Goal: Task Accomplishment & Management: Complete application form

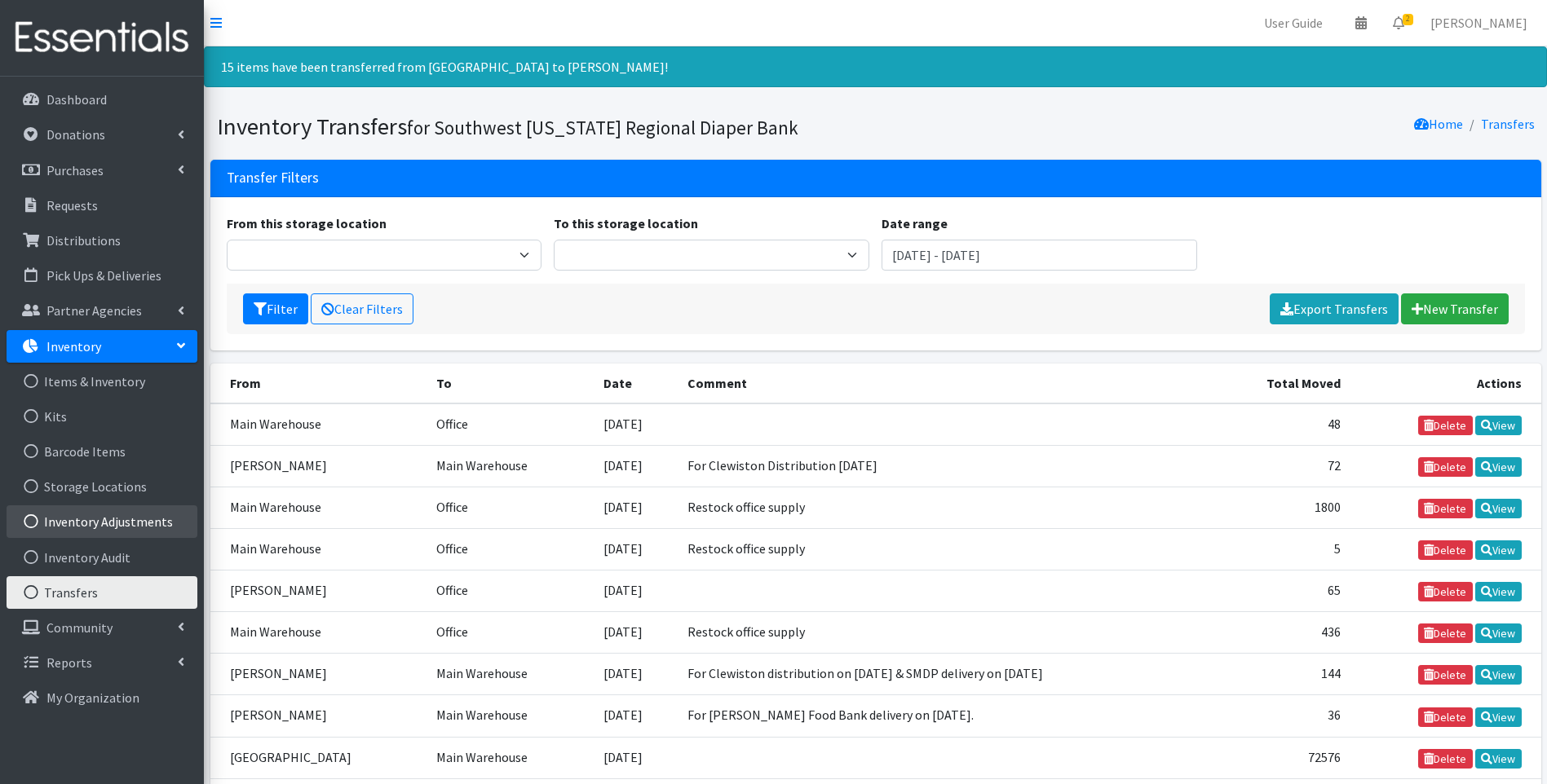
click at [107, 517] on link "Inventory Adjustments" at bounding box center [102, 522] width 191 height 33
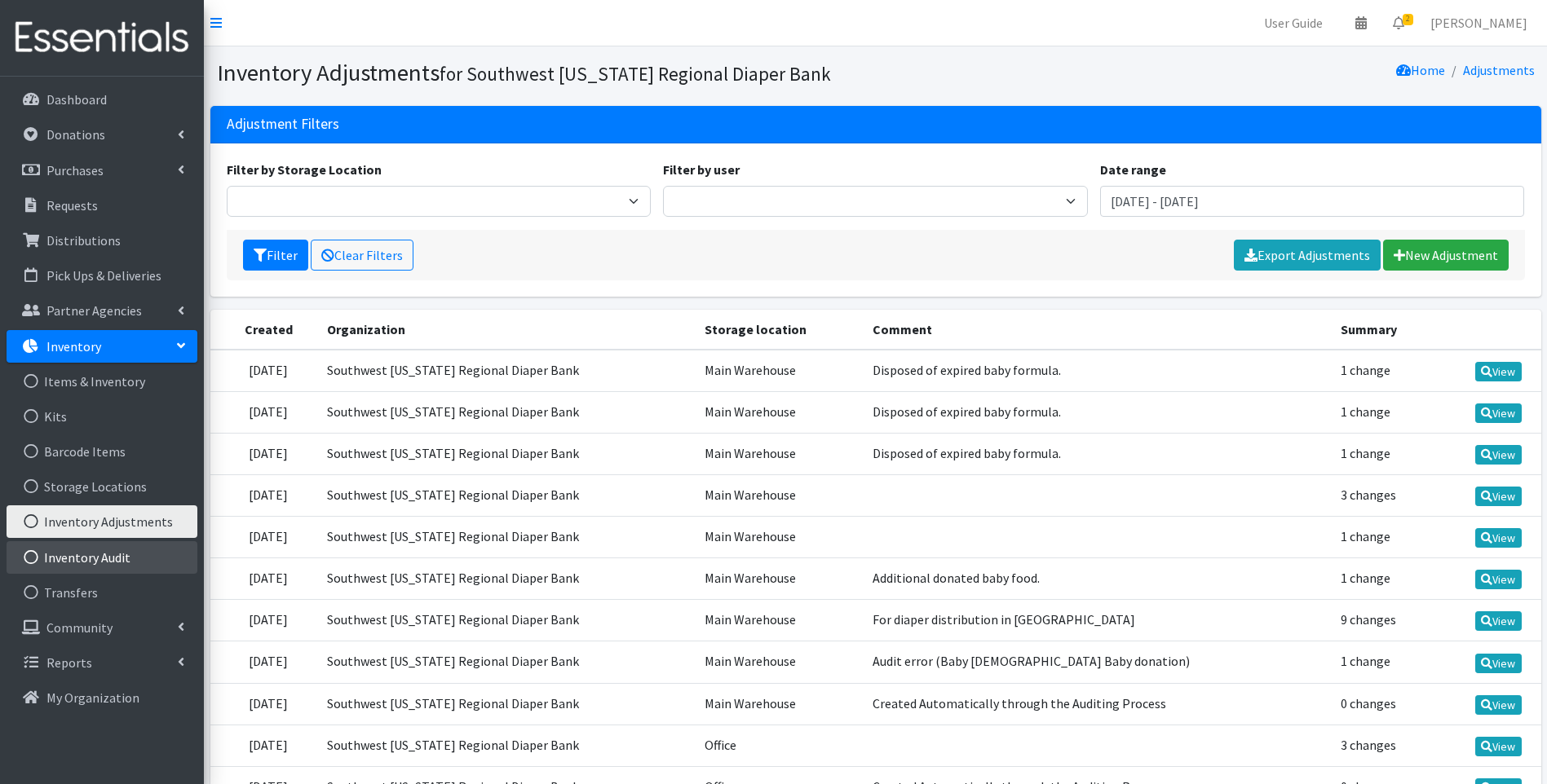
click at [107, 557] on link "Inventory Audit" at bounding box center [102, 558] width 191 height 33
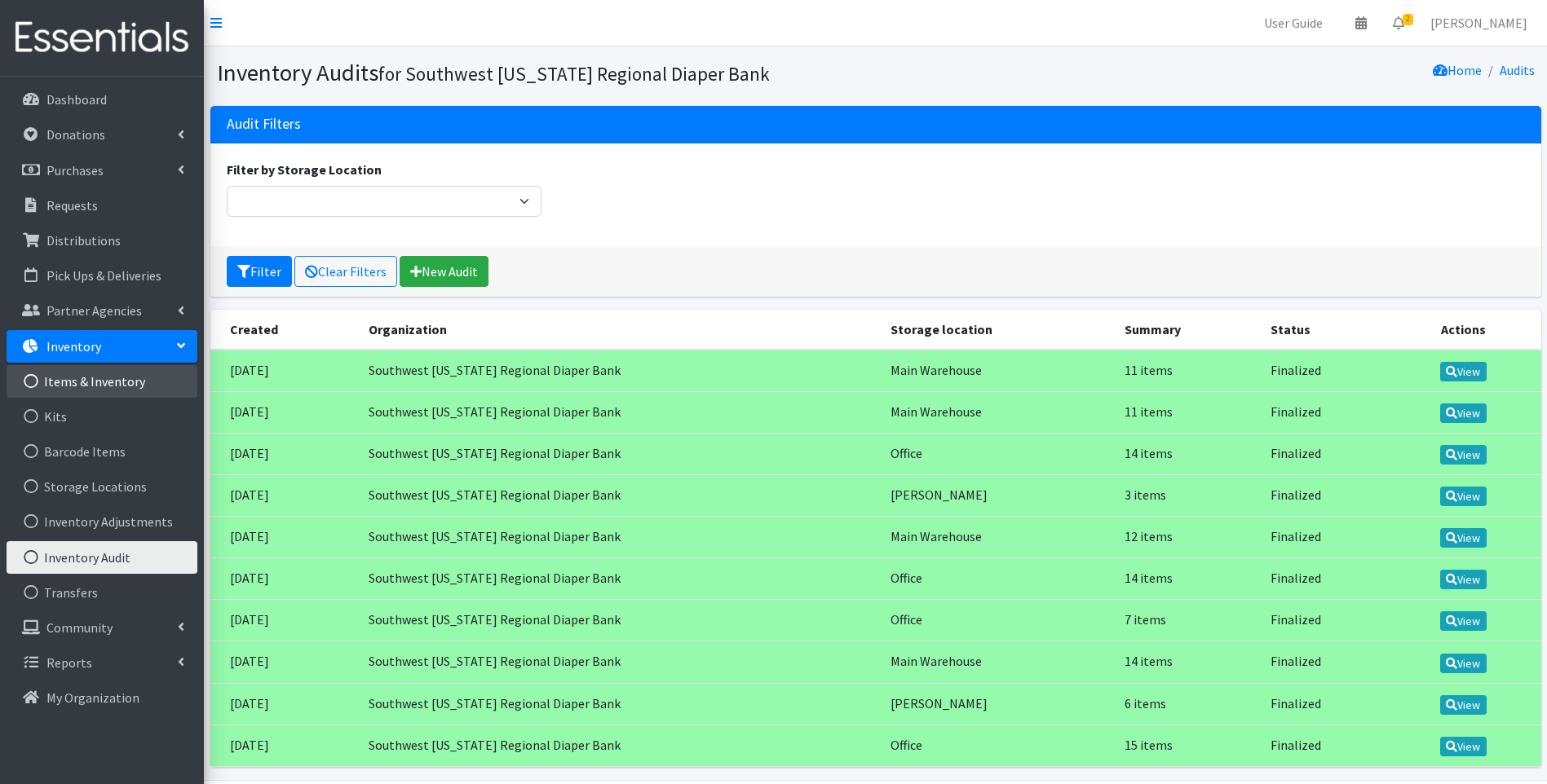
click at [102, 383] on link "Items & Inventory" at bounding box center [102, 382] width 191 height 33
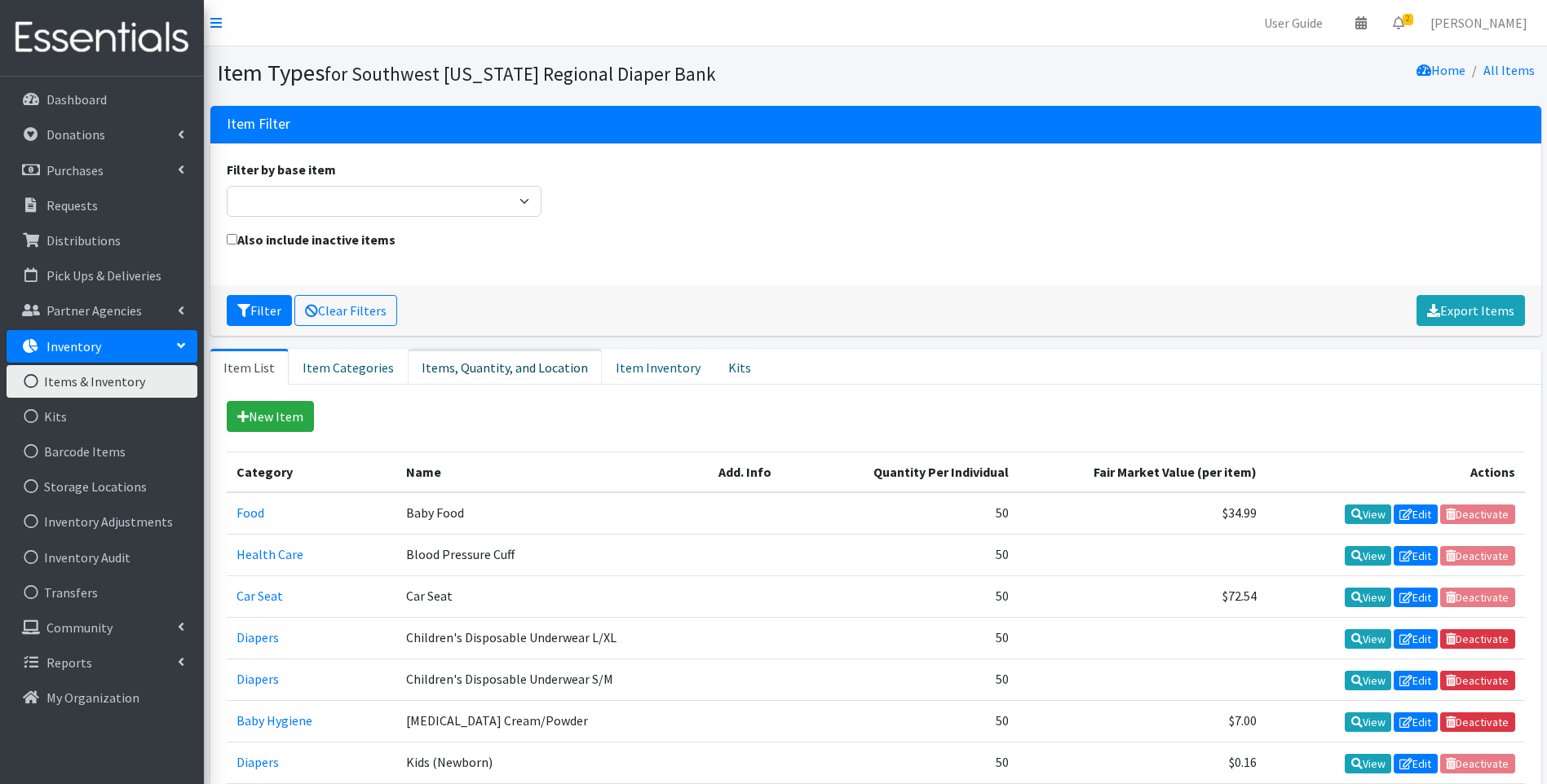
click at [468, 373] on link "Items, Quantity, and Location" at bounding box center [505, 367] width 194 height 36
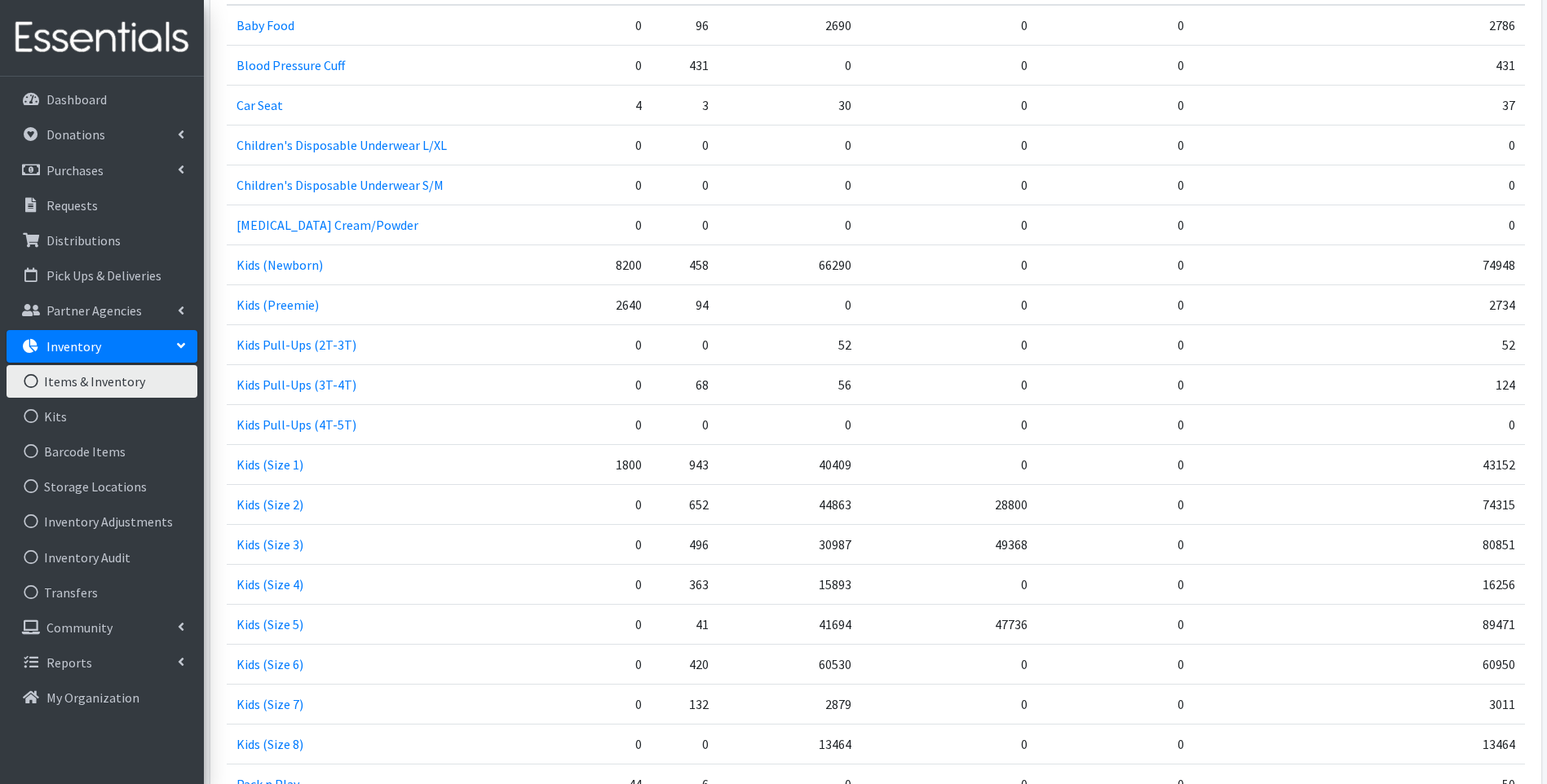
scroll to position [297, 0]
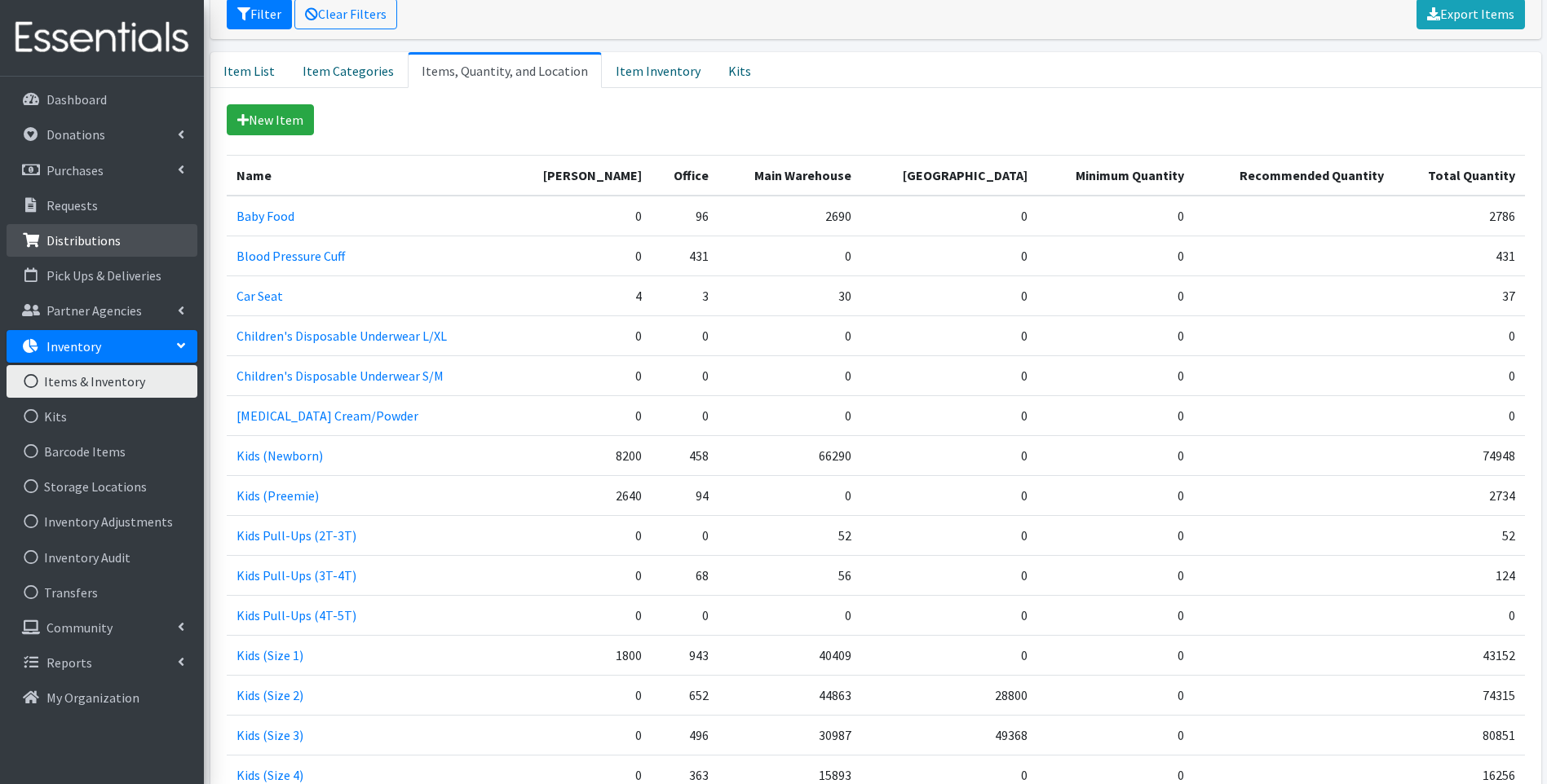
click at [85, 237] on p "Distributions" at bounding box center [83, 240] width 74 height 16
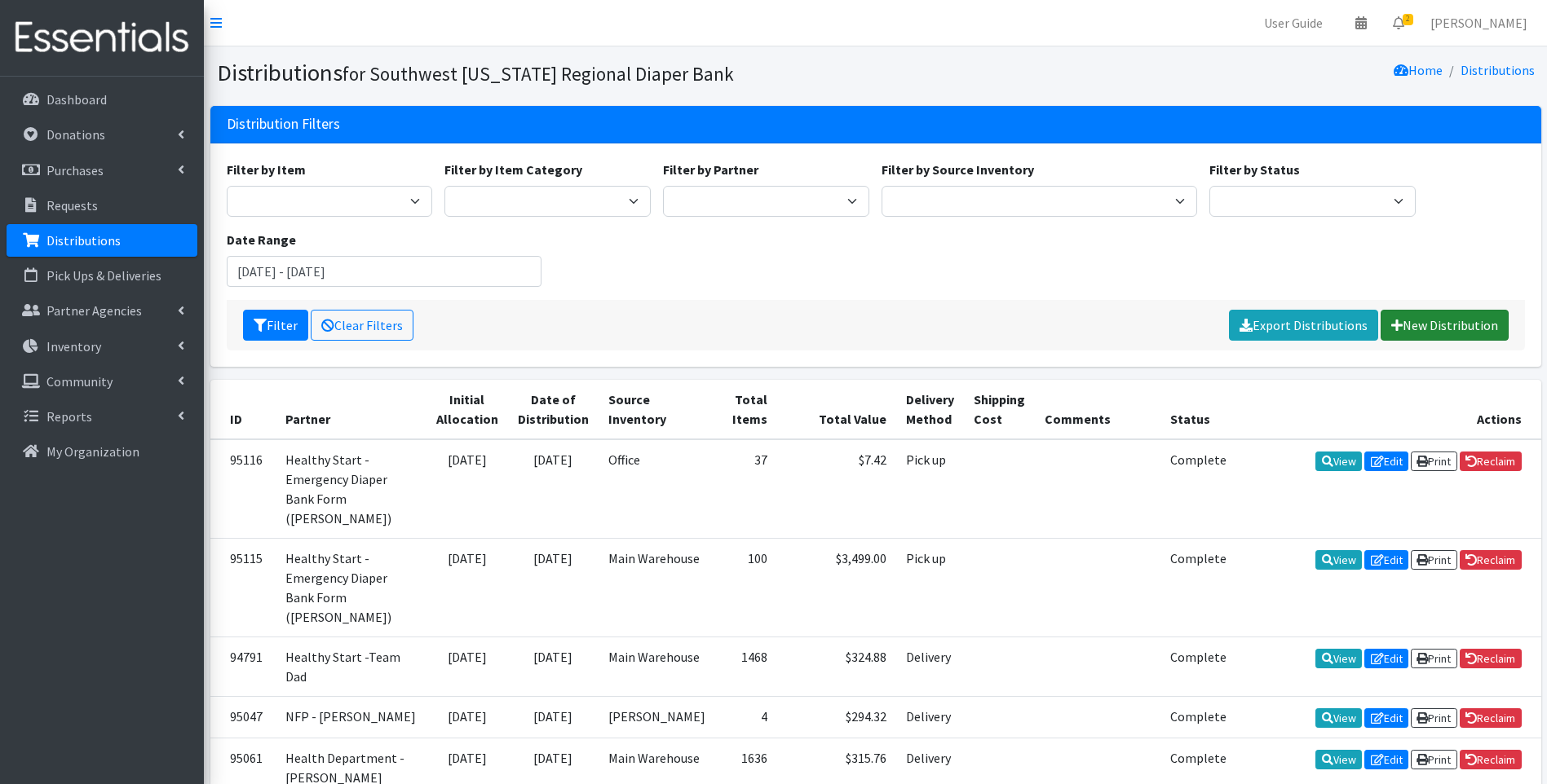
click at [1415, 324] on link "New Distribution" at bounding box center [1445, 325] width 128 height 31
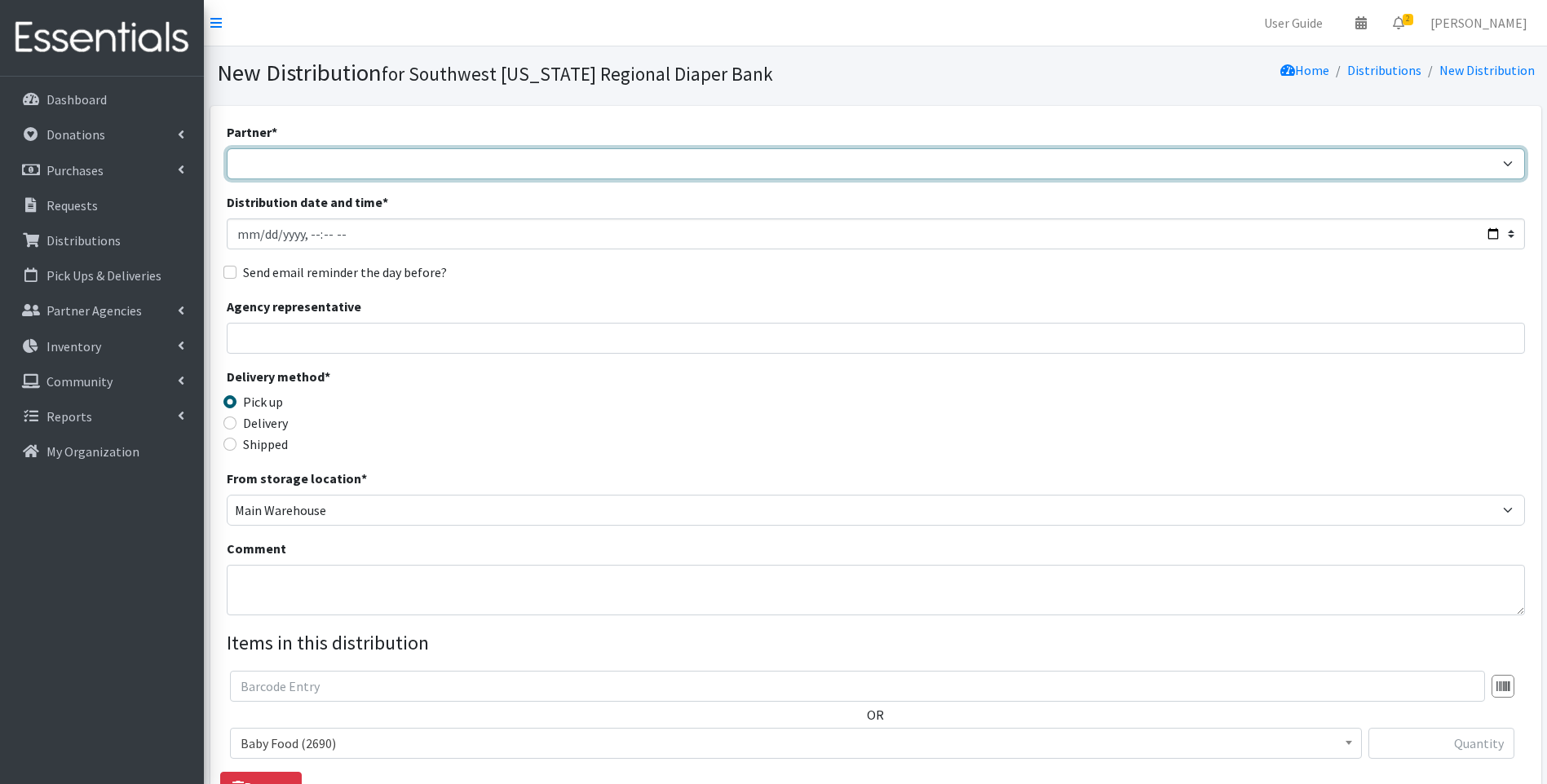
click at [399, 156] on select "ACT Abuse Counseling & Treatment Bayshore Fire Department Bonita Springs Assist…" at bounding box center [876, 164] width 1298 height 31
select select "3717"
click at [227, 149] on select "ACT Abuse Counseling & Treatment Bayshore Fire Department Bonita Springs Assist…" at bounding box center [876, 164] width 1298 height 31
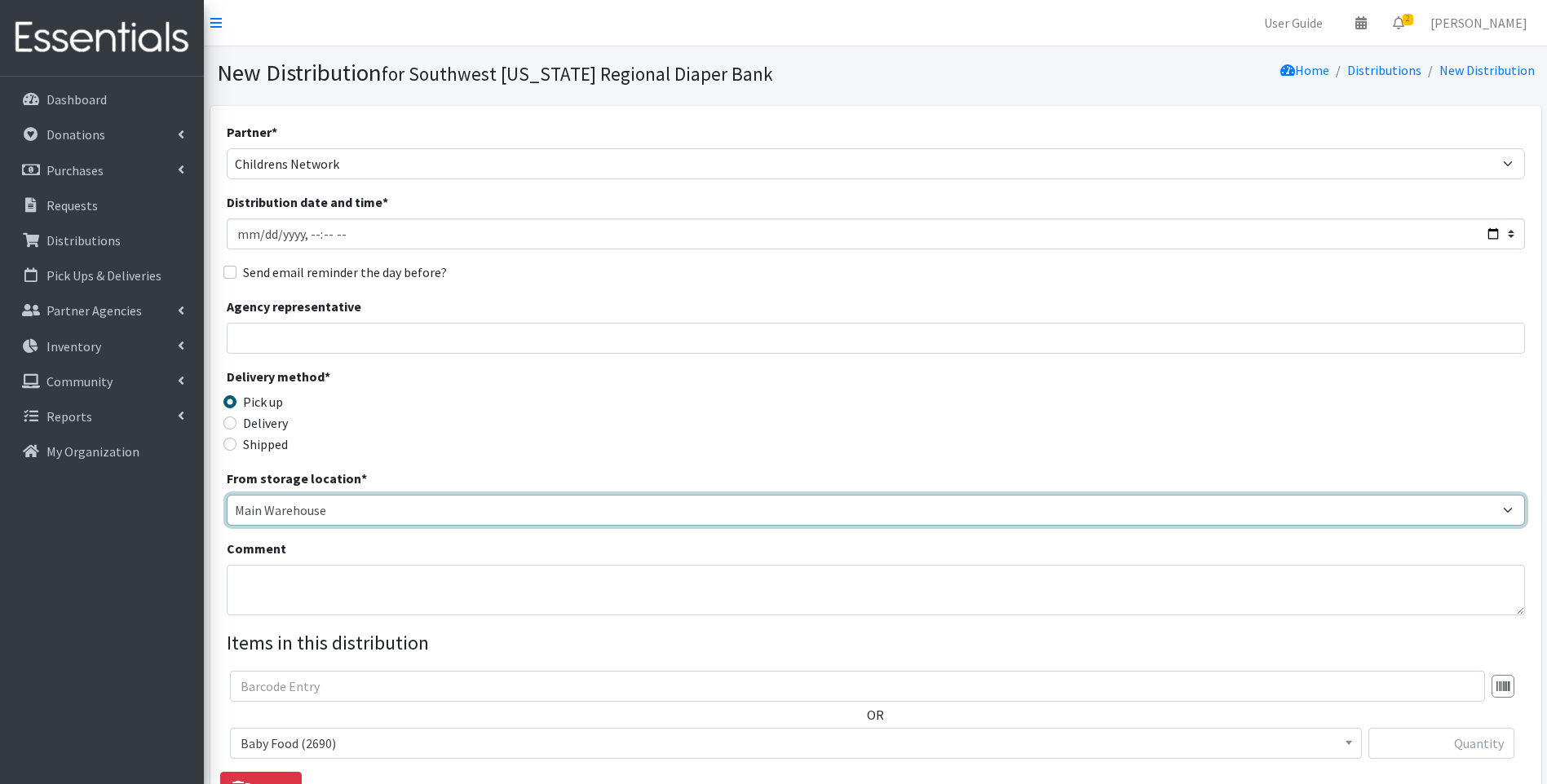
click at [271, 508] on select "Main Warehouse Office United Way Warehouse Winkler" at bounding box center [876, 511] width 1298 height 31
select select "335"
click at [227, 495] on select "Main Warehouse Office United Way Warehouse Winkler" at bounding box center [876, 511] width 1298 height 31
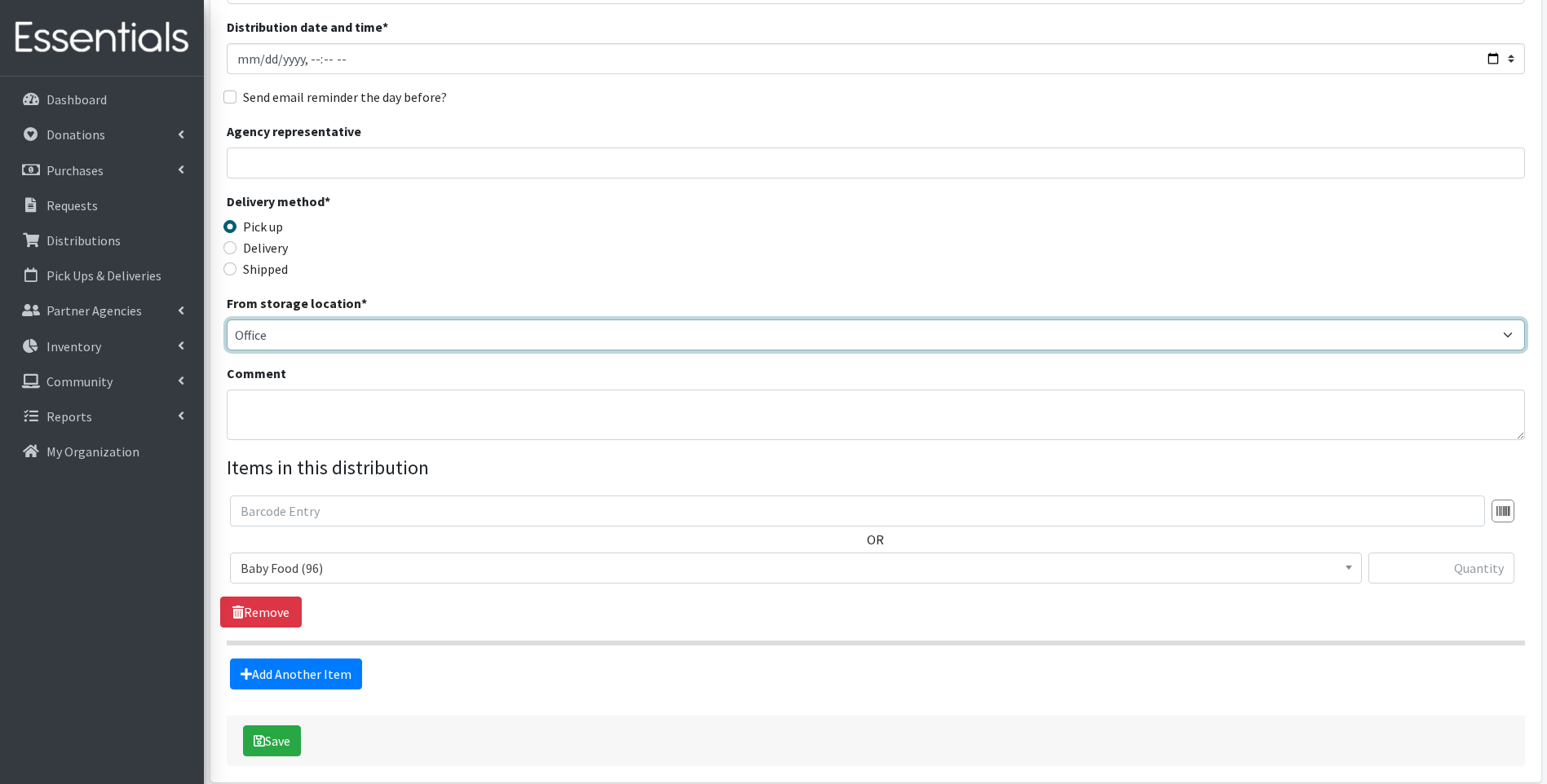
scroll to position [217, 0]
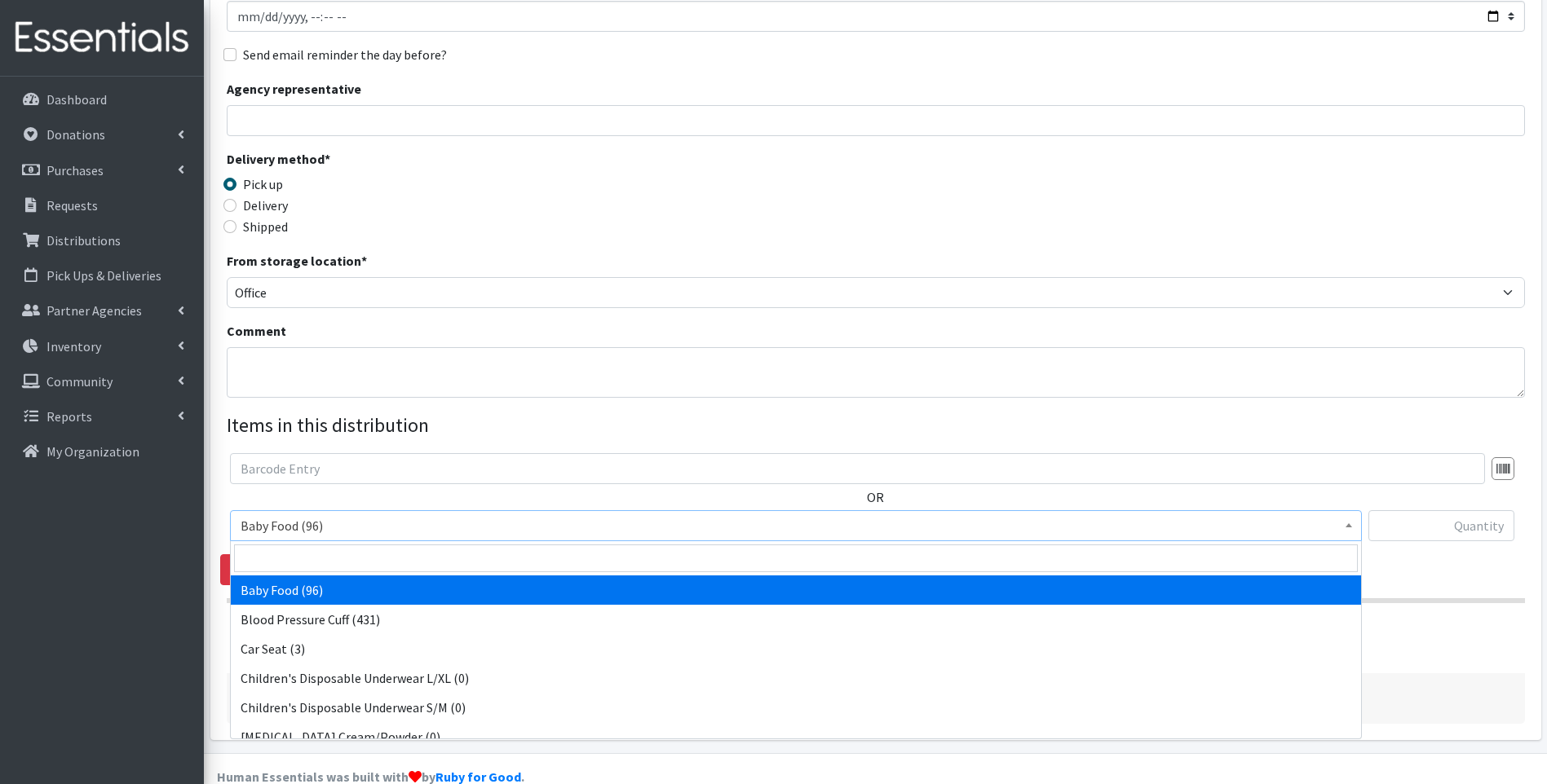
click at [367, 522] on span "Baby Food (96)" at bounding box center [796, 525] width 1111 height 23
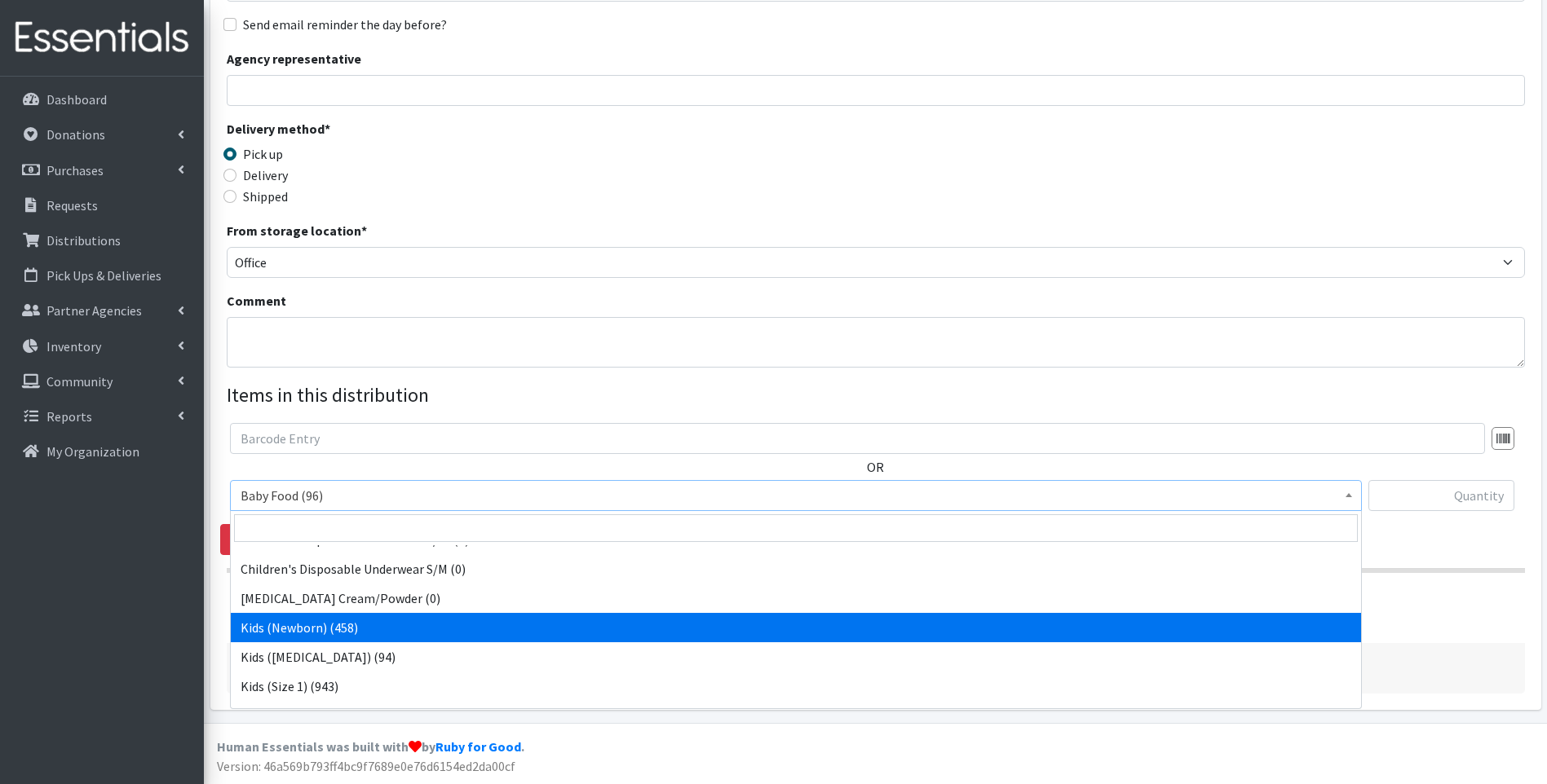
scroll to position [0, 0]
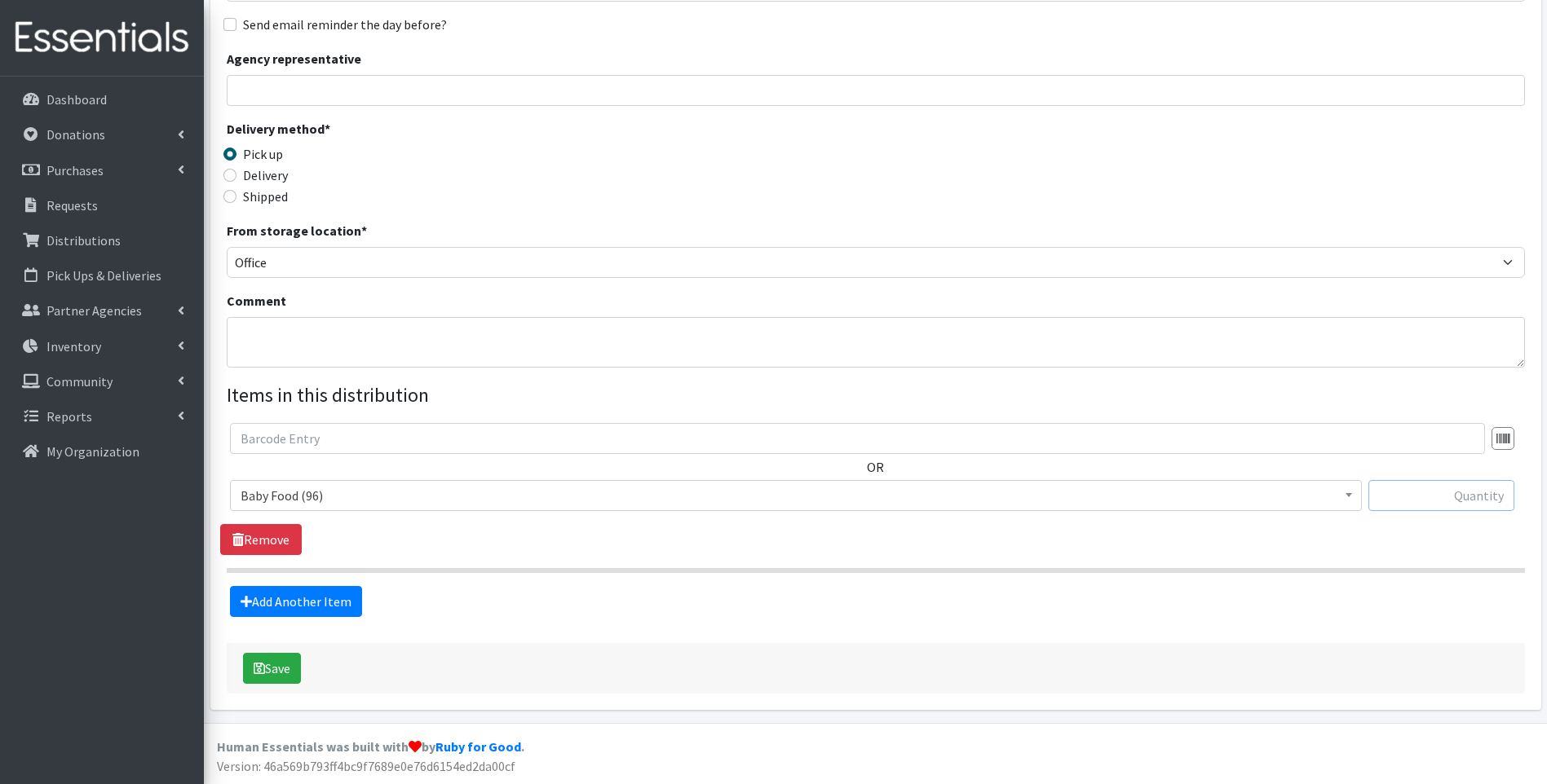
drag, startPoint x: 1486, startPoint y: 491, endPoint x: 1457, endPoint y: 496, distance: 29.4
click at [1485, 491] on input "text" at bounding box center [1441, 496] width 146 height 31
type input "1"
drag, startPoint x: 814, startPoint y: 622, endPoint x: 703, endPoint y: 627, distance: 111.1
click at [803, 622] on form "Partner * ACT Abuse Counseling & Treatment Bayshore Fire Department Bonita Spri…" at bounding box center [876, 284] width 1298 height 819
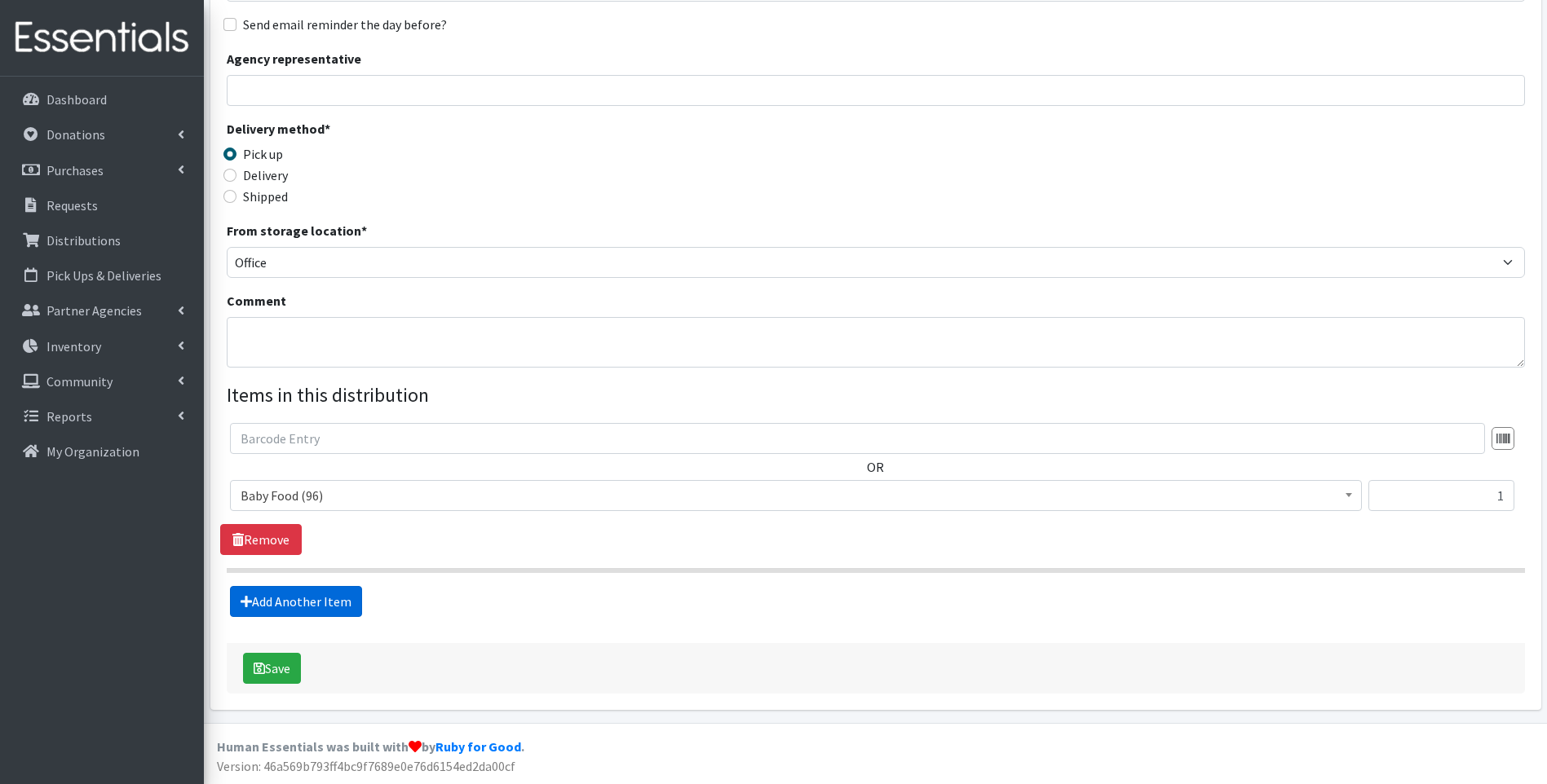
click at [238, 594] on link "Add Another Item" at bounding box center [296, 602] width 132 height 31
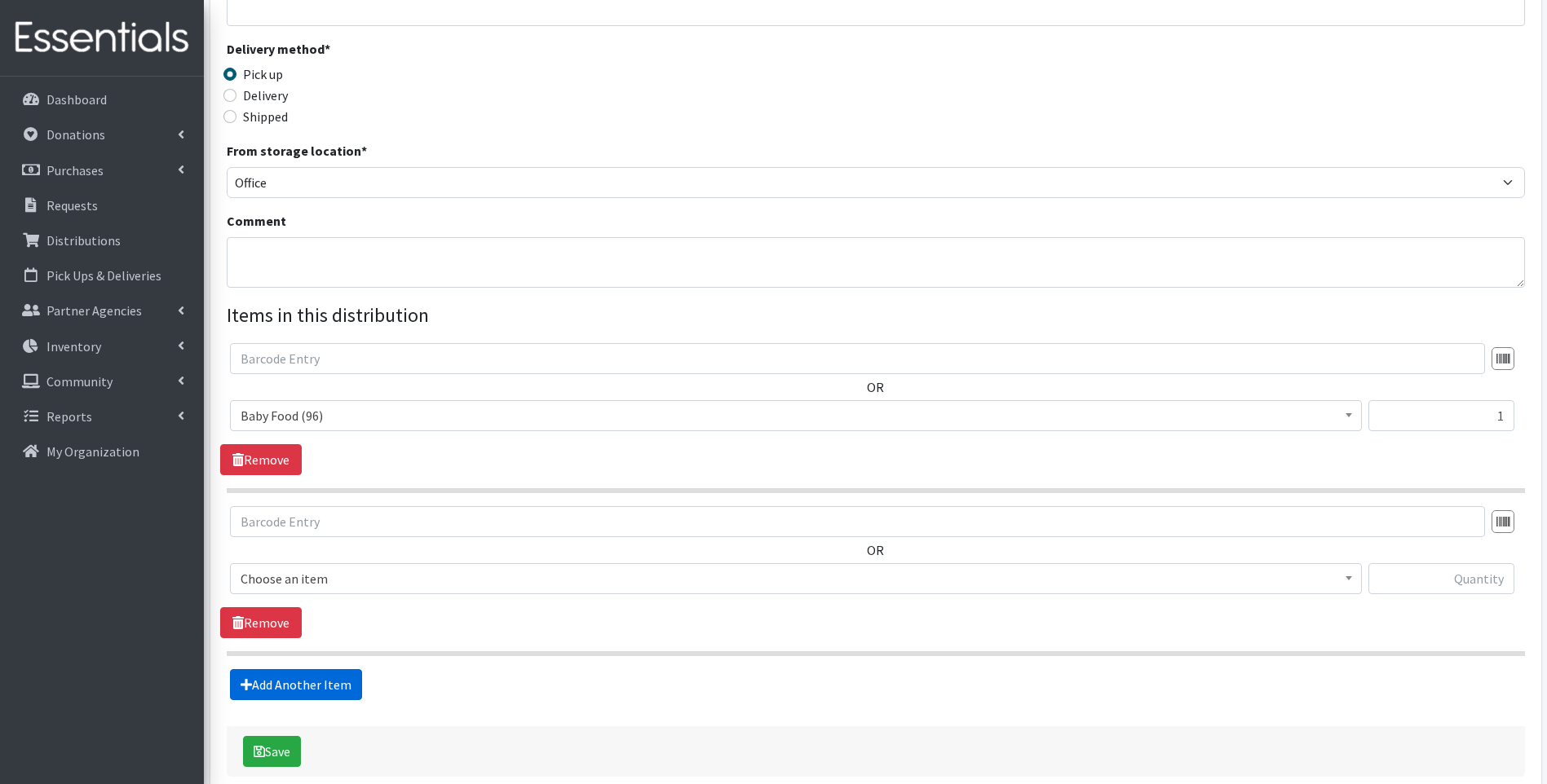
scroll to position [411, 0]
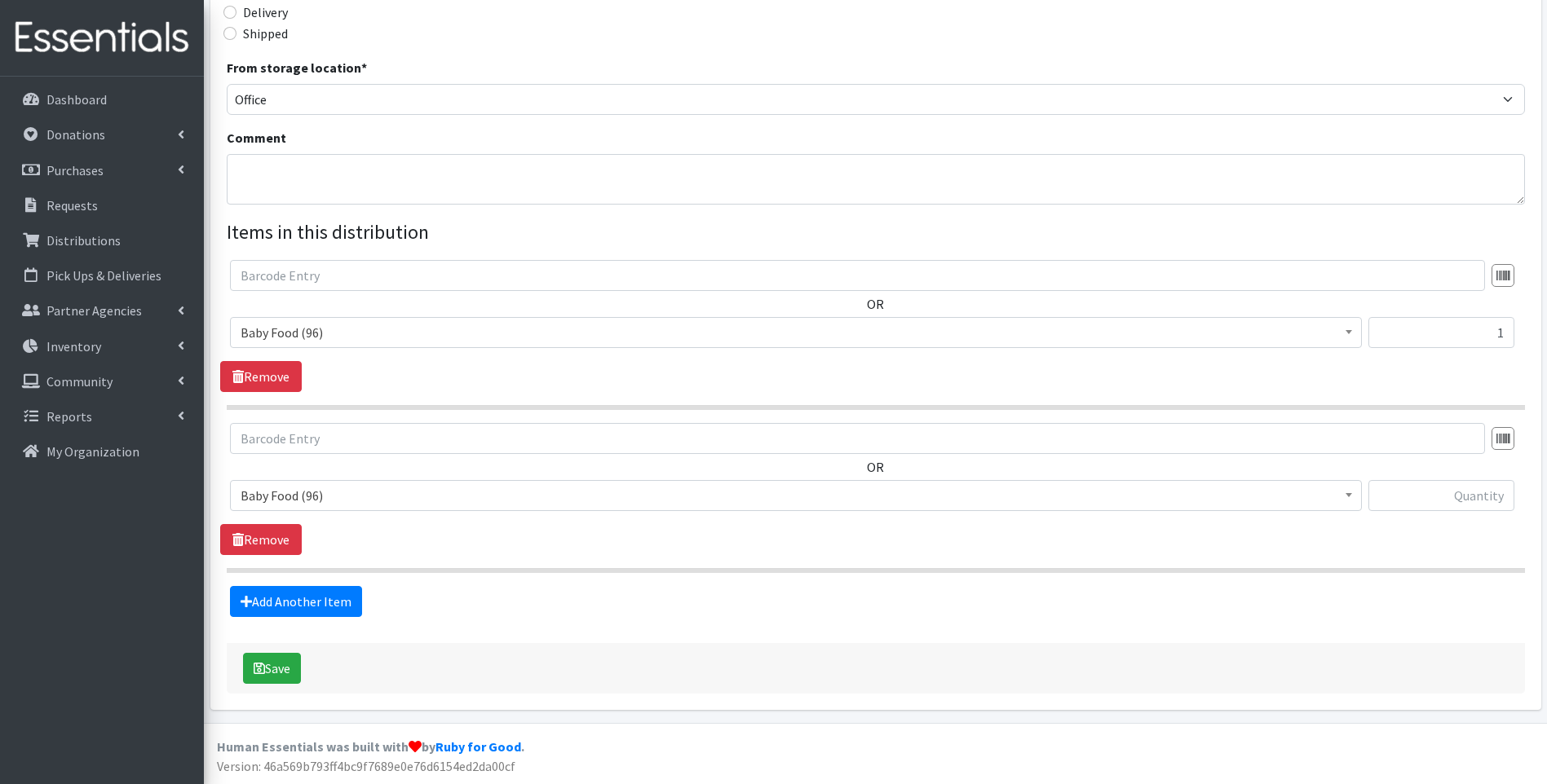
click at [402, 499] on span "Baby Food (96)" at bounding box center [796, 495] width 1111 height 23
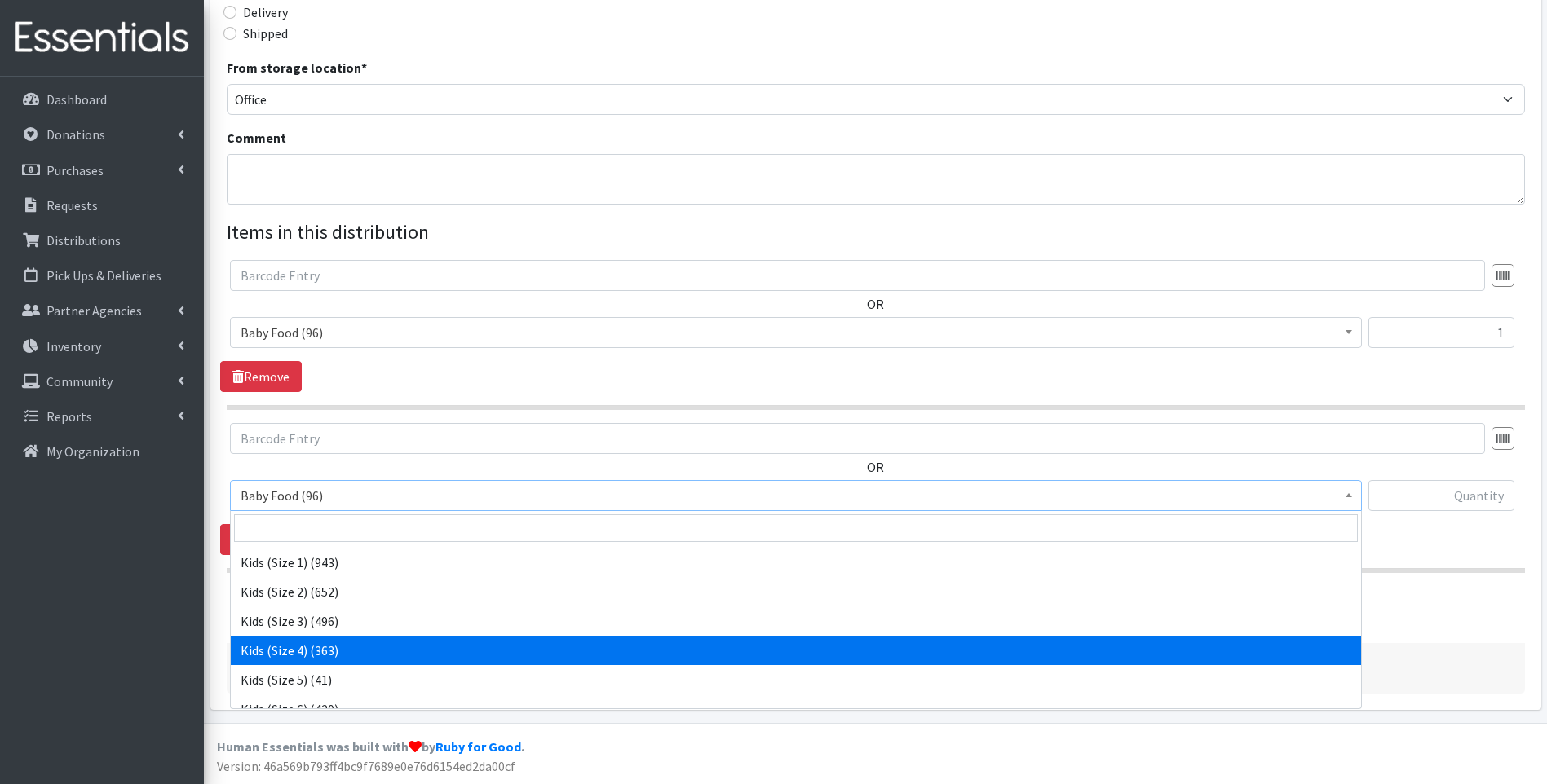
scroll to position [163, 0]
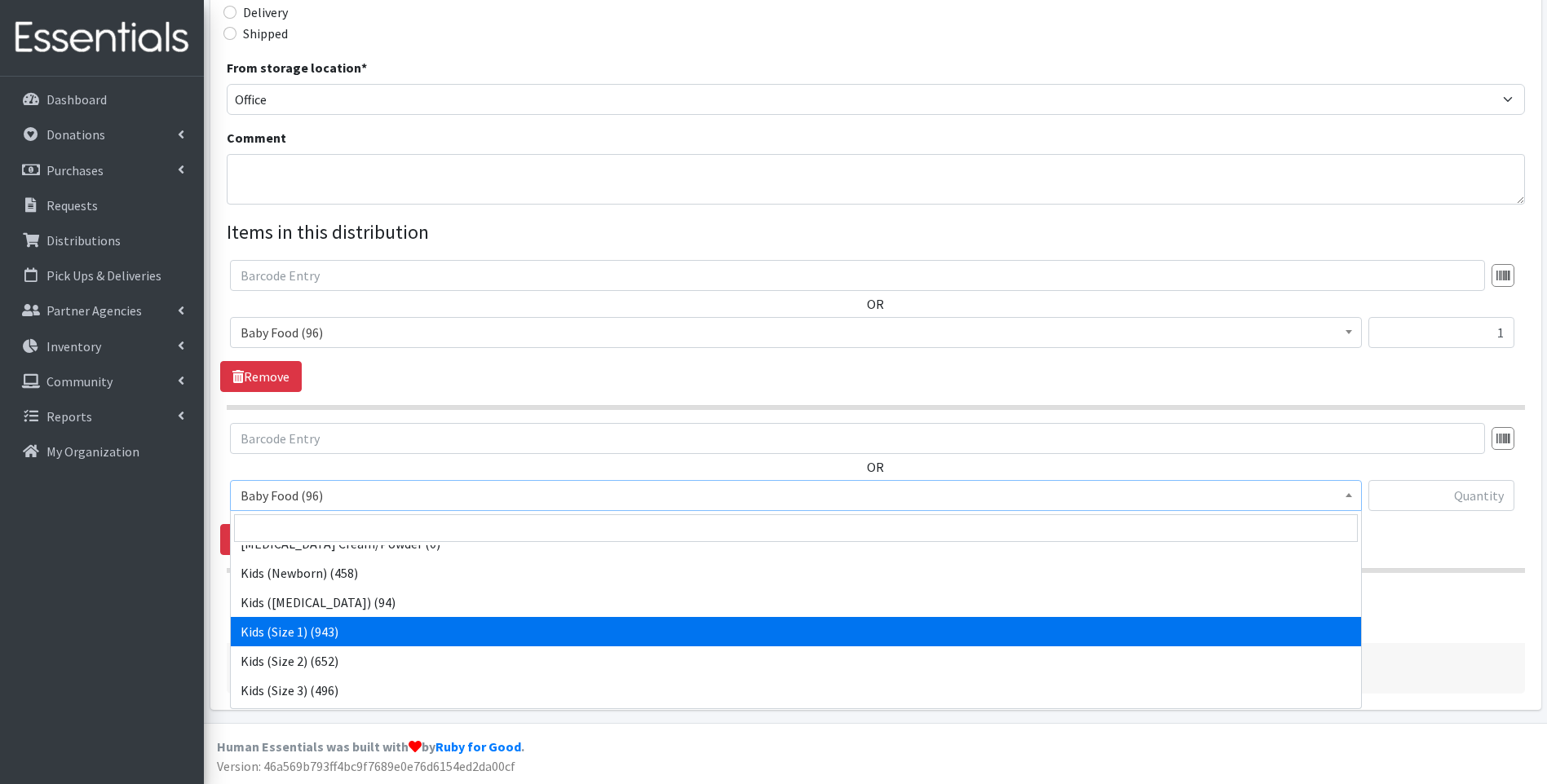
select select "10069"
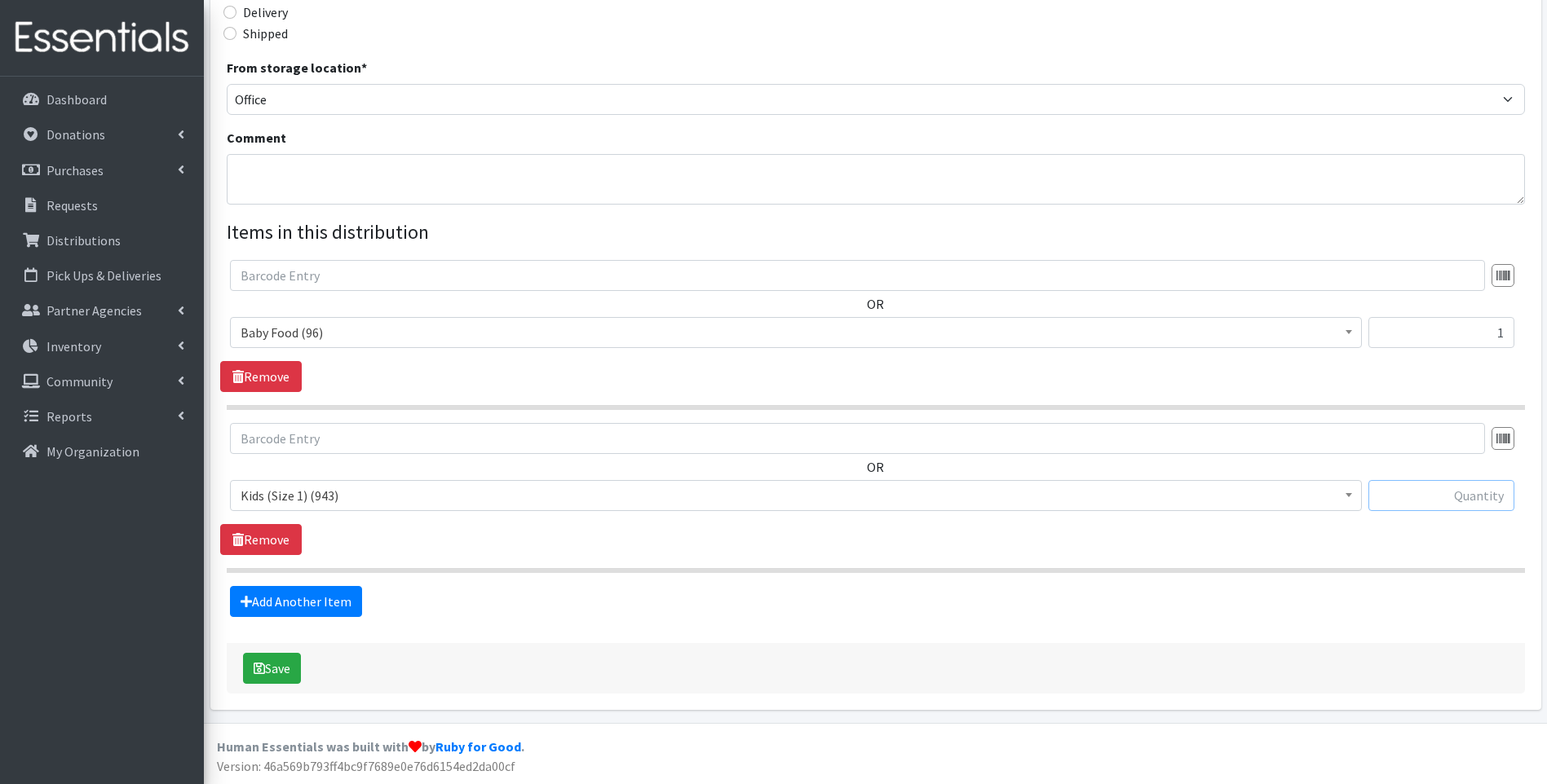
click at [1460, 494] on input "text" at bounding box center [1441, 496] width 146 height 31
type input "50"
click at [1231, 554] on div "OR Baby Food (96) Blood Pressure Cuff (431) Car Seat (3) Children's Disposable …" at bounding box center [875, 489] width 1311 height 132
drag, startPoint x: 249, startPoint y: 602, endPoint x: 242, endPoint y: 607, distance: 8.6
click at [247, 603] on icon at bounding box center [246, 601] width 11 height 13
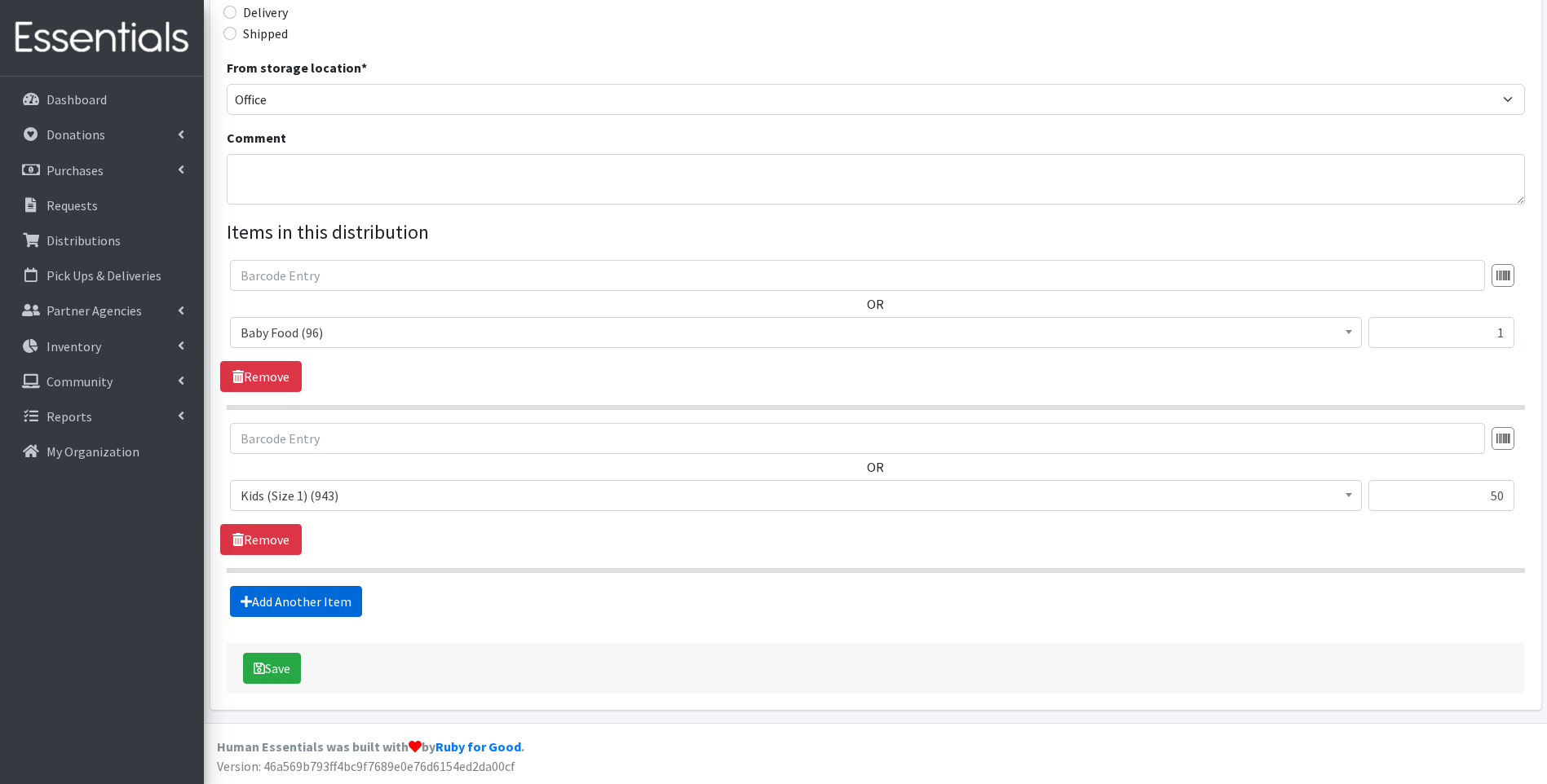
click at [273, 603] on link "Add Another Item" at bounding box center [296, 602] width 132 height 31
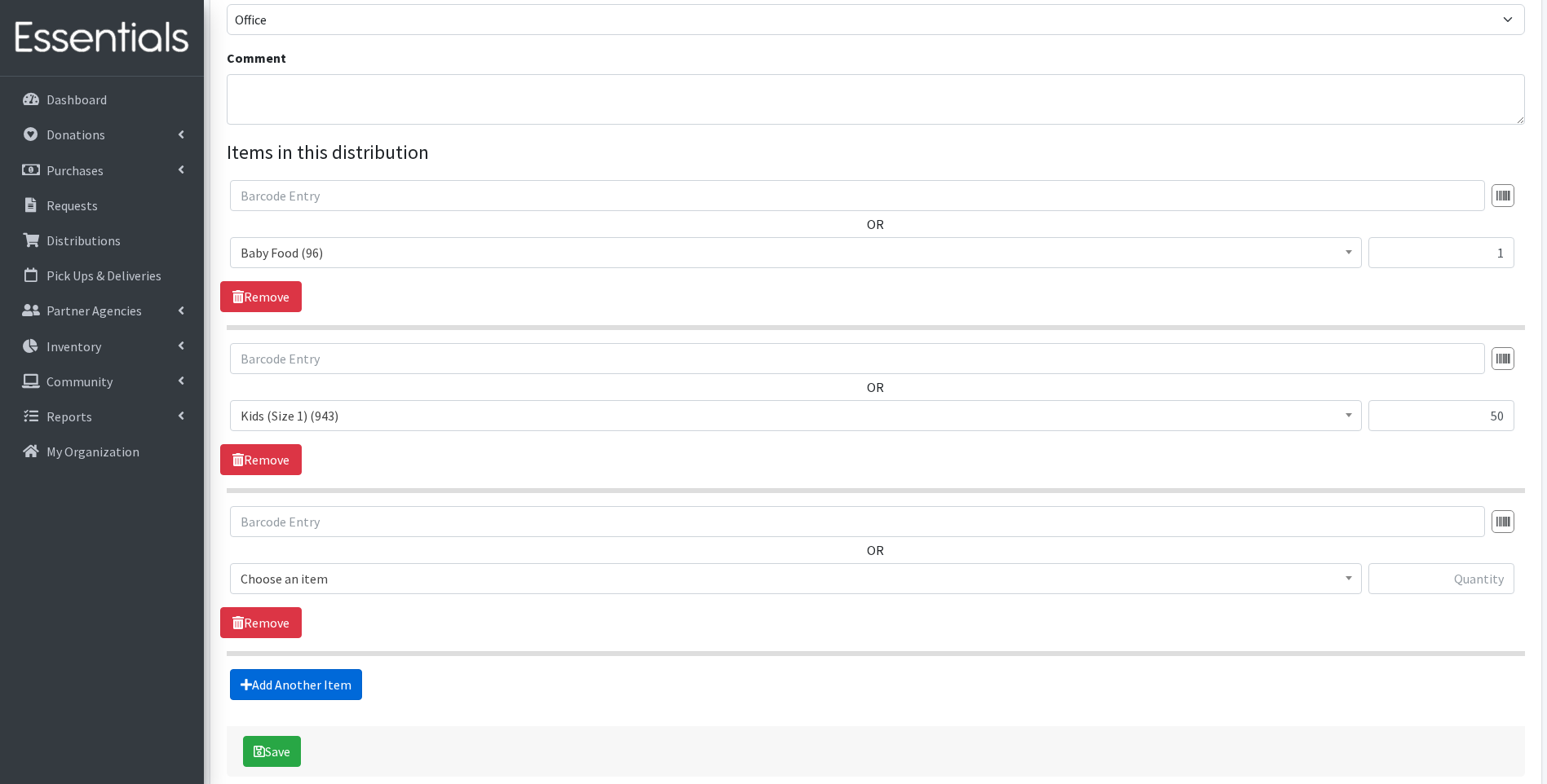
scroll to position [574, 0]
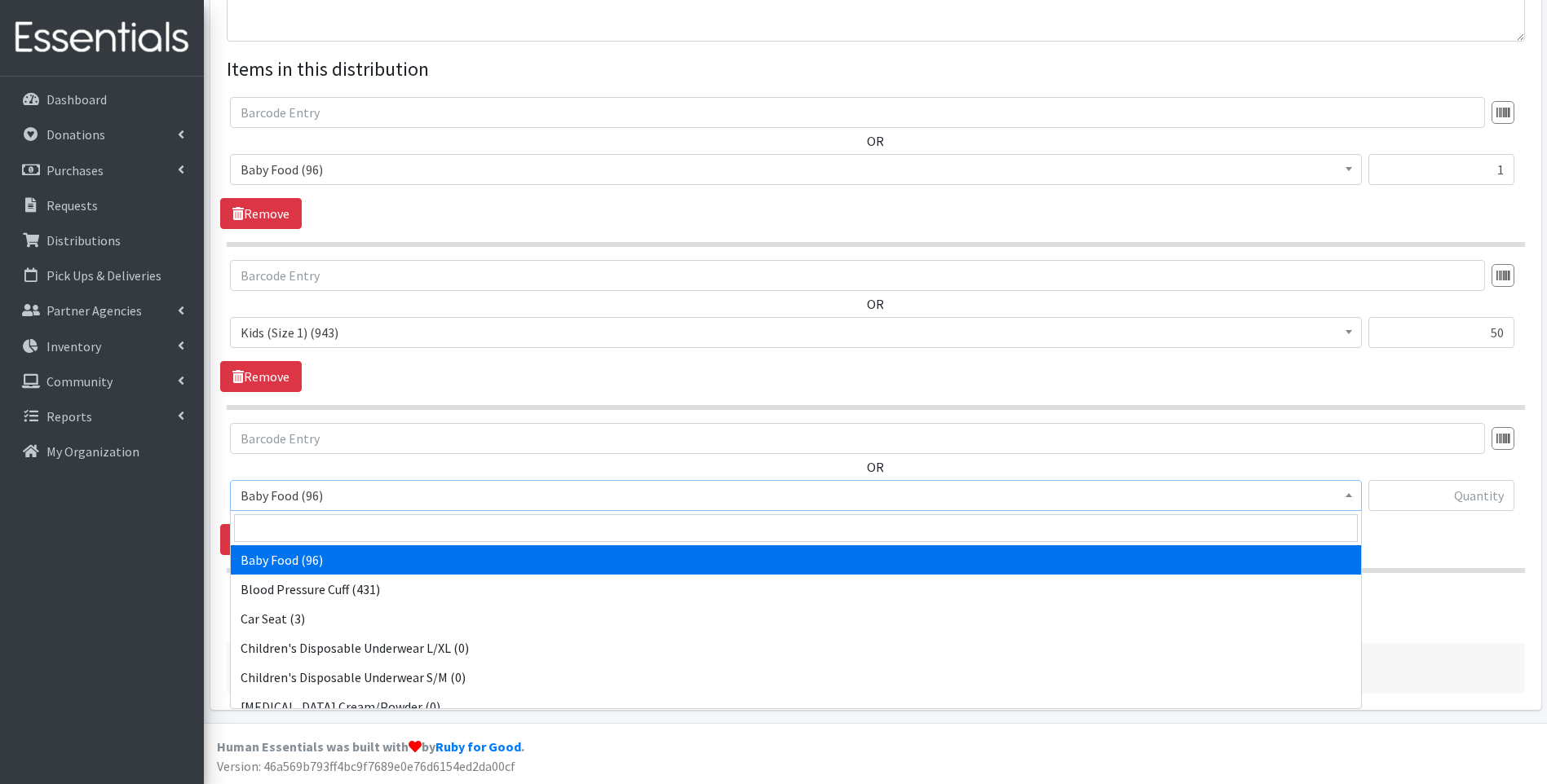
click at [496, 505] on span "Baby Food (96)" at bounding box center [796, 495] width 1111 height 23
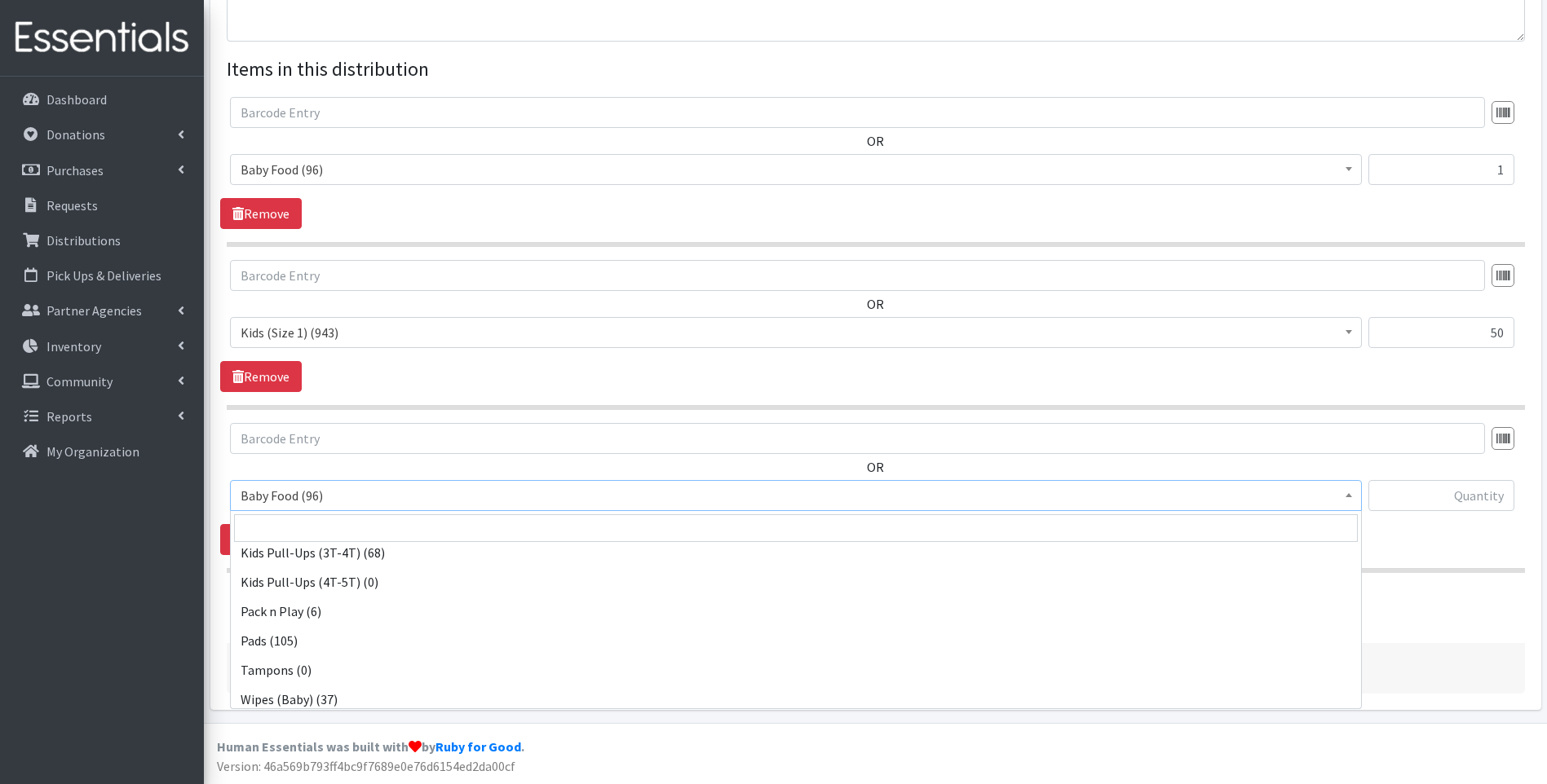
scroll to position [512, 0]
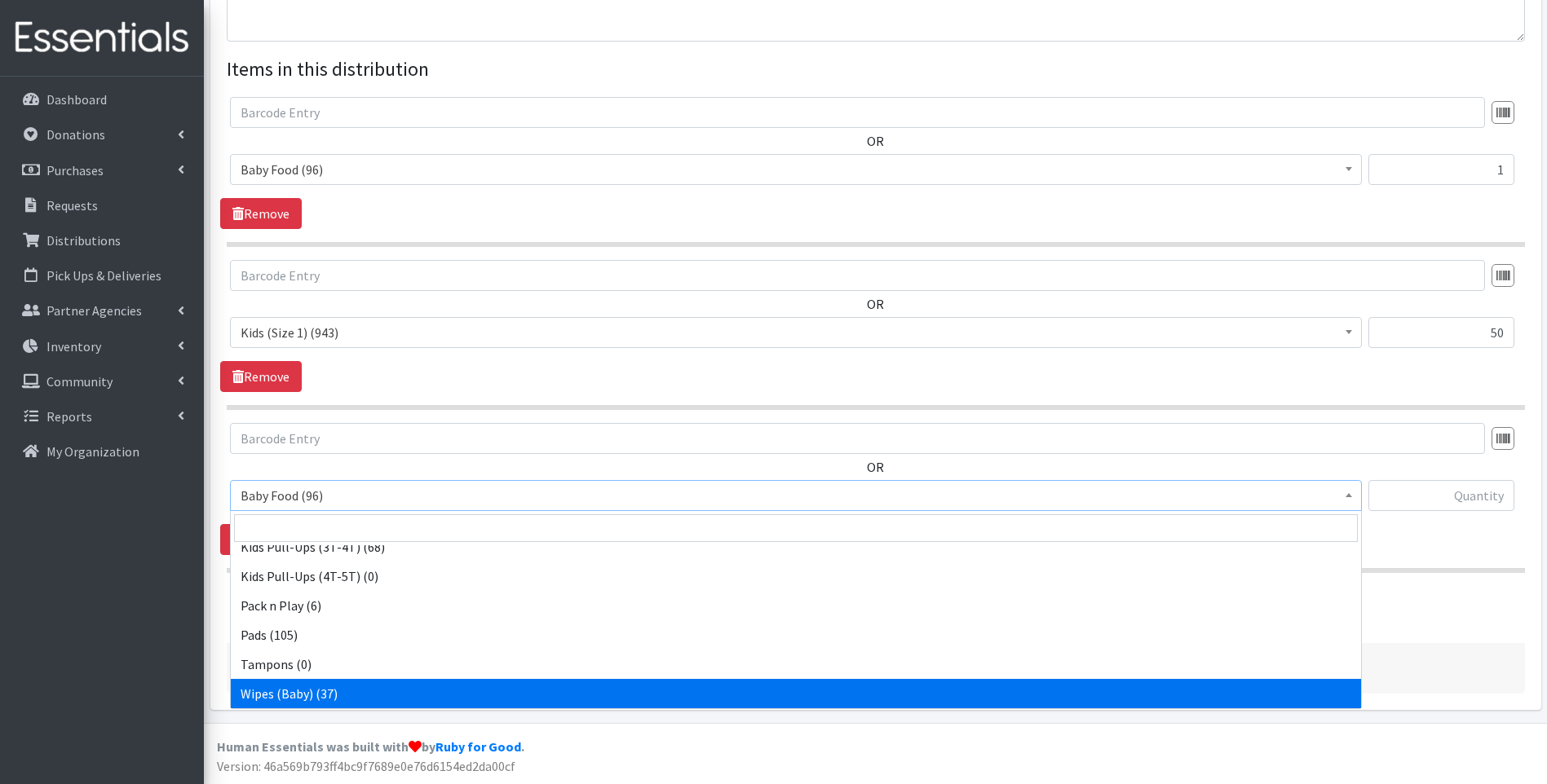
select select "10041"
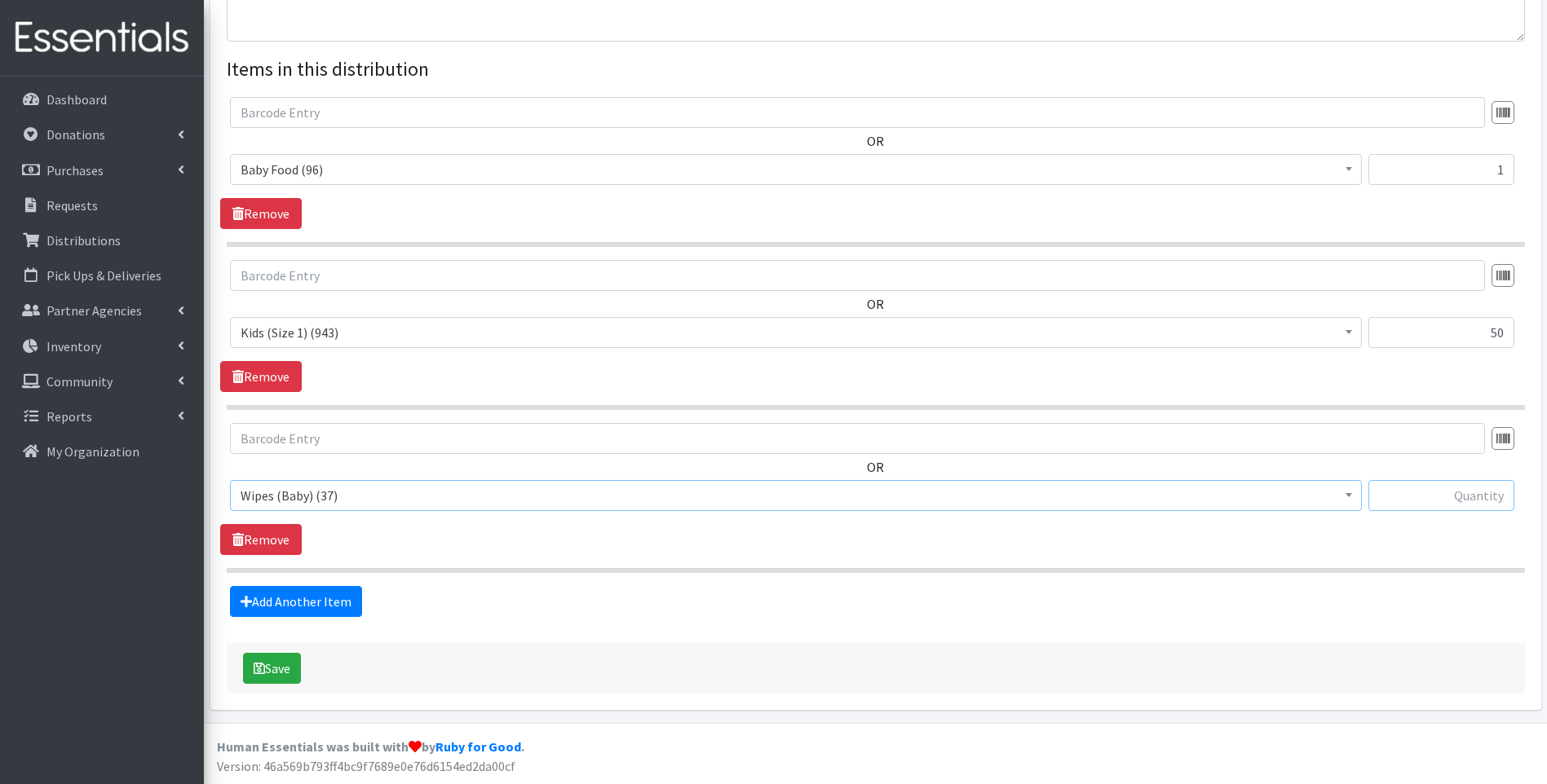
click at [1433, 492] on input "text" at bounding box center [1441, 496] width 146 height 31
type input "1"
click at [605, 545] on div "OR Baby Food (96) Blood Pressure Cuff (431) Car Seat (3) Children's Disposable …" at bounding box center [875, 489] width 1311 height 132
click at [285, 663] on button "Save" at bounding box center [272, 669] width 58 height 31
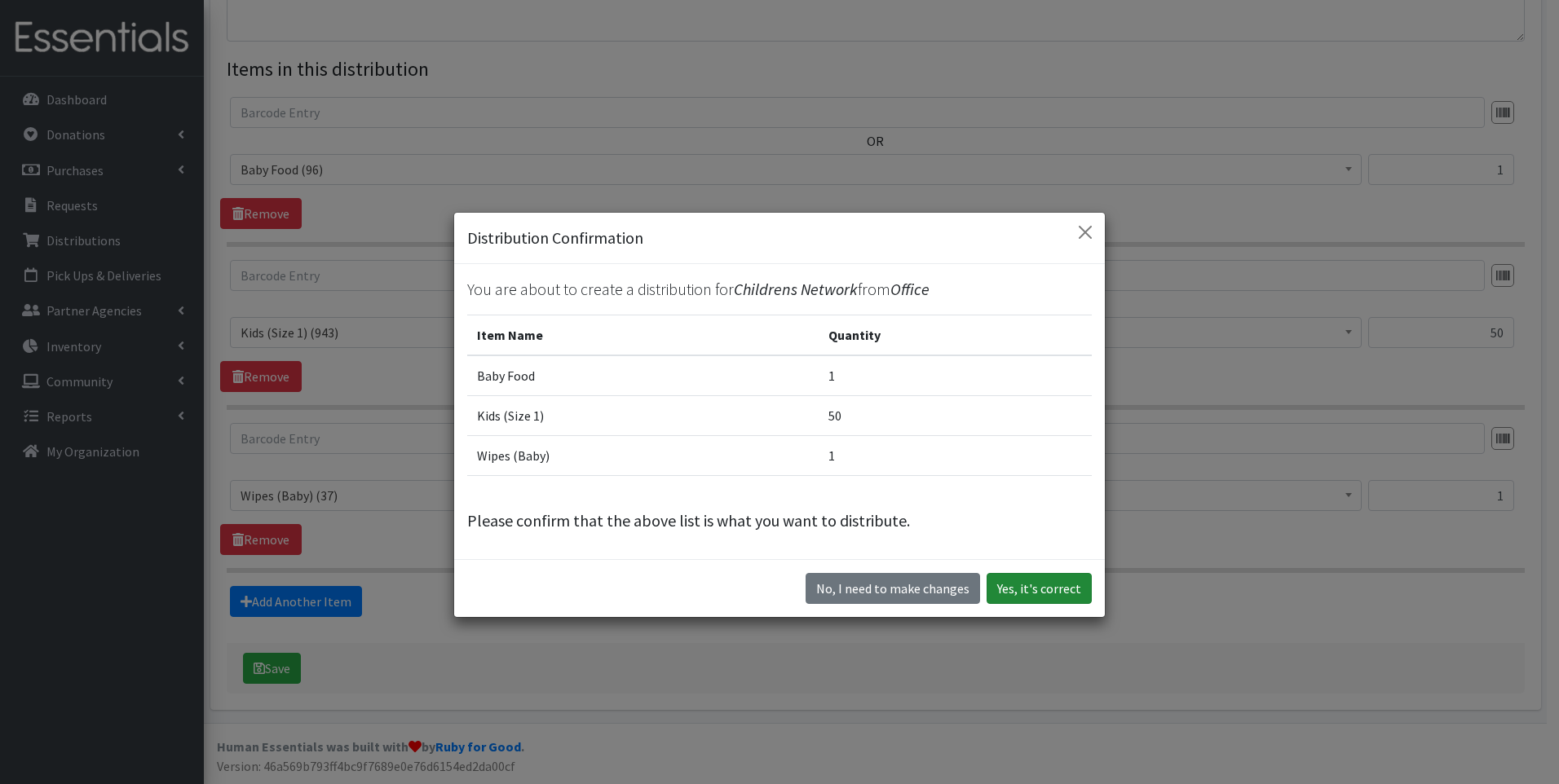
click at [1074, 585] on button "Yes, it's correct" at bounding box center [1040, 589] width 105 height 31
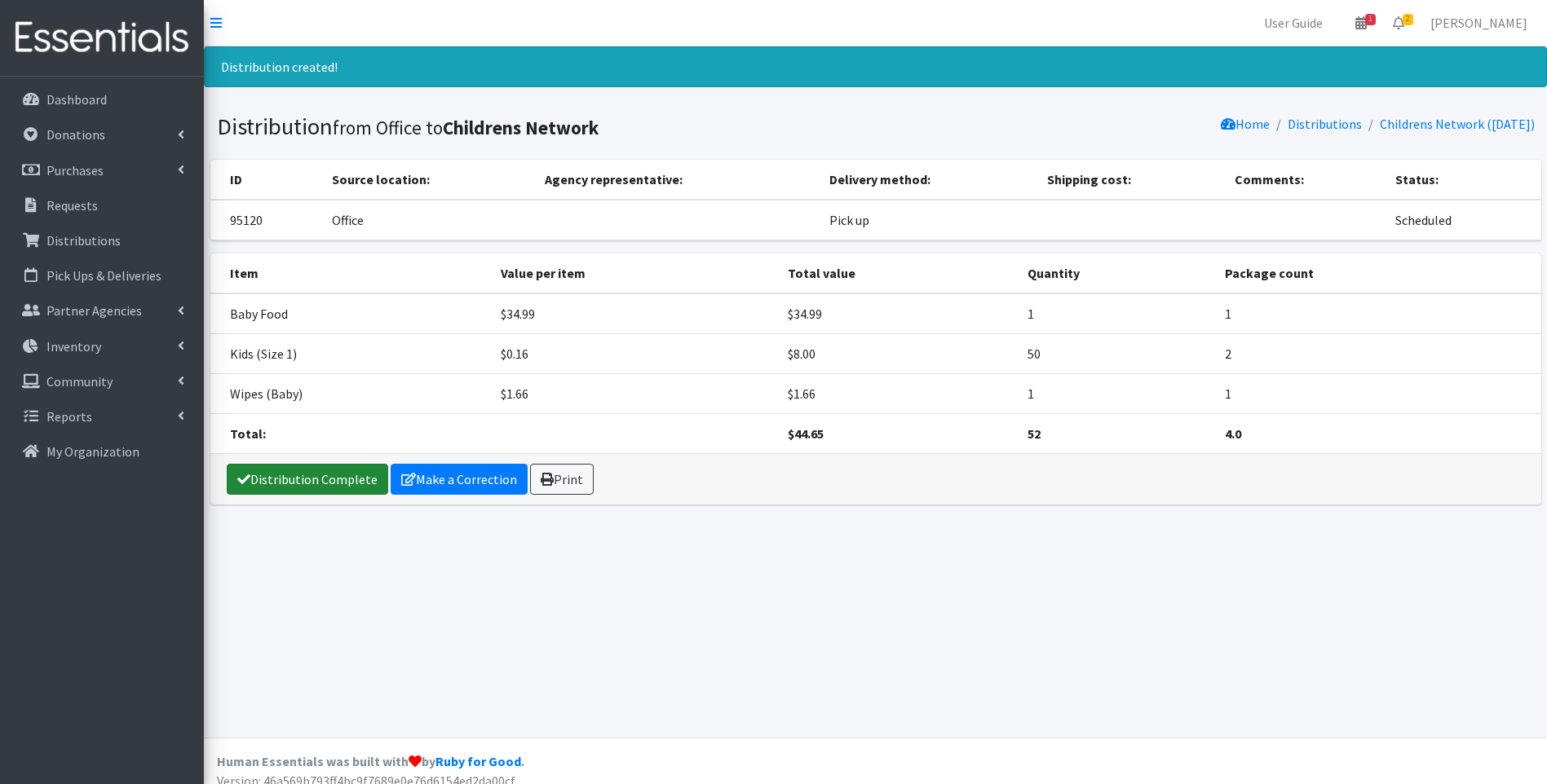
click at [310, 478] on link "Distribution Complete" at bounding box center [308, 480] width 162 height 31
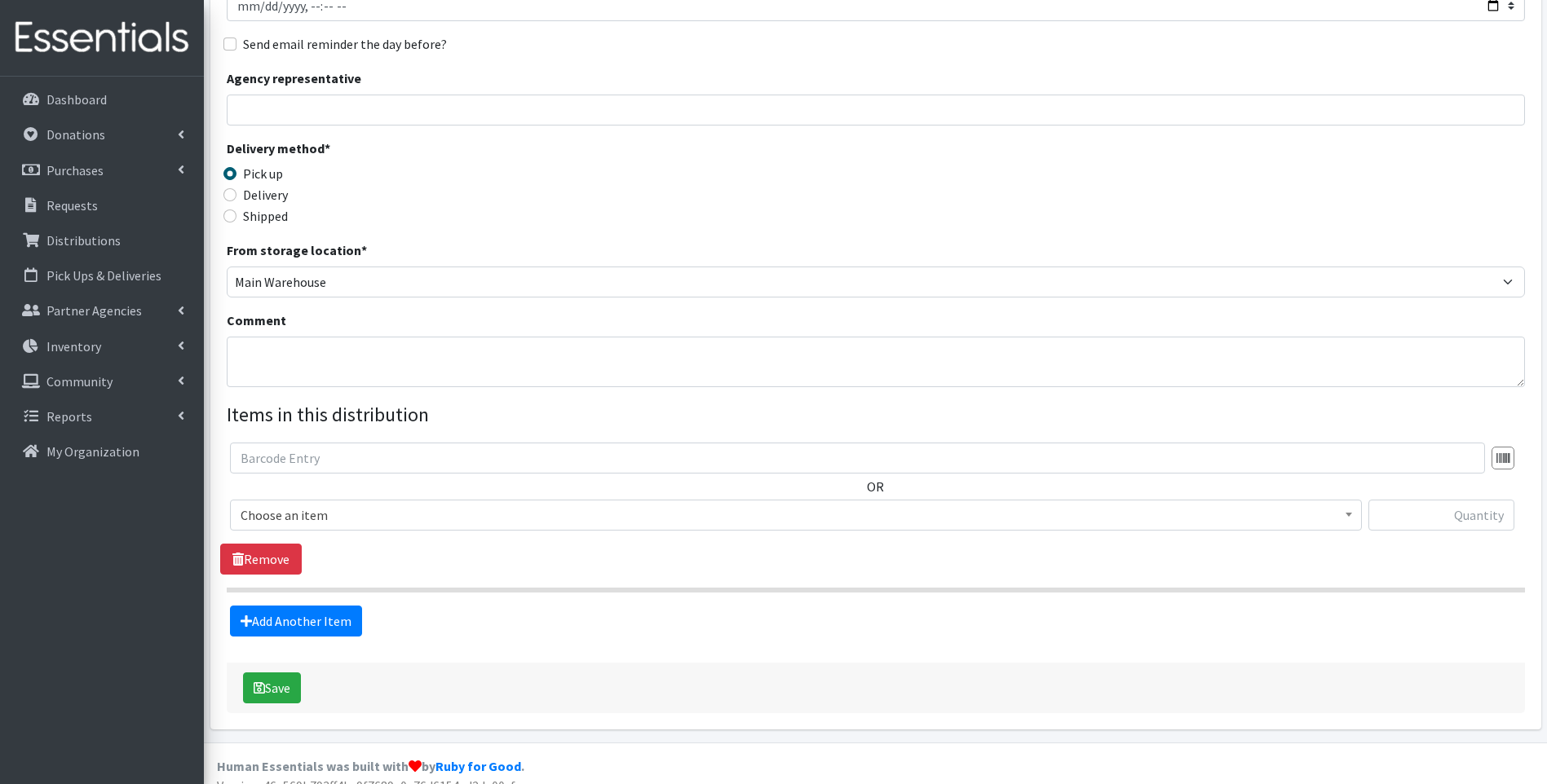
scroll to position [248, 0]
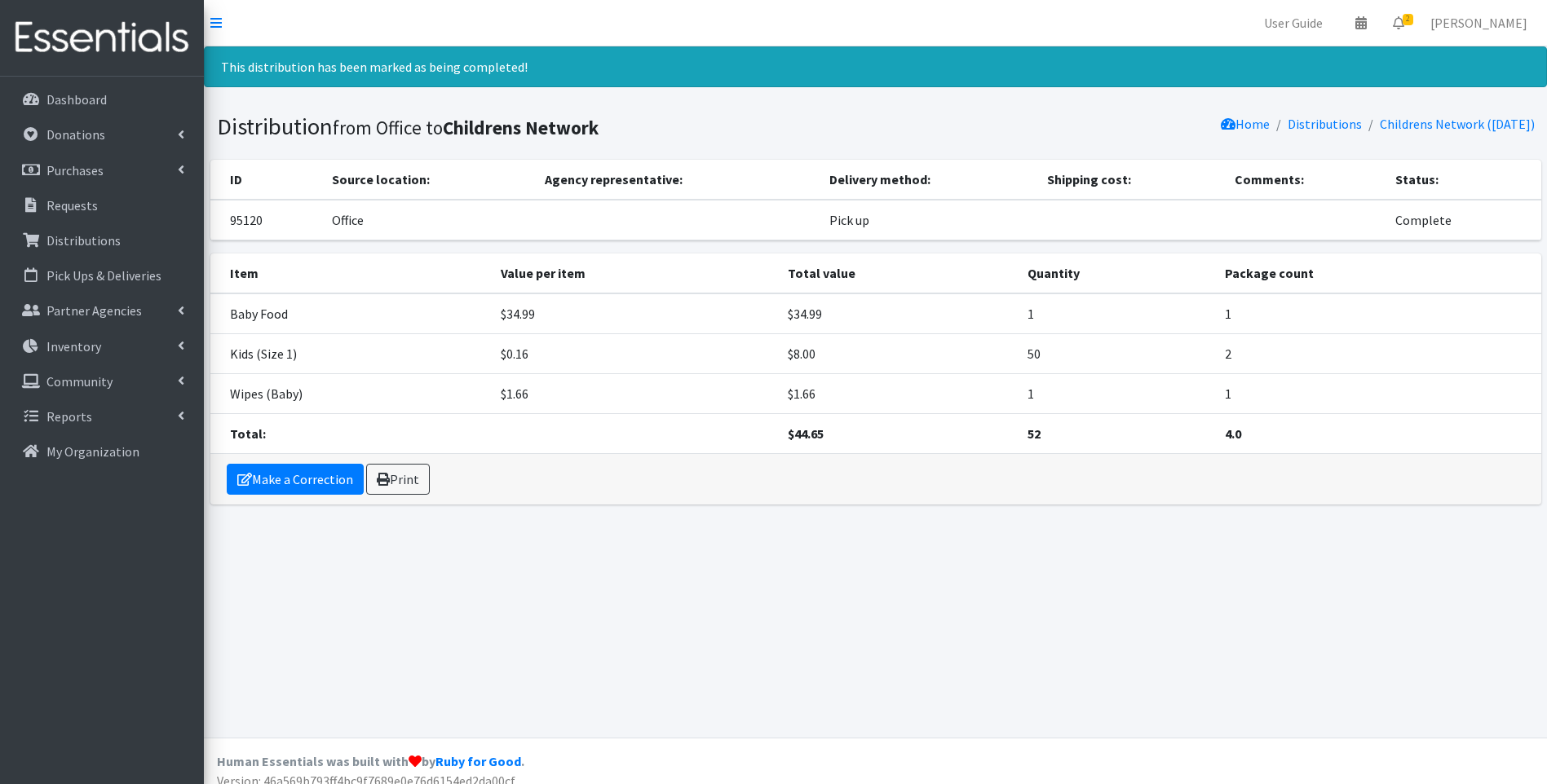
click at [145, 25] on img at bounding box center [102, 38] width 191 height 55
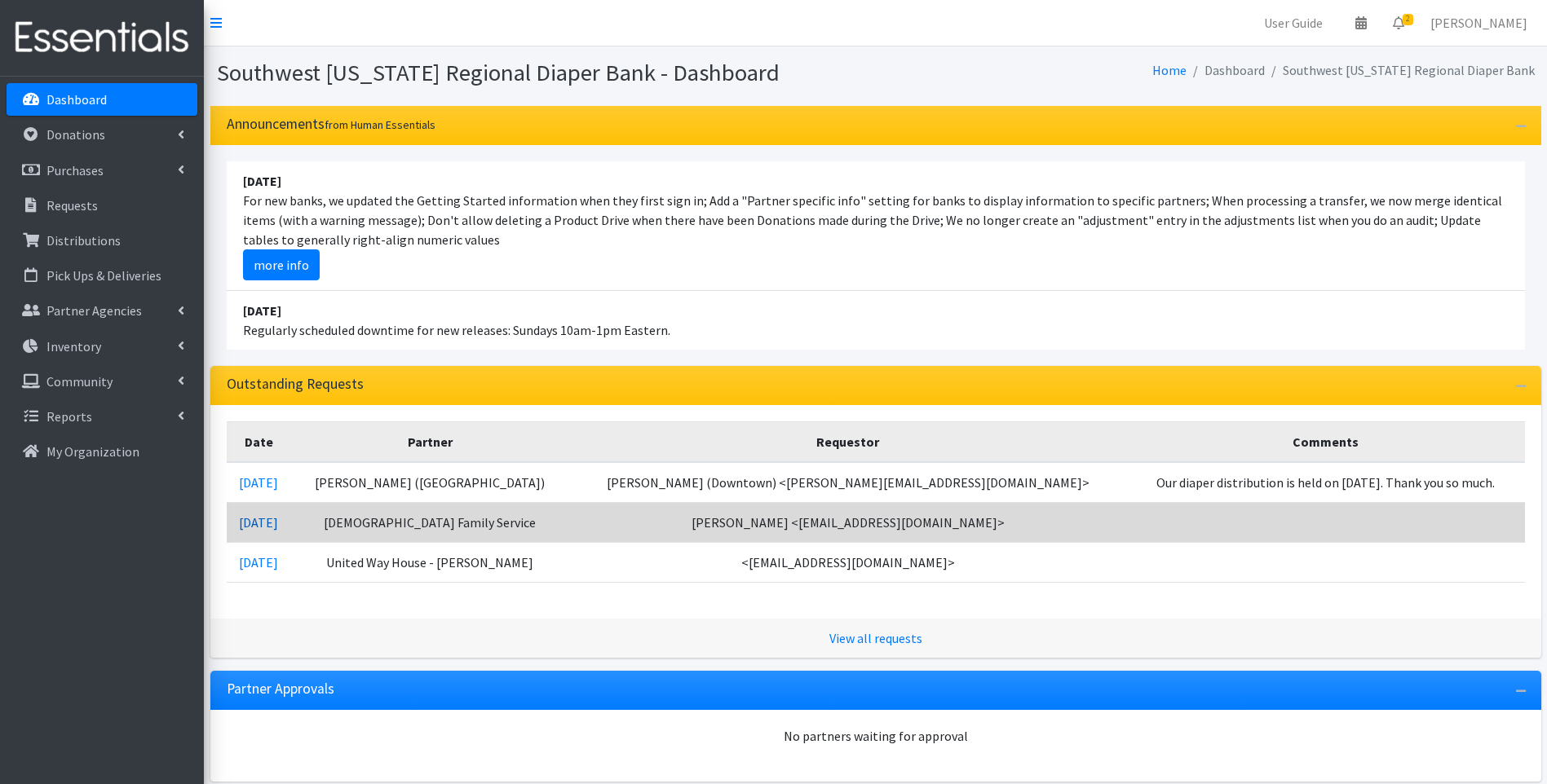
click at [278, 524] on link "[DATE]" at bounding box center [259, 522] width 40 height 16
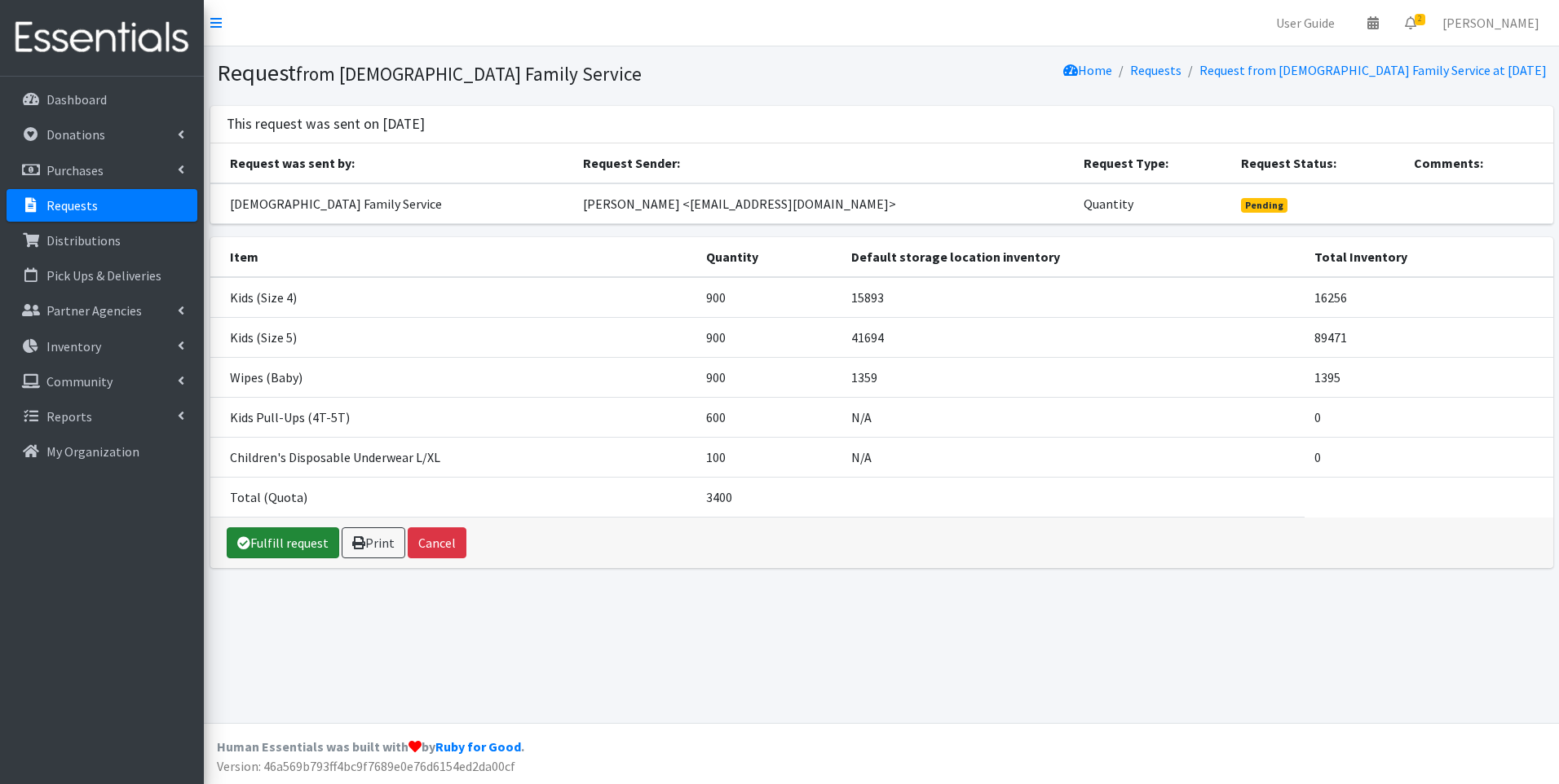
click at [285, 536] on link "Fulfill request" at bounding box center [283, 543] width 113 height 31
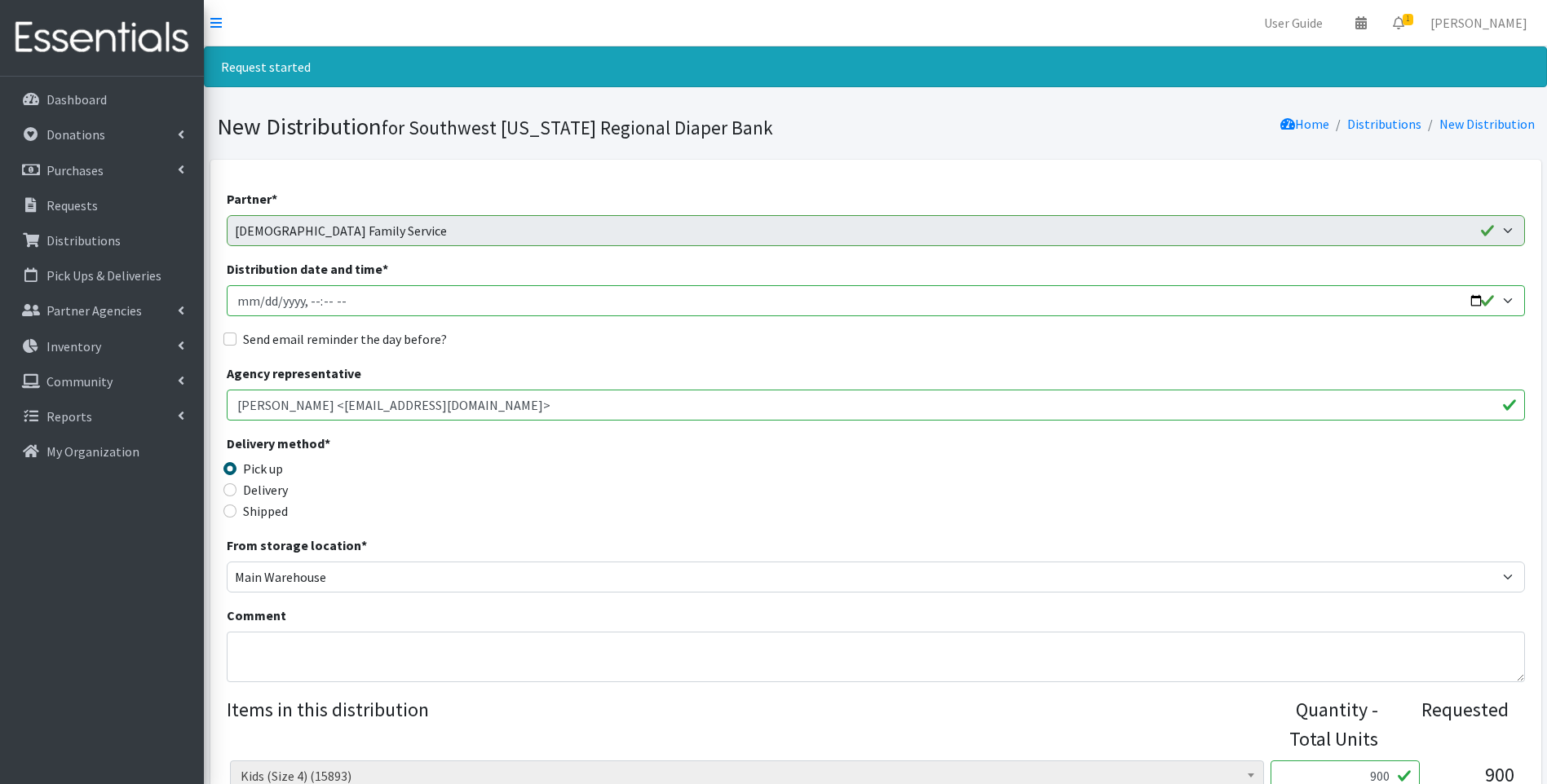
click at [1475, 298] on input "Distribution date and time *" at bounding box center [876, 301] width 1298 height 31
type input "2025-08-21T10:00"
click at [605, 477] on div "Delivery method * Pick up Delivery Shipped Shipping cost" at bounding box center [876, 485] width 1298 height 102
click at [231, 487] on input "Delivery" at bounding box center [230, 489] width 13 height 13
radio input "true"
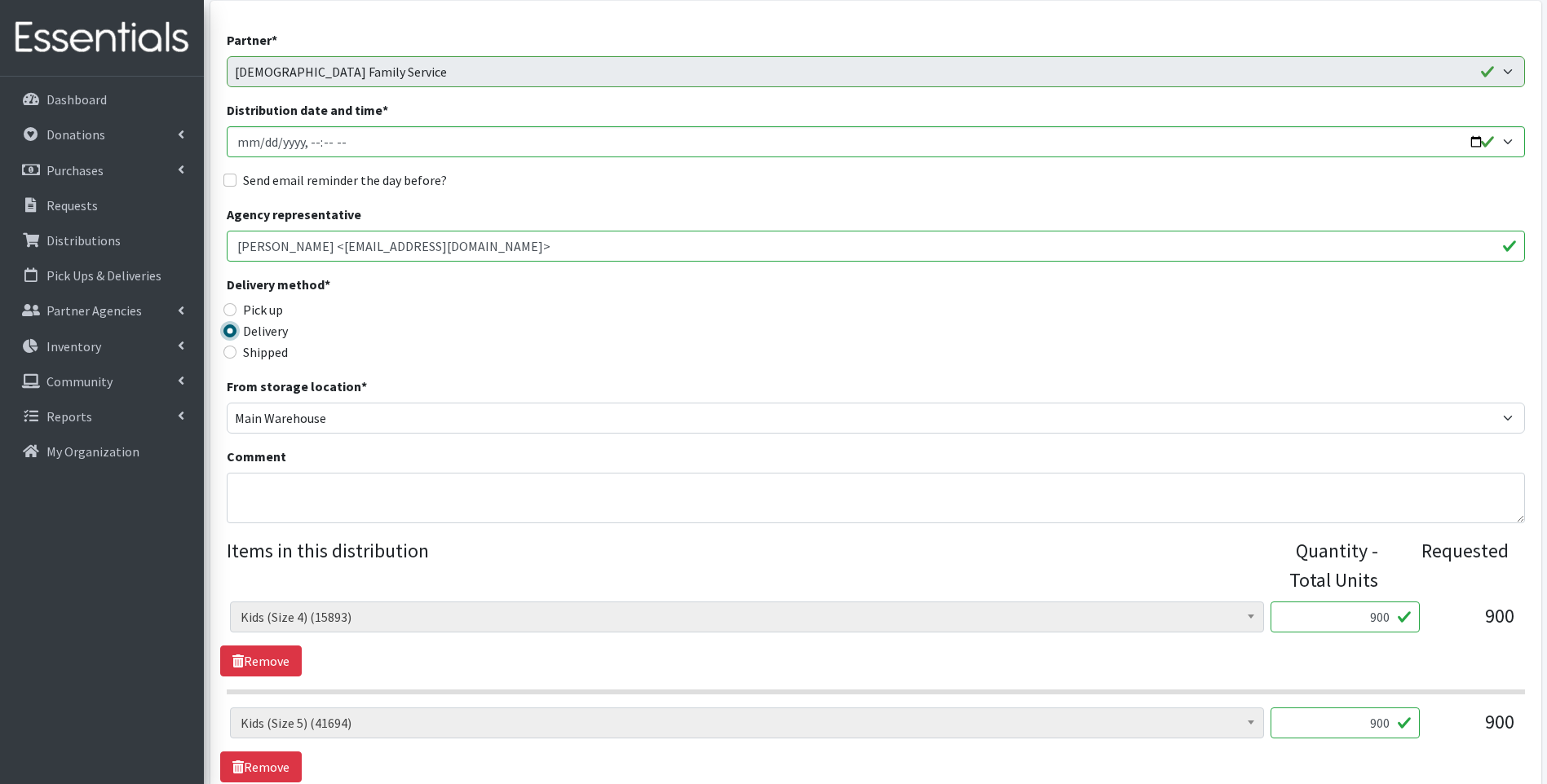
scroll to position [217, 0]
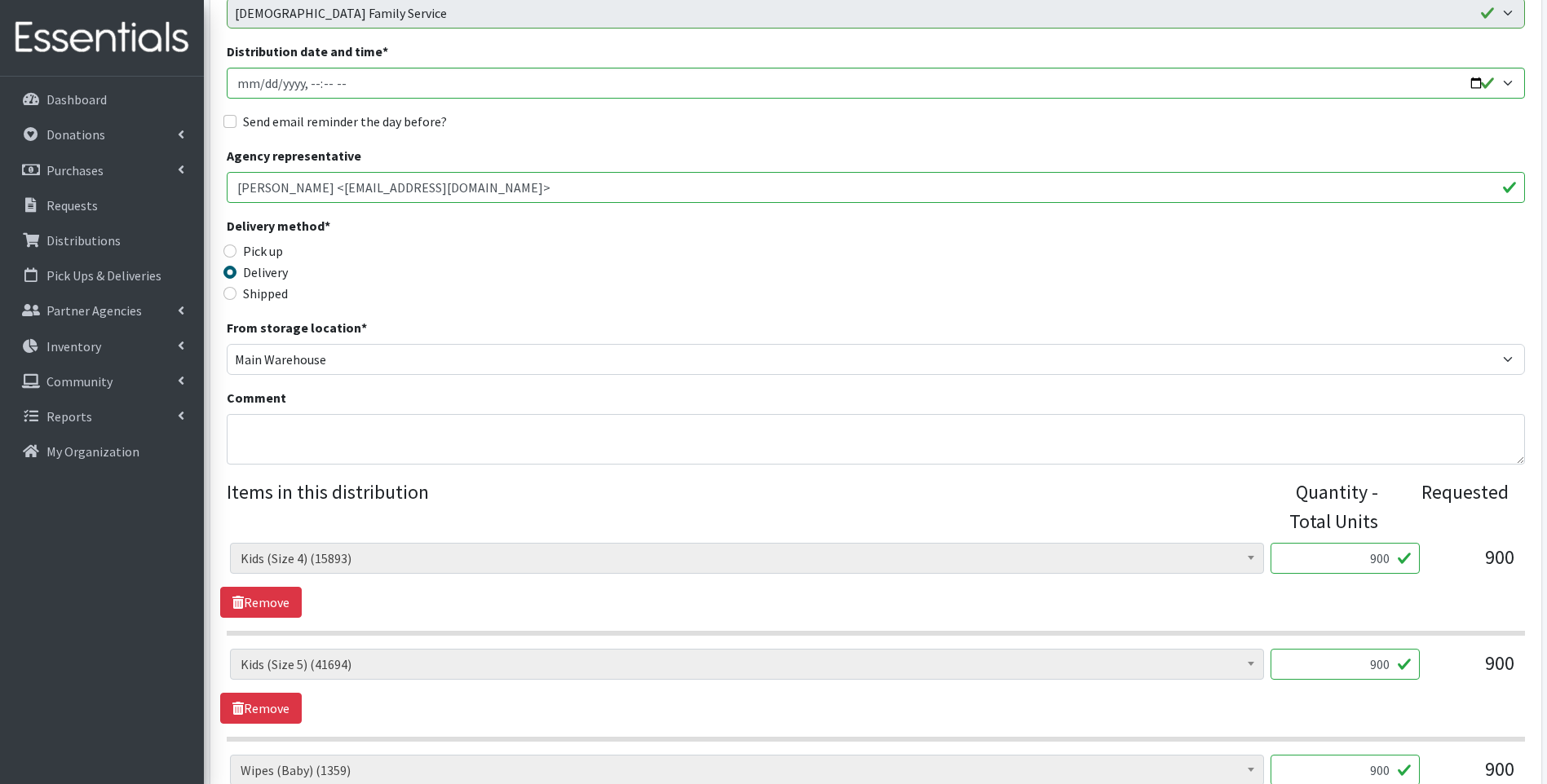
drag, startPoint x: 1361, startPoint y: 560, endPoint x: 1436, endPoint y: 550, distance: 75.7
click at [1436, 550] on div "Baby Food (2690) Blood Pressure Cuff (0) Car Seat (30) Children's Disposable Un…" at bounding box center [875, 565] width 1291 height 44
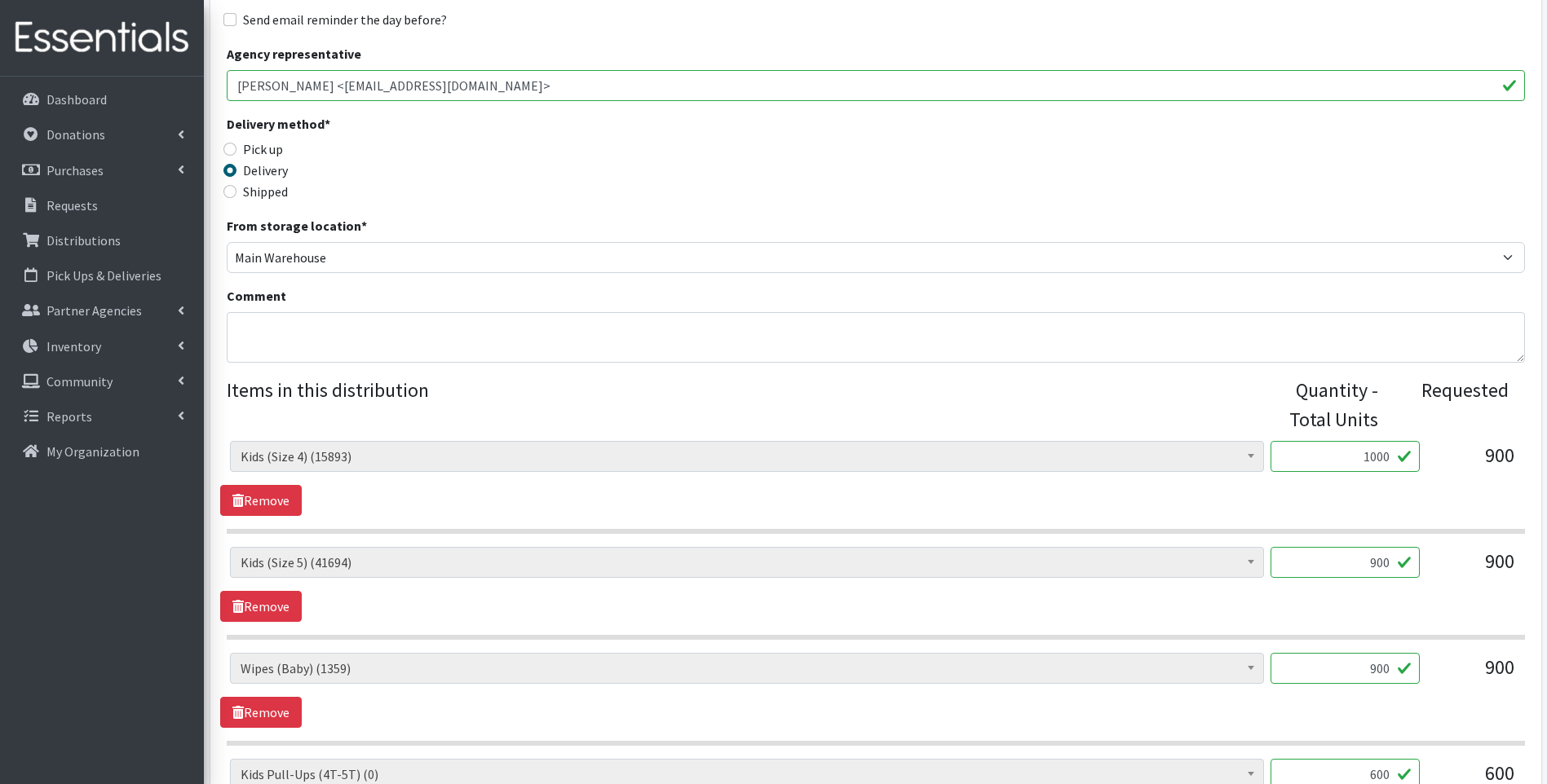
scroll to position [326, 0]
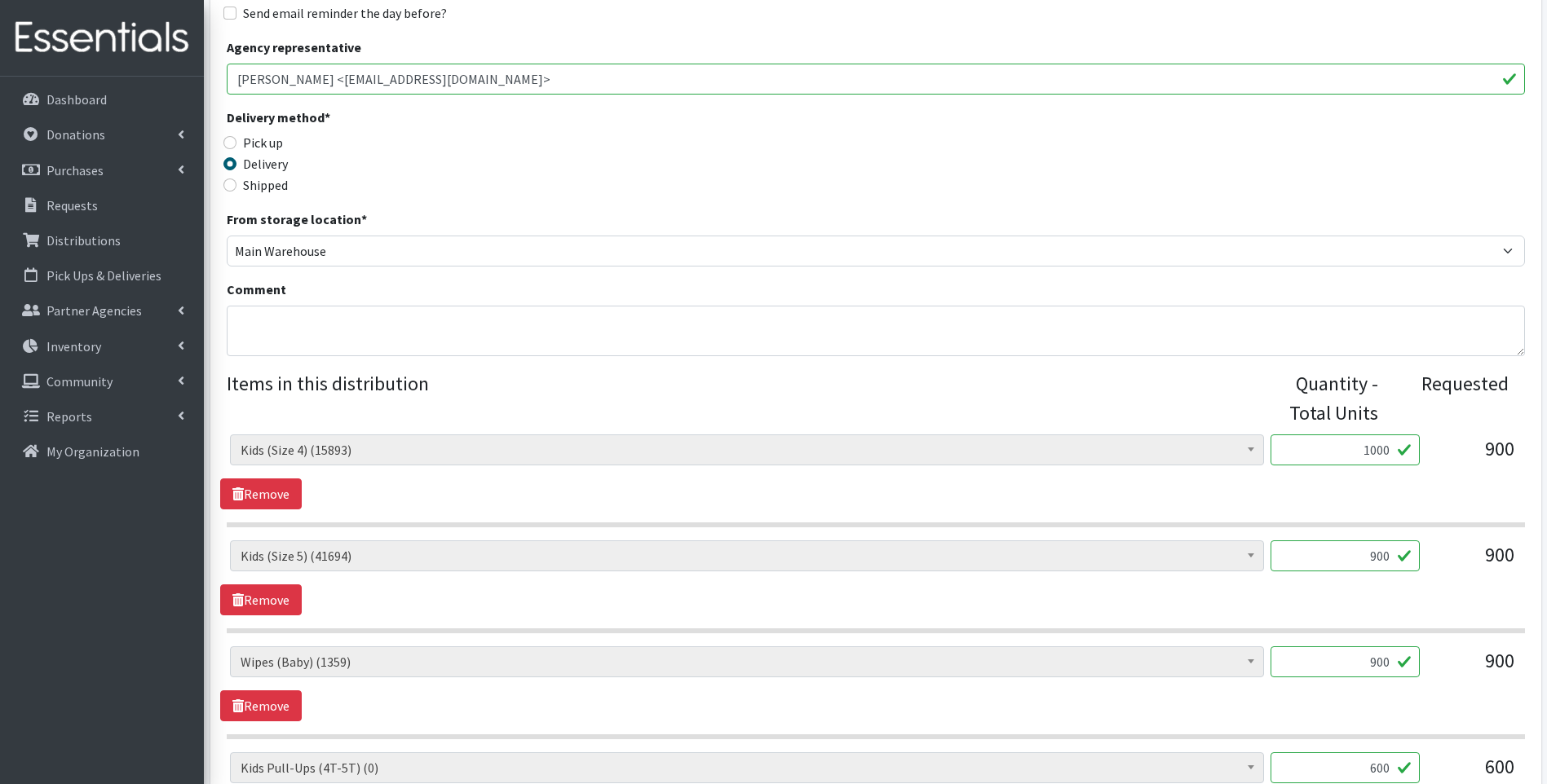
type input "1000"
drag, startPoint x: 1365, startPoint y: 548, endPoint x: 1430, endPoint y: 547, distance: 65.0
click at [1430, 547] on div "Baby Food (2690) Blood Pressure Cuff (0) Car Seat (30) Children's Disposable Un…" at bounding box center [875, 562] width 1291 height 44
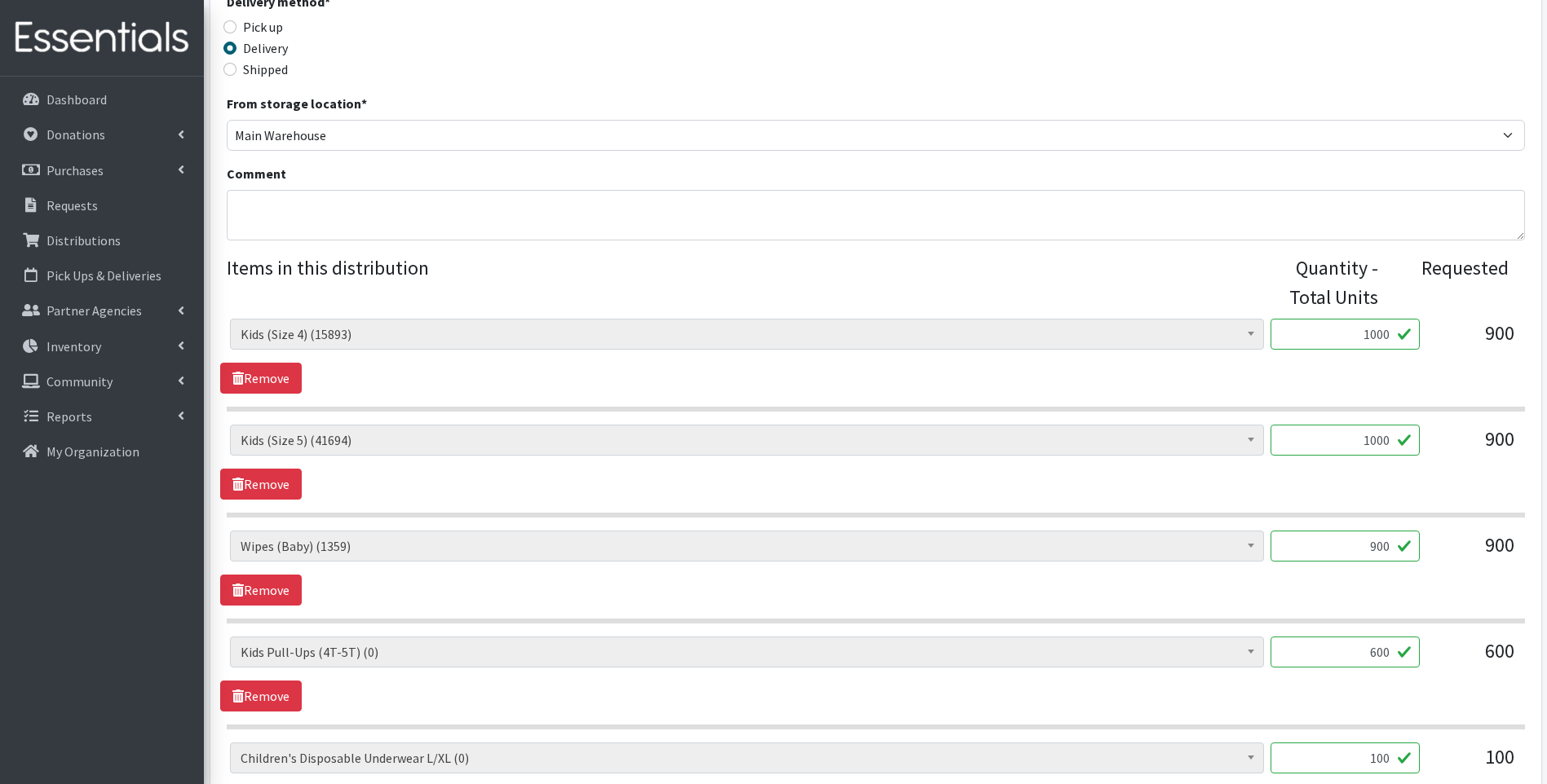
scroll to position [489, 0]
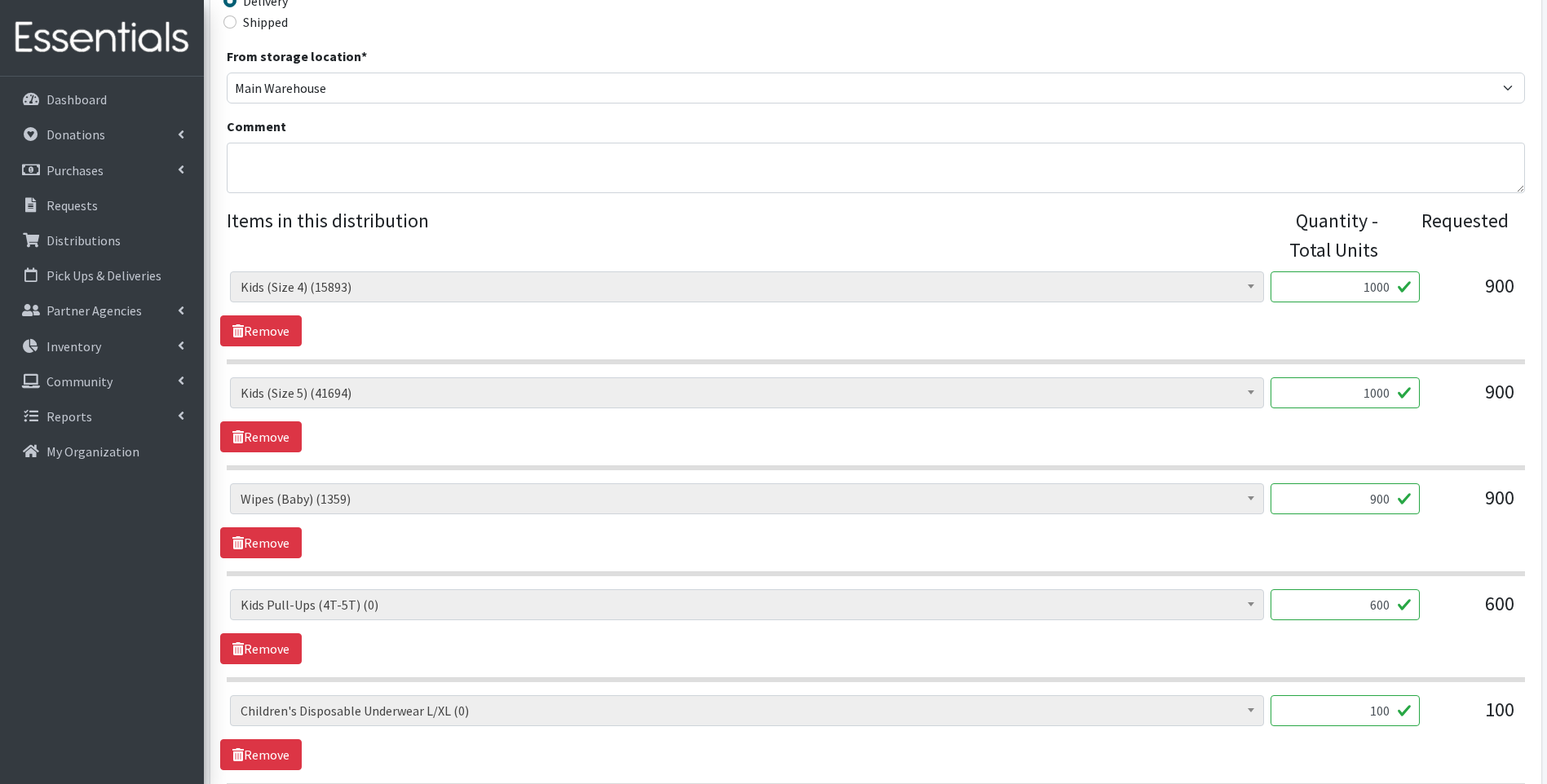
type input "1000"
drag, startPoint x: 1376, startPoint y: 496, endPoint x: 1419, endPoint y: 483, distance: 44.9
click at [1419, 483] on div "900" at bounding box center [1346, 499] width 150 height 31
type input "60"
click at [863, 644] on div "Baby Food (2690) Blood Pressure Cuff (0) Car Seat (30) Children's Disposable Un…" at bounding box center [875, 627] width 1311 height 75
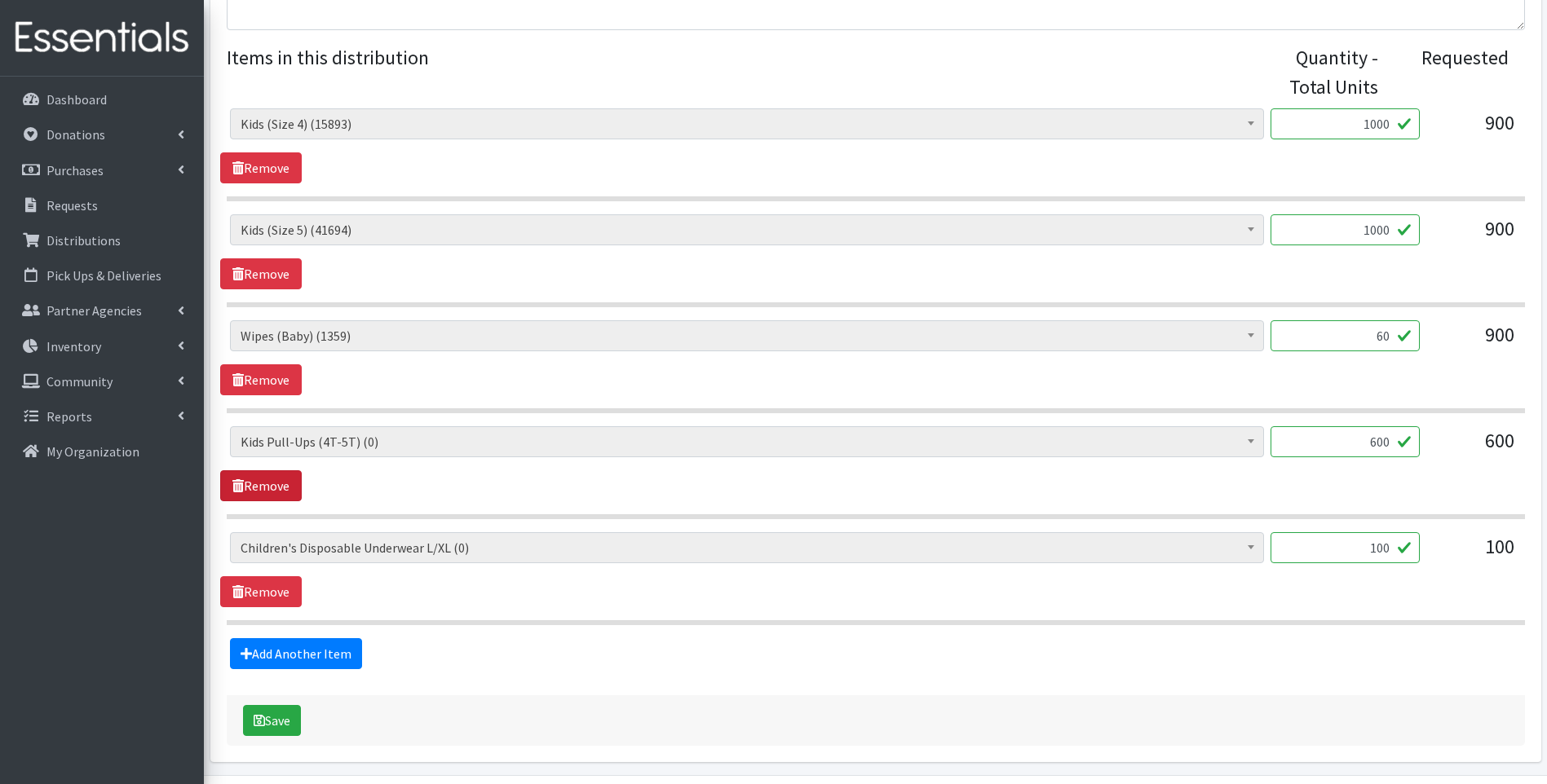
click at [283, 485] on link "Remove" at bounding box center [261, 486] width 82 height 31
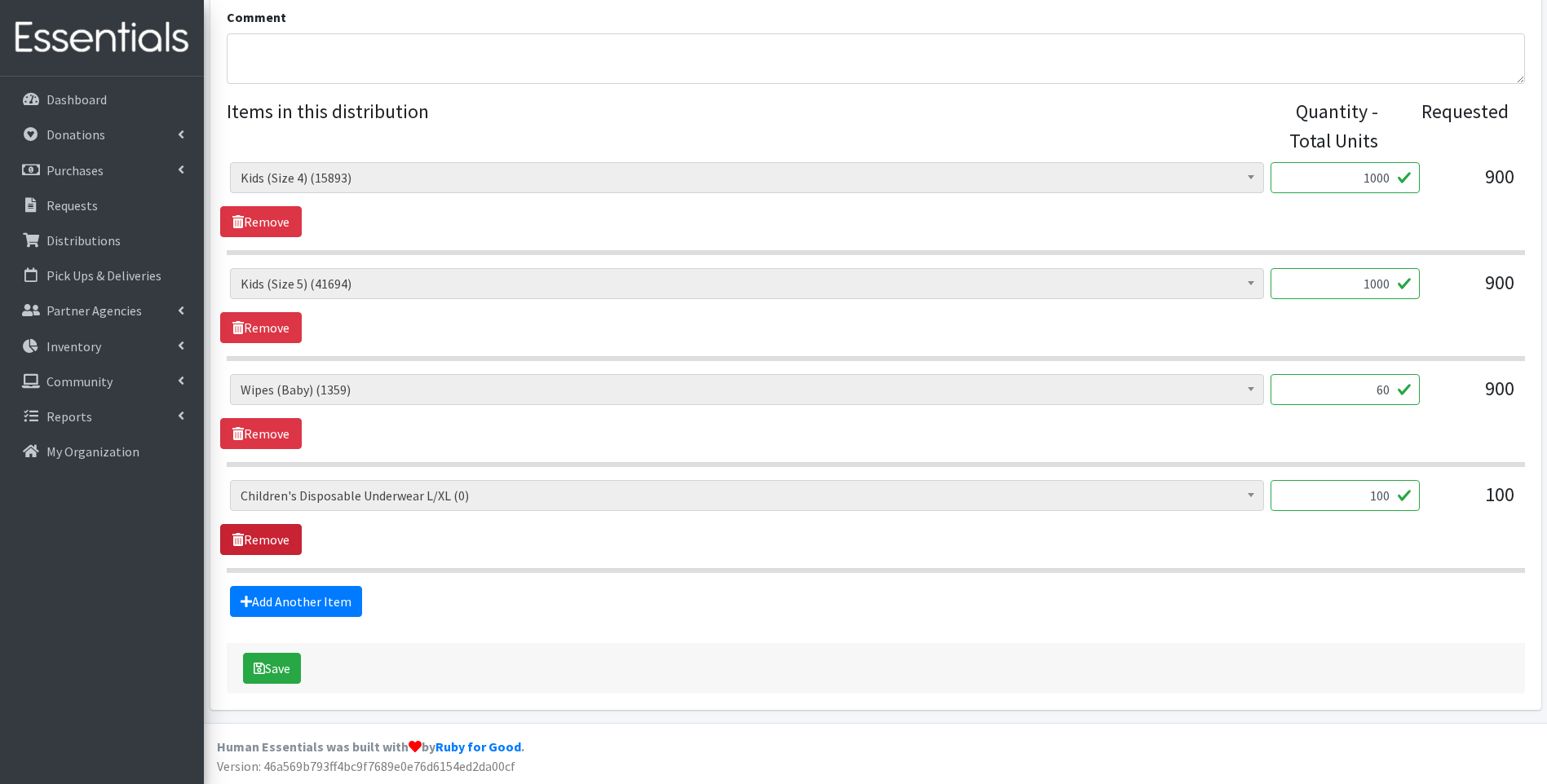
click at [264, 538] on link "Remove" at bounding box center [261, 540] width 82 height 31
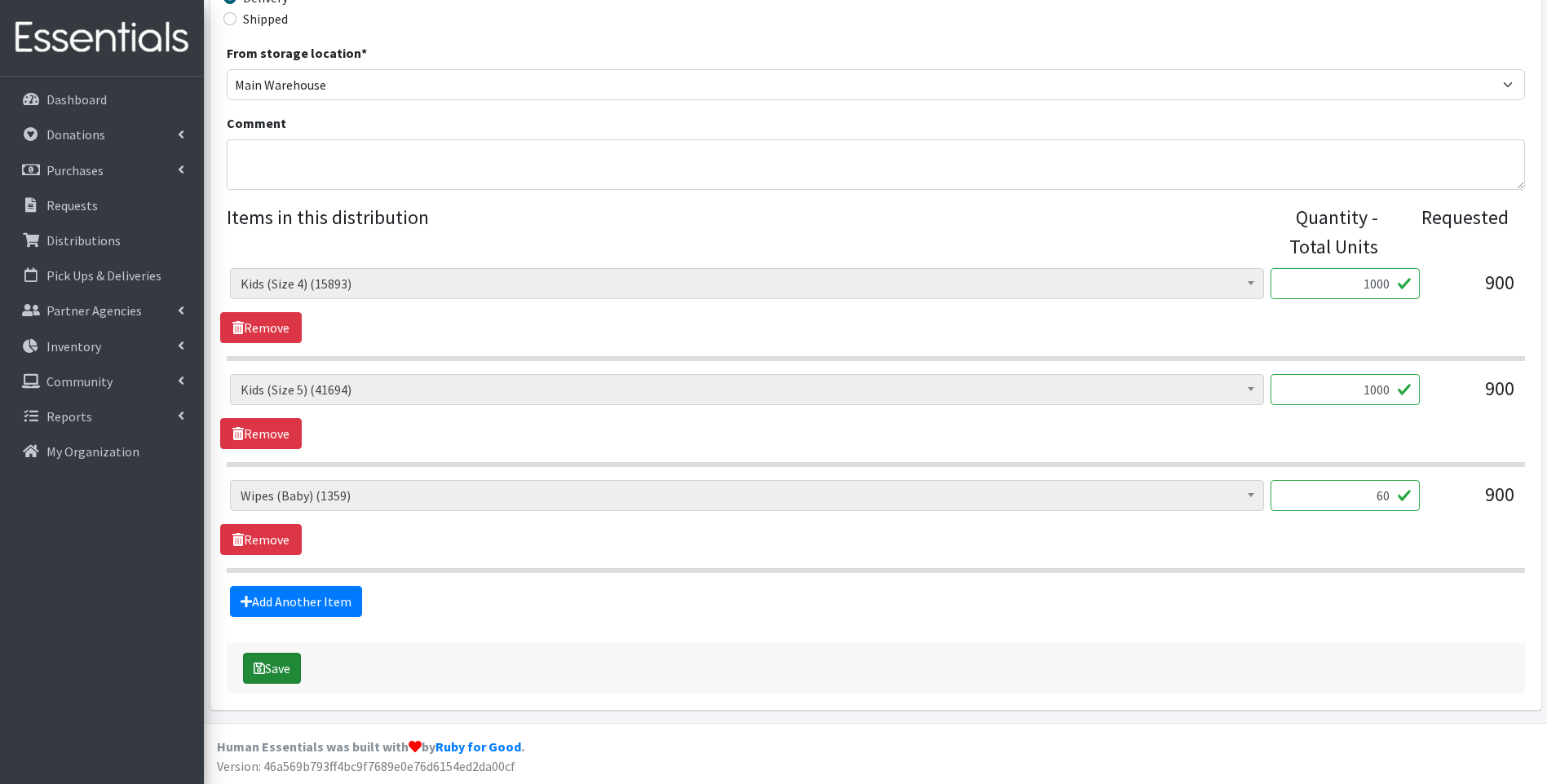
click at [265, 663] on button "Save" at bounding box center [272, 669] width 58 height 31
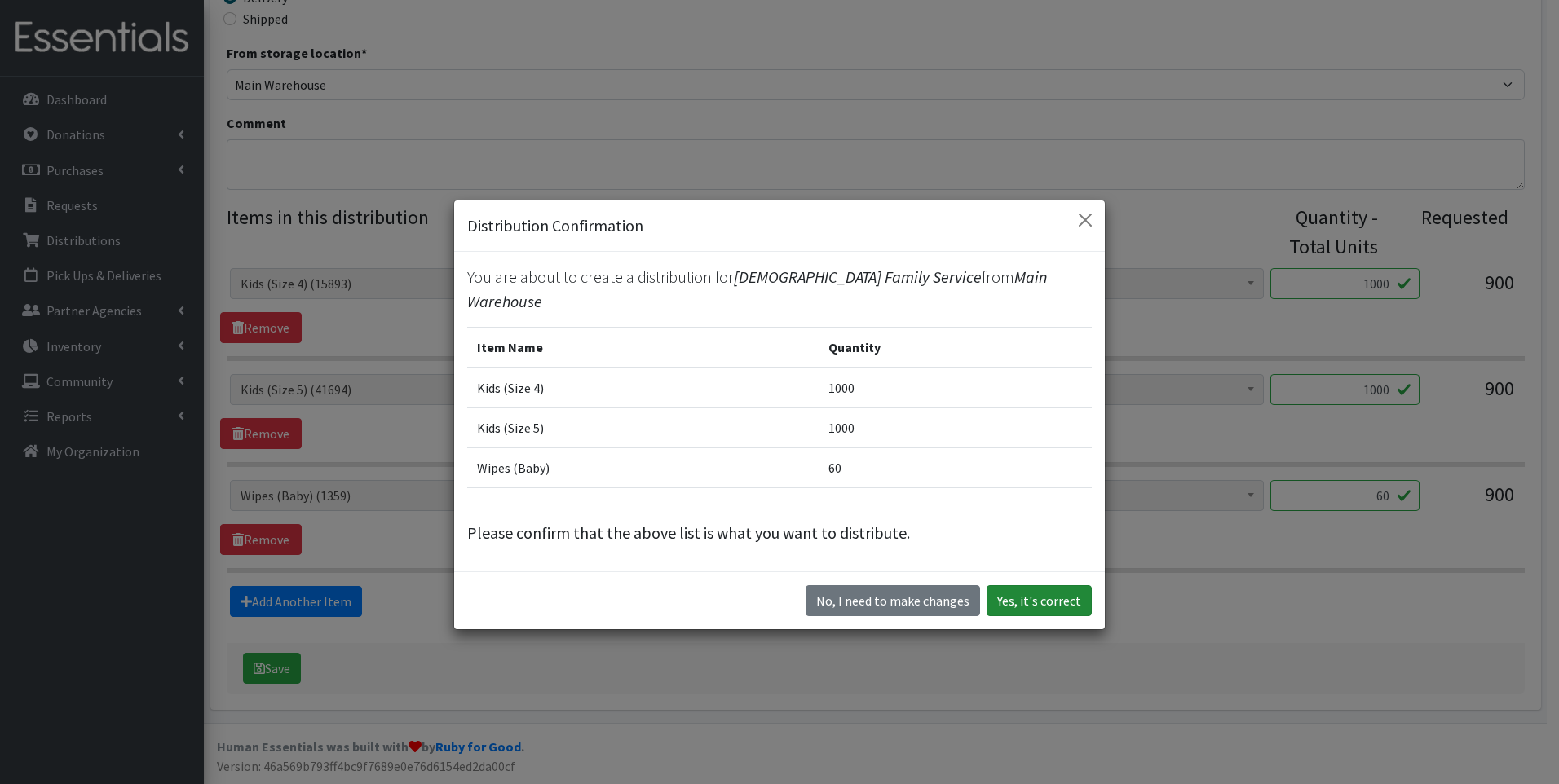
click at [1052, 587] on button "Yes, it's correct" at bounding box center [1040, 601] width 105 height 31
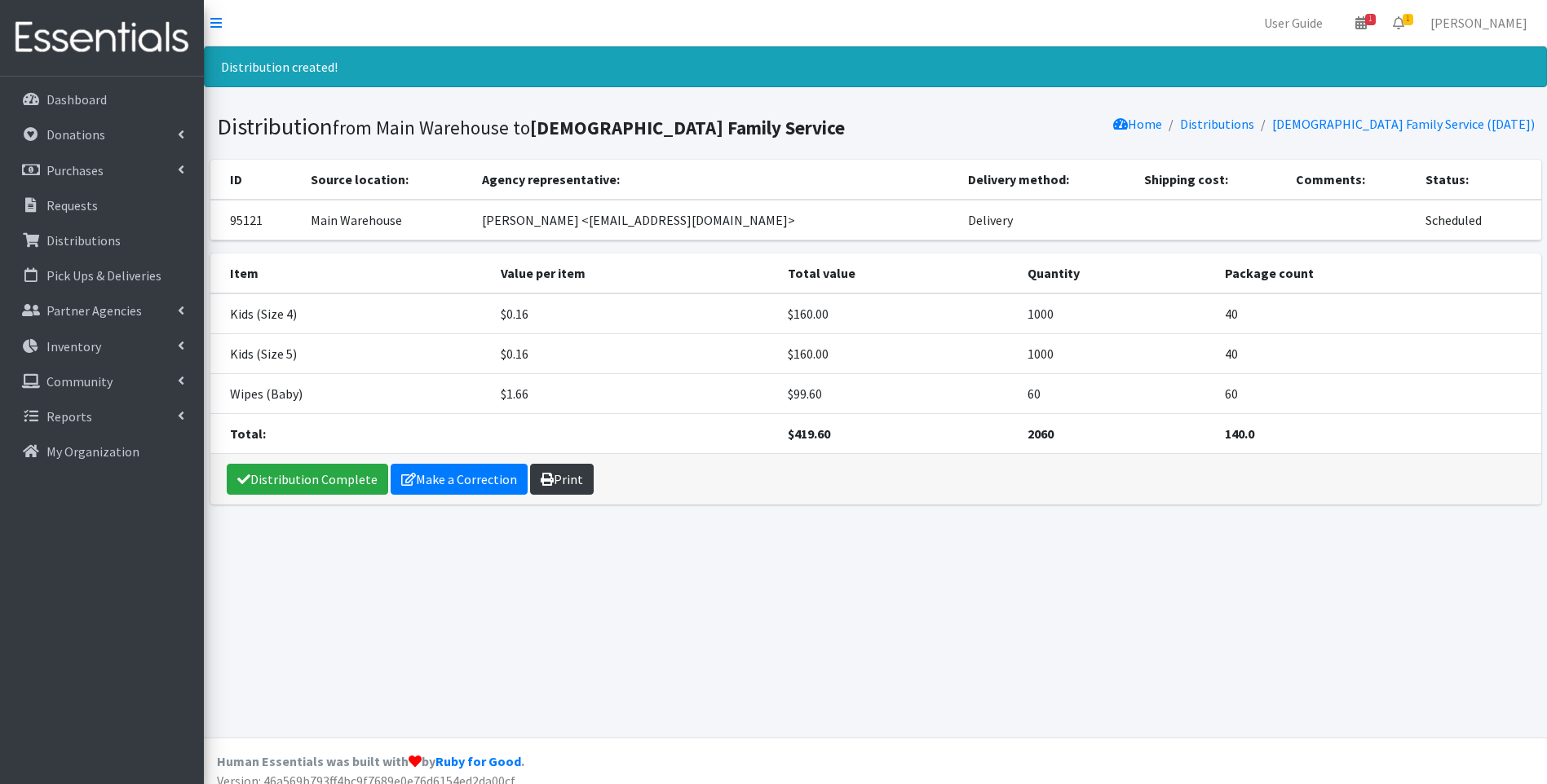
click at [567, 475] on link "Print" at bounding box center [562, 480] width 64 height 31
click at [314, 475] on link "Distribution Complete" at bounding box center [308, 480] width 162 height 31
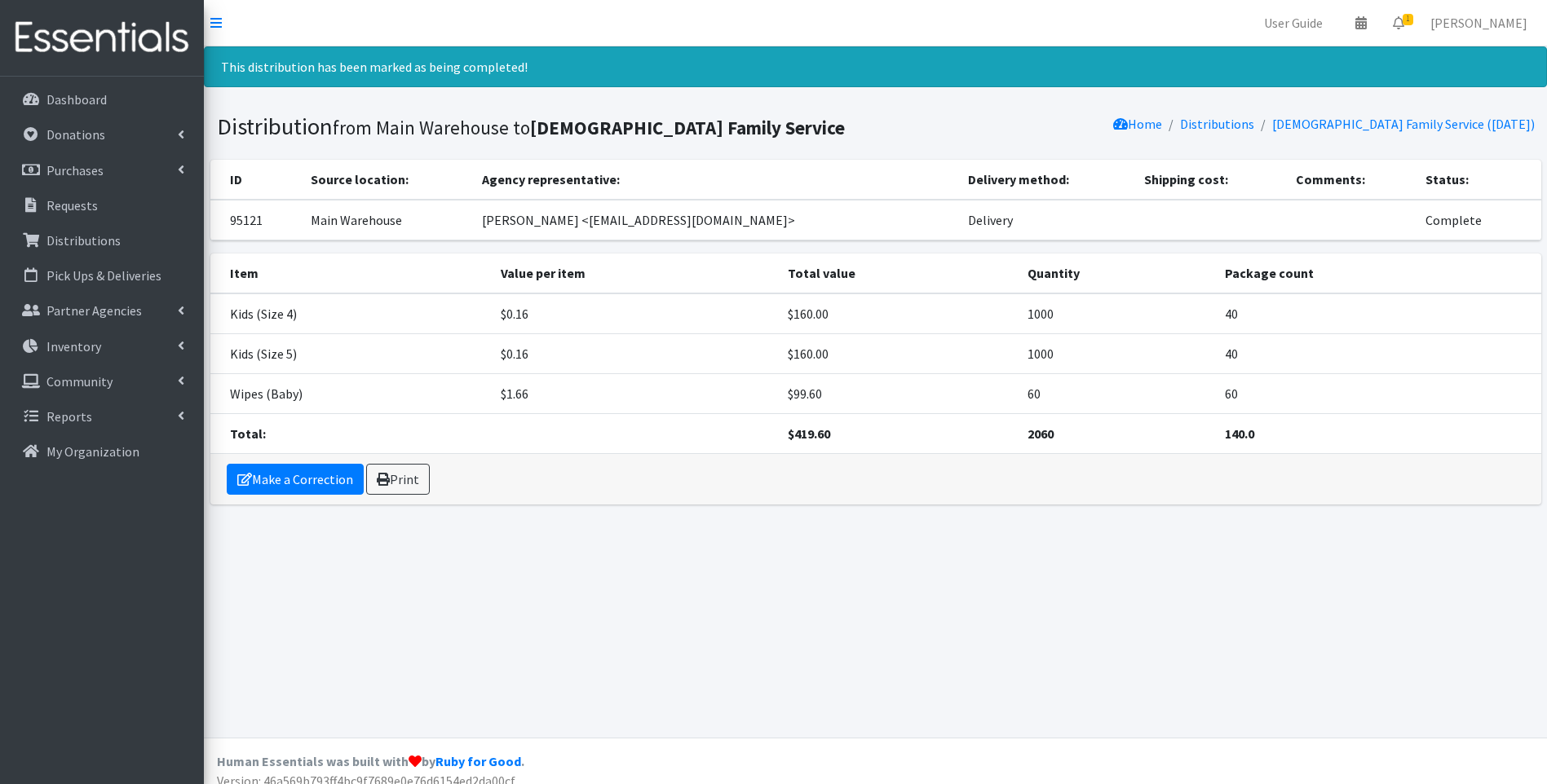
click at [90, 55] on img at bounding box center [102, 38] width 191 height 55
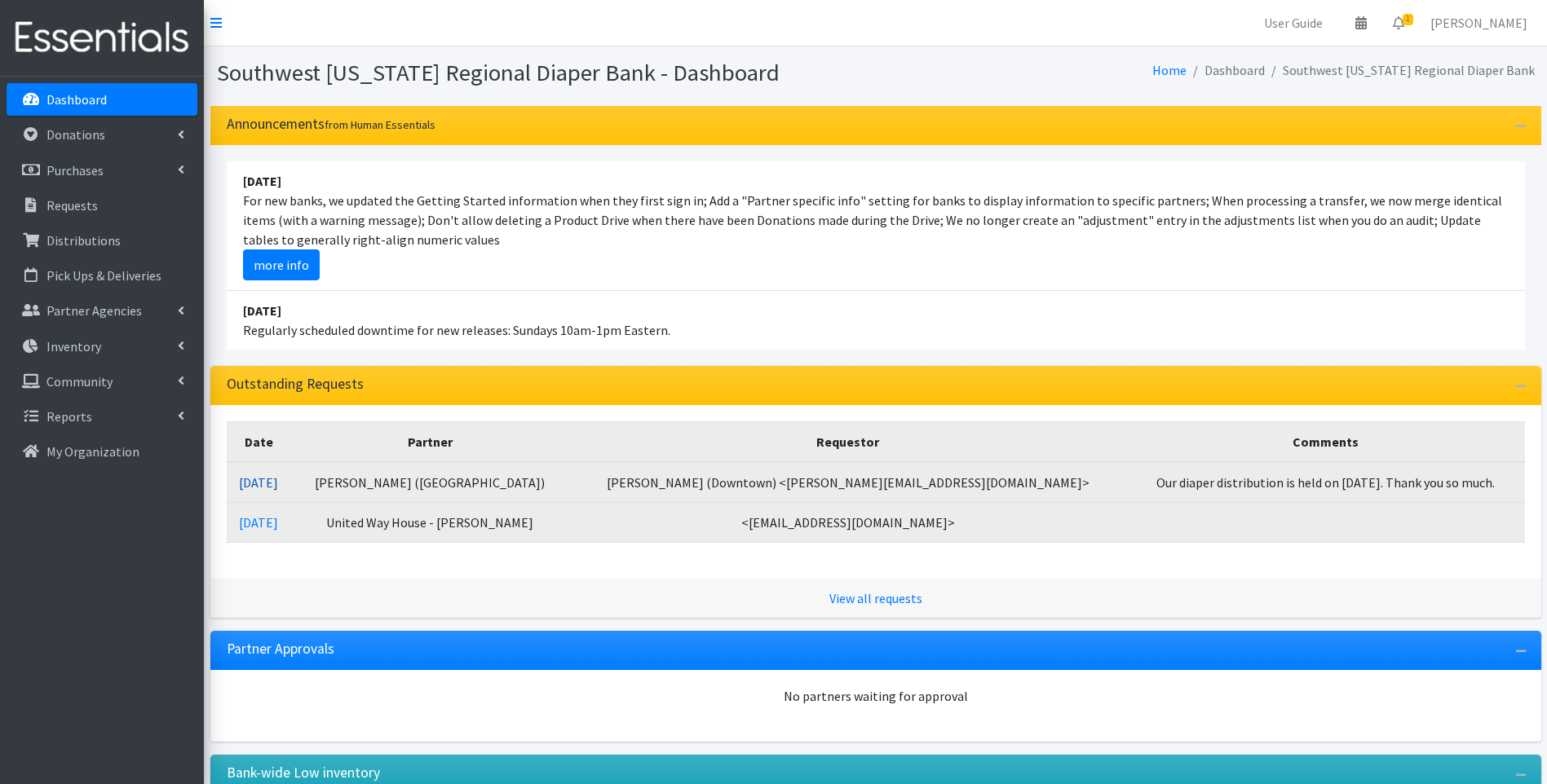
click at [278, 484] on link "[DATE]" at bounding box center [259, 482] width 40 height 16
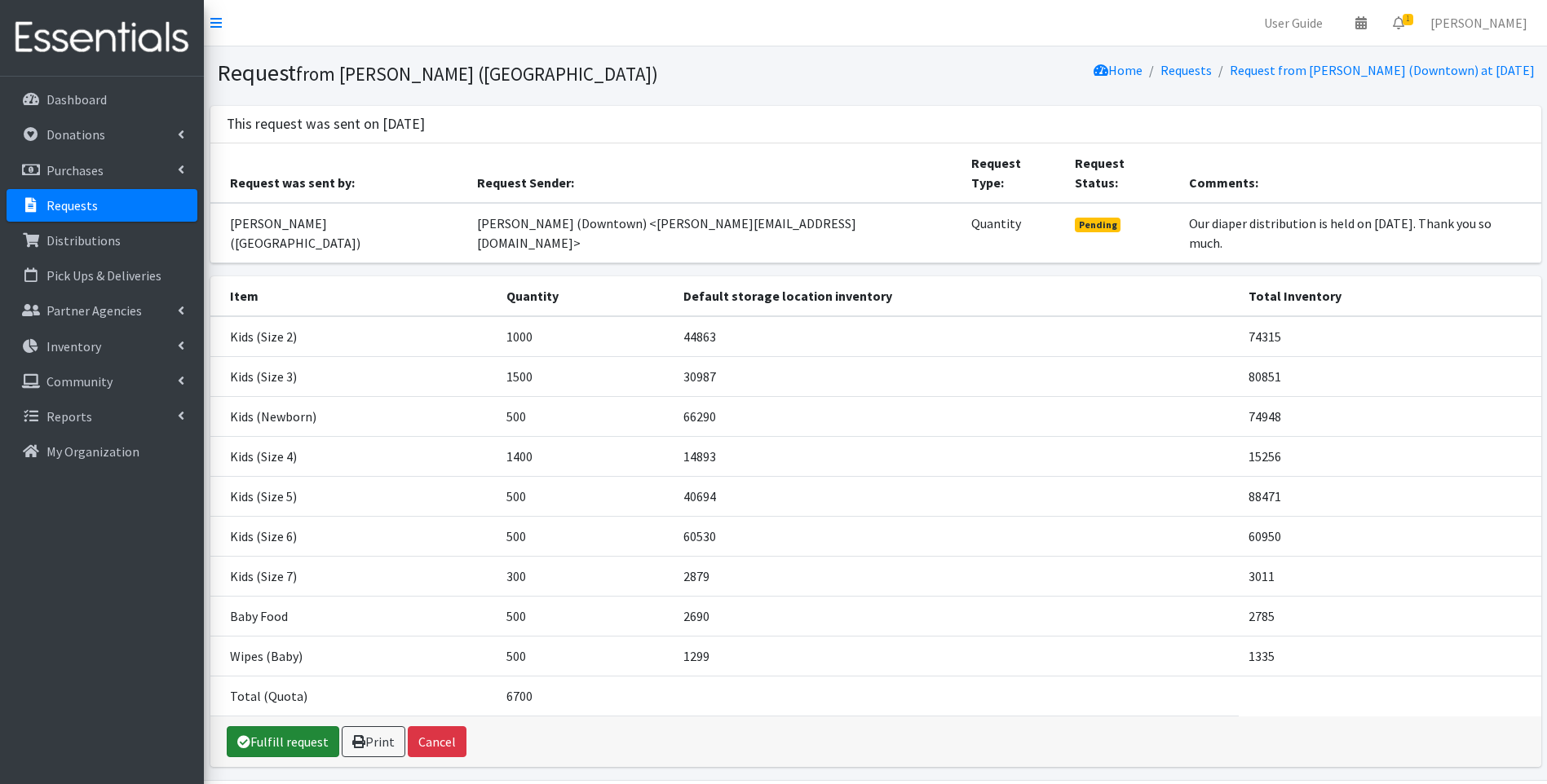
click at [257, 726] on link "Fulfill request" at bounding box center [283, 742] width 113 height 31
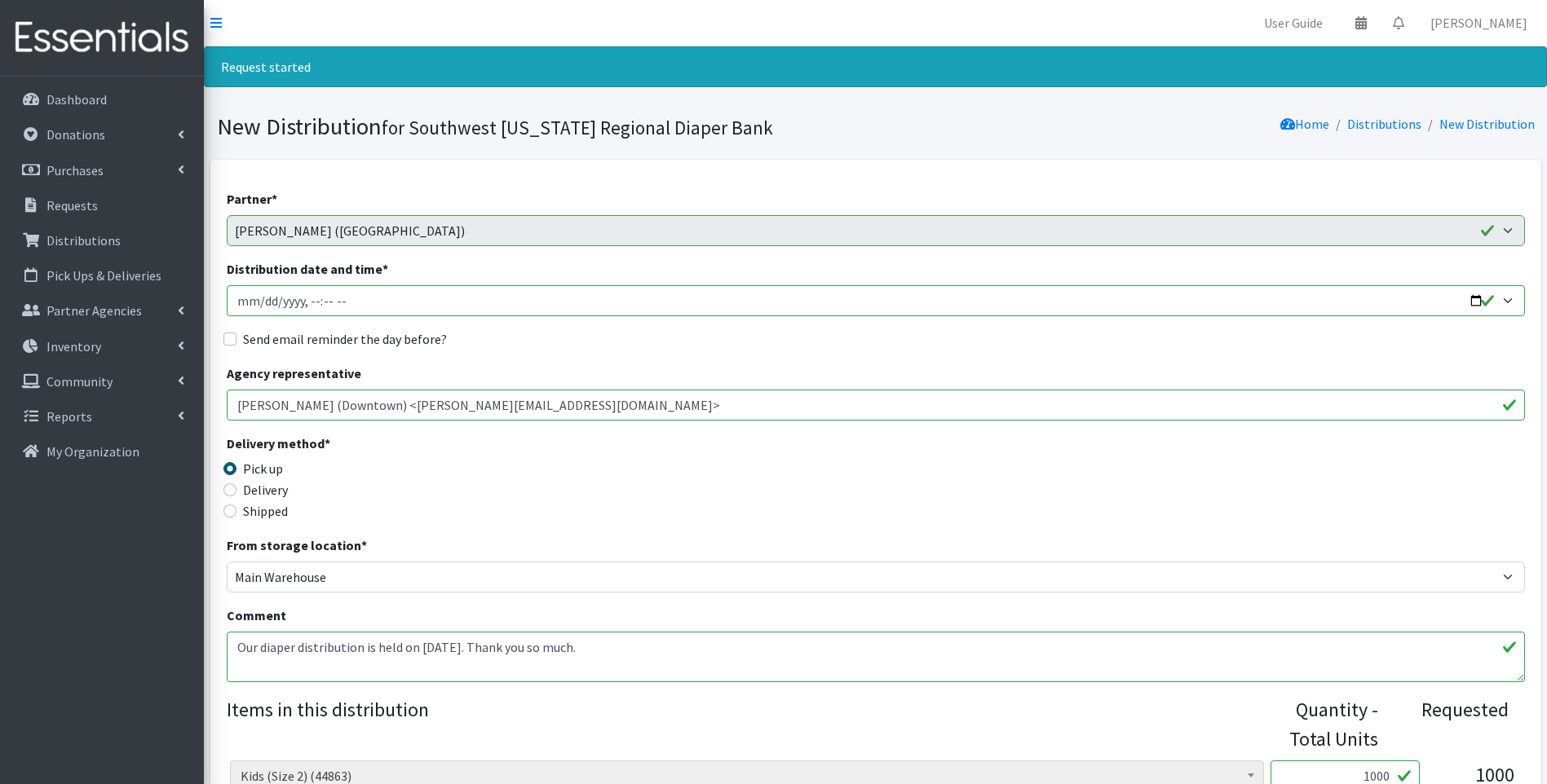
click at [1473, 292] on input "Distribution date and time *" at bounding box center [876, 301] width 1298 height 31
type input "[DATE]T11:00"
click at [732, 490] on div "Delivery method * Pick up Delivery Shipped Shipping cost" at bounding box center [876, 485] width 1298 height 102
click at [230, 491] on input "Delivery" at bounding box center [230, 489] width 13 height 13
radio input "true"
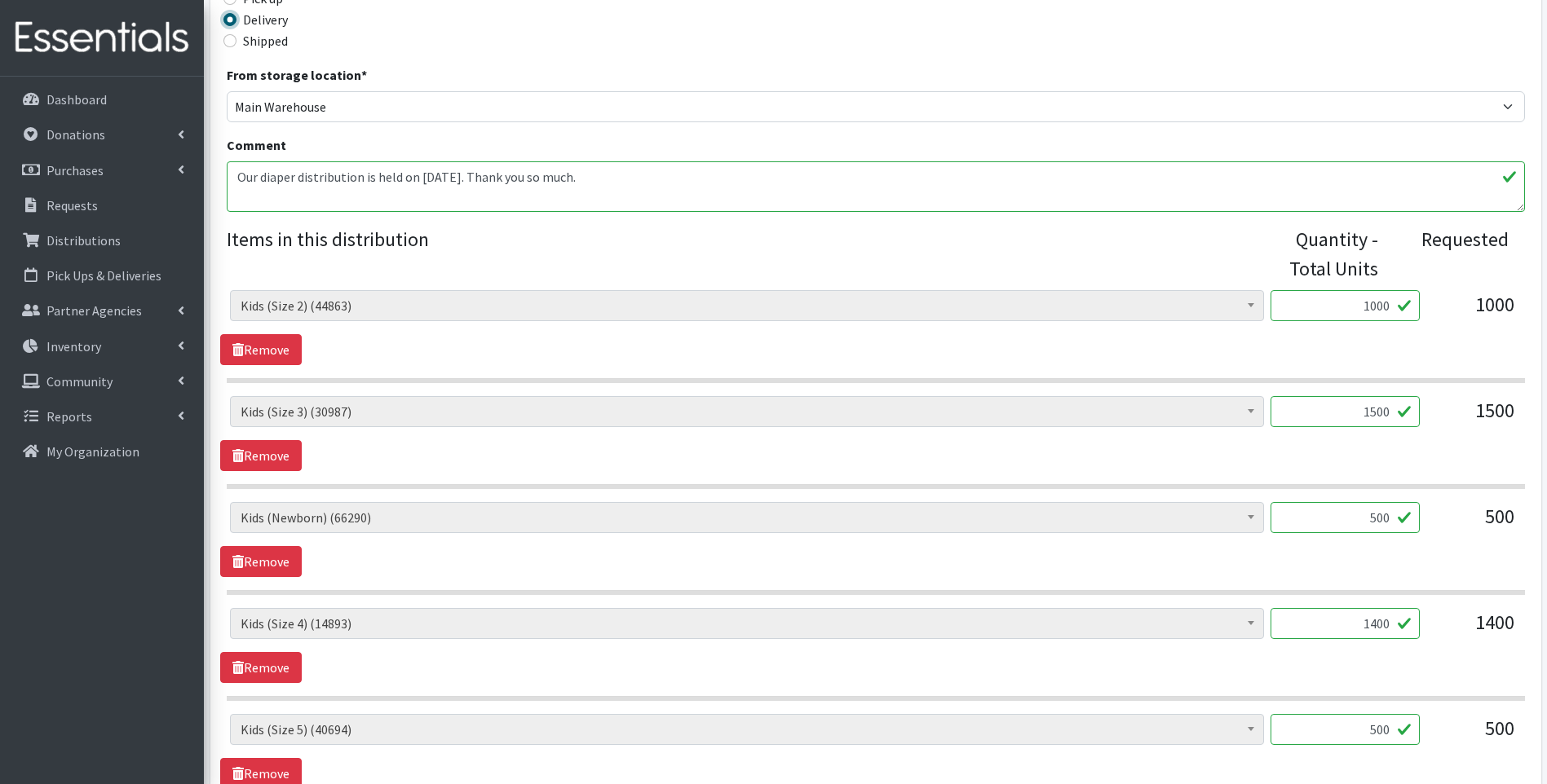
scroll to position [544, 0]
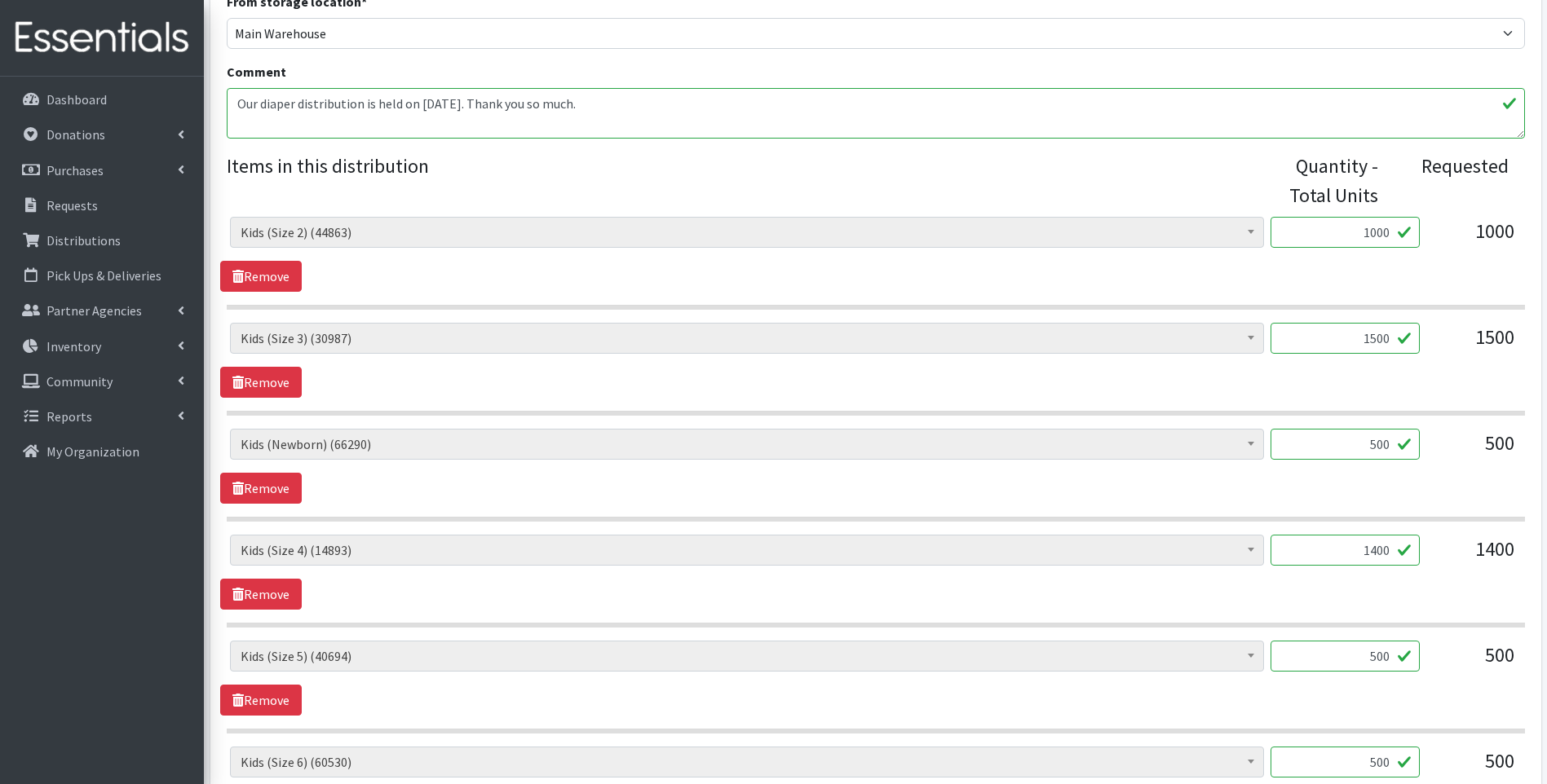
drag, startPoint x: 1368, startPoint y: 447, endPoint x: 1410, endPoint y: 450, distance: 42.1
click at [1410, 450] on input "500" at bounding box center [1346, 444] width 150 height 31
type input "560"
drag, startPoint x: 1344, startPoint y: 332, endPoint x: 1421, endPoint y: 322, distance: 77.6
click at [1431, 324] on div "Baby Food (2690) Blood Pressure Cuff (0) Car Seat (30) Children's Disposable Un…" at bounding box center [875, 345] width 1291 height 44
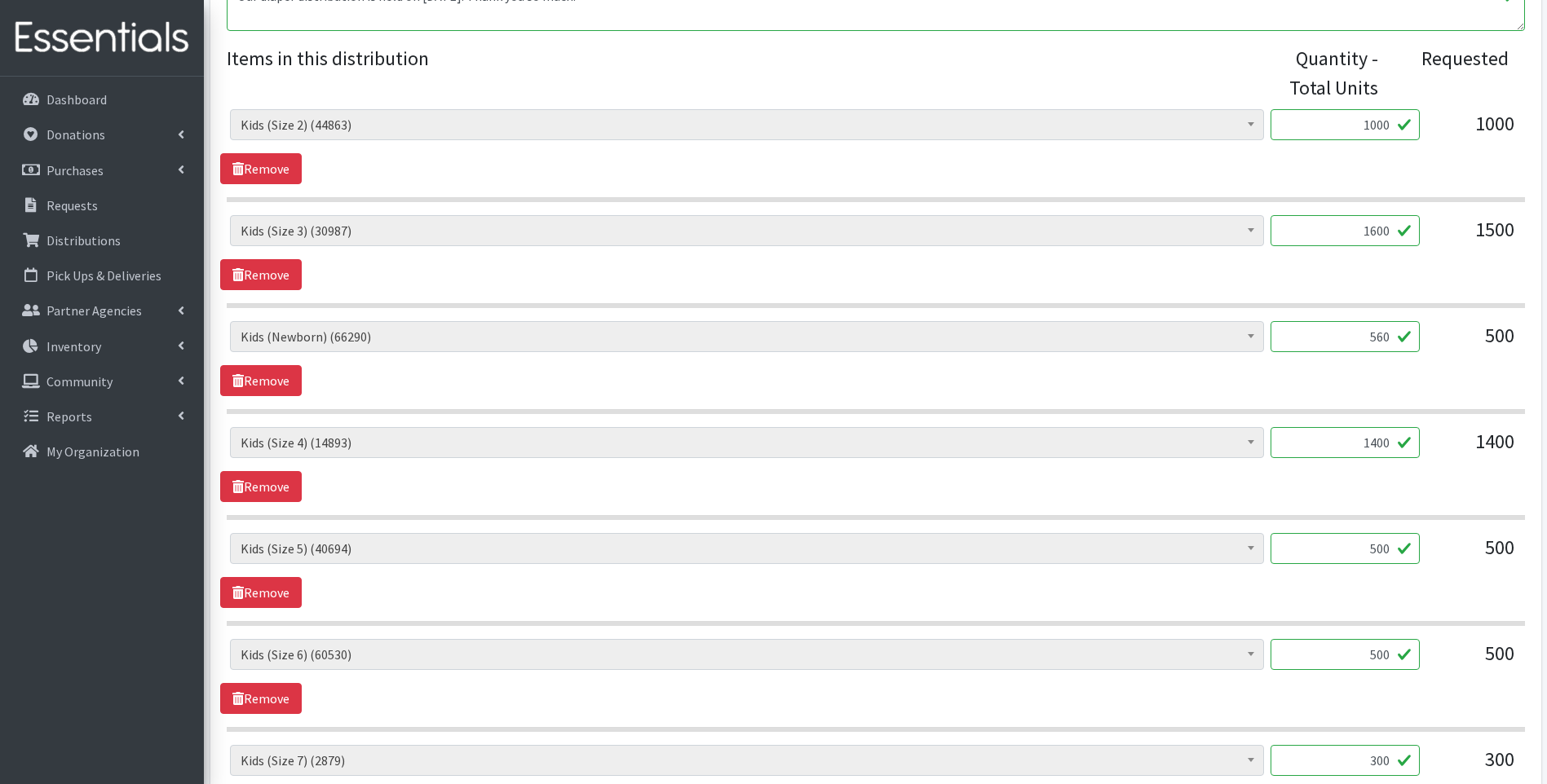
scroll to position [652, 0]
type input "1600"
drag, startPoint x: 1361, startPoint y: 541, endPoint x: 1418, endPoint y: 551, distance: 57.9
click at [1418, 551] on input "500" at bounding box center [1346, 548] width 150 height 31
type input "600"
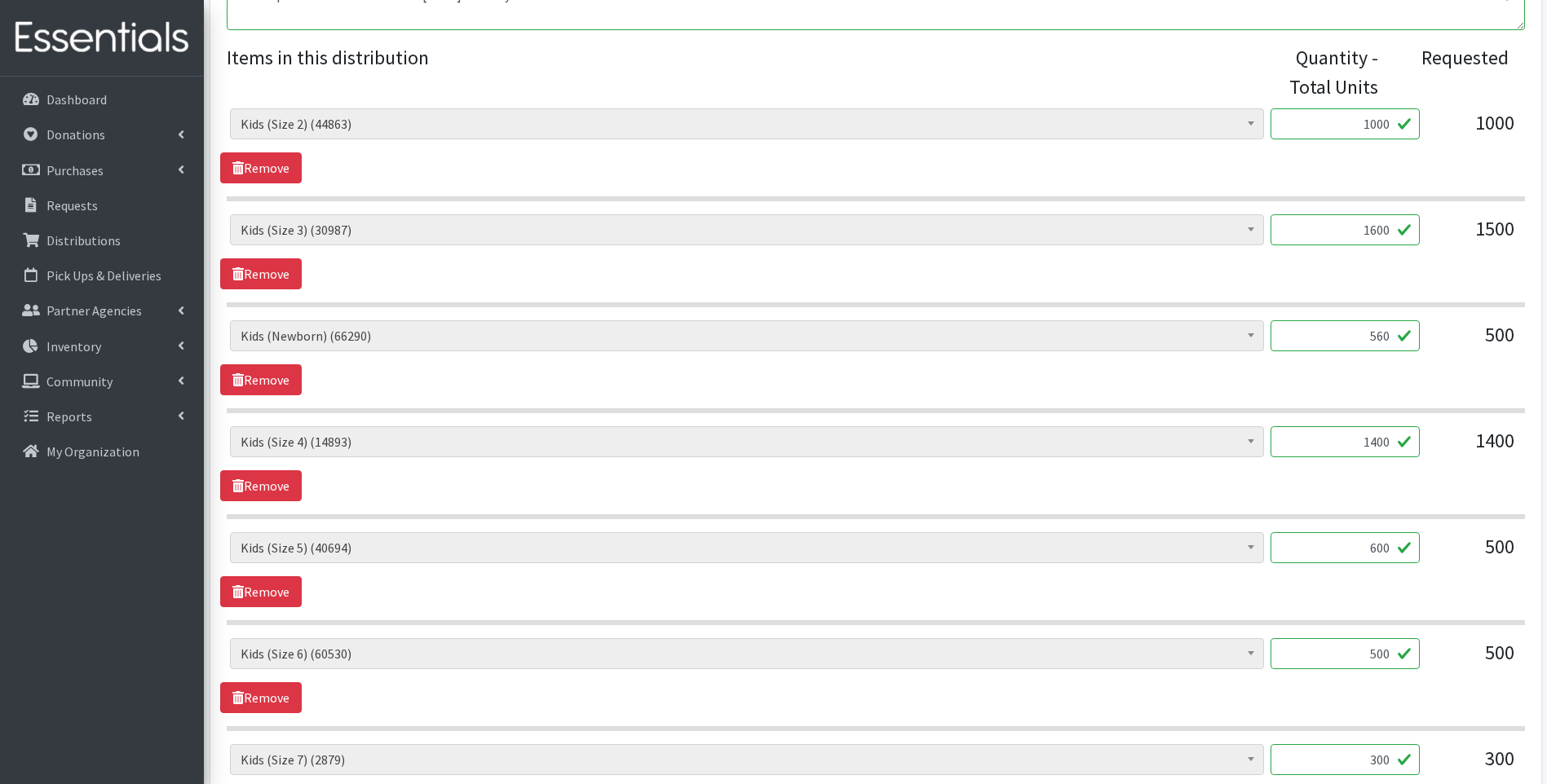
drag, startPoint x: 1368, startPoint y: 655, endPoint x: 1400, endPoint y: 653, distance: 32.1
click at [1400, 653] on input "500" at bounding box center [1346, 654] width 150 height 31
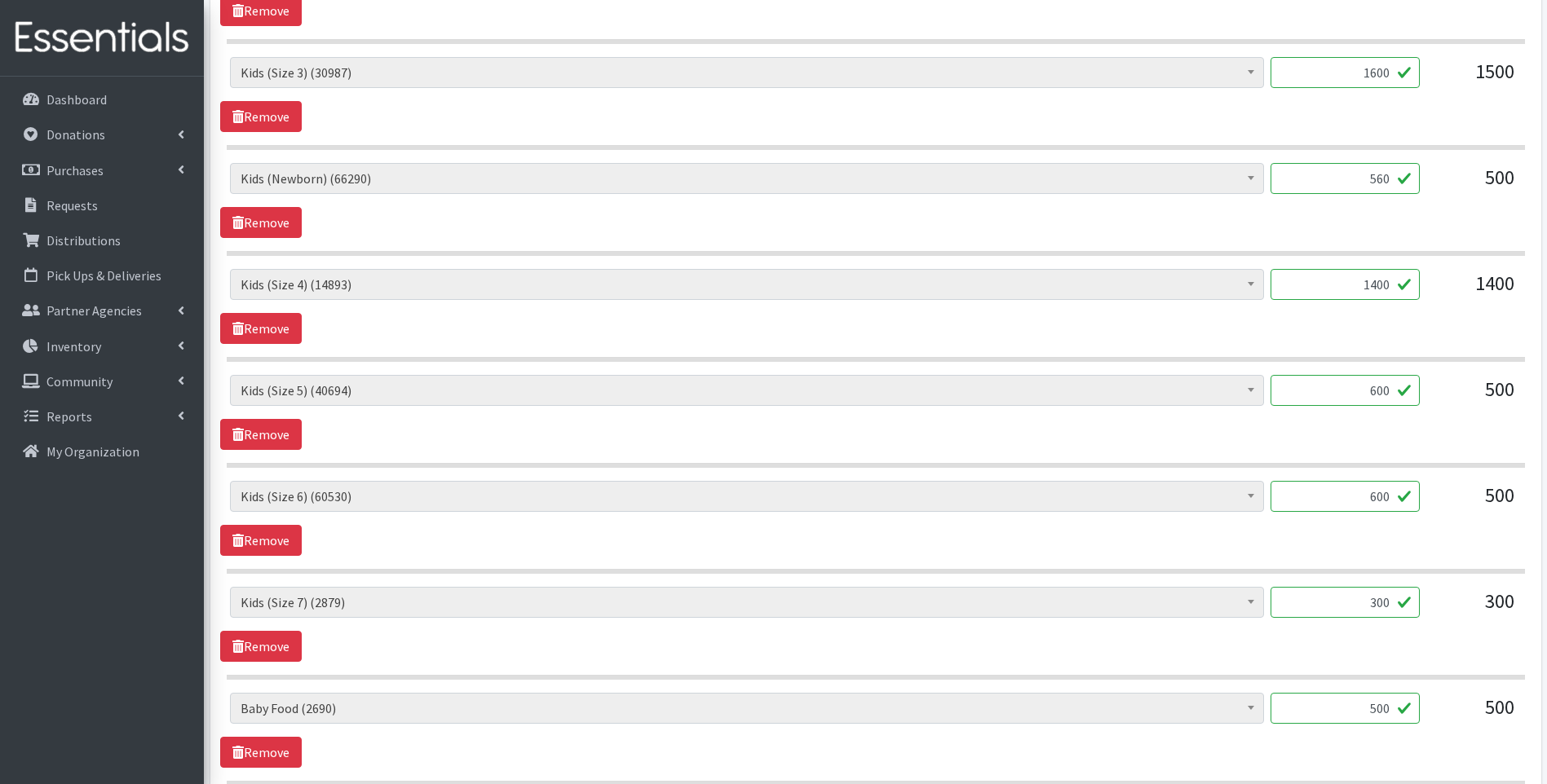
scroll to position [870, 0]
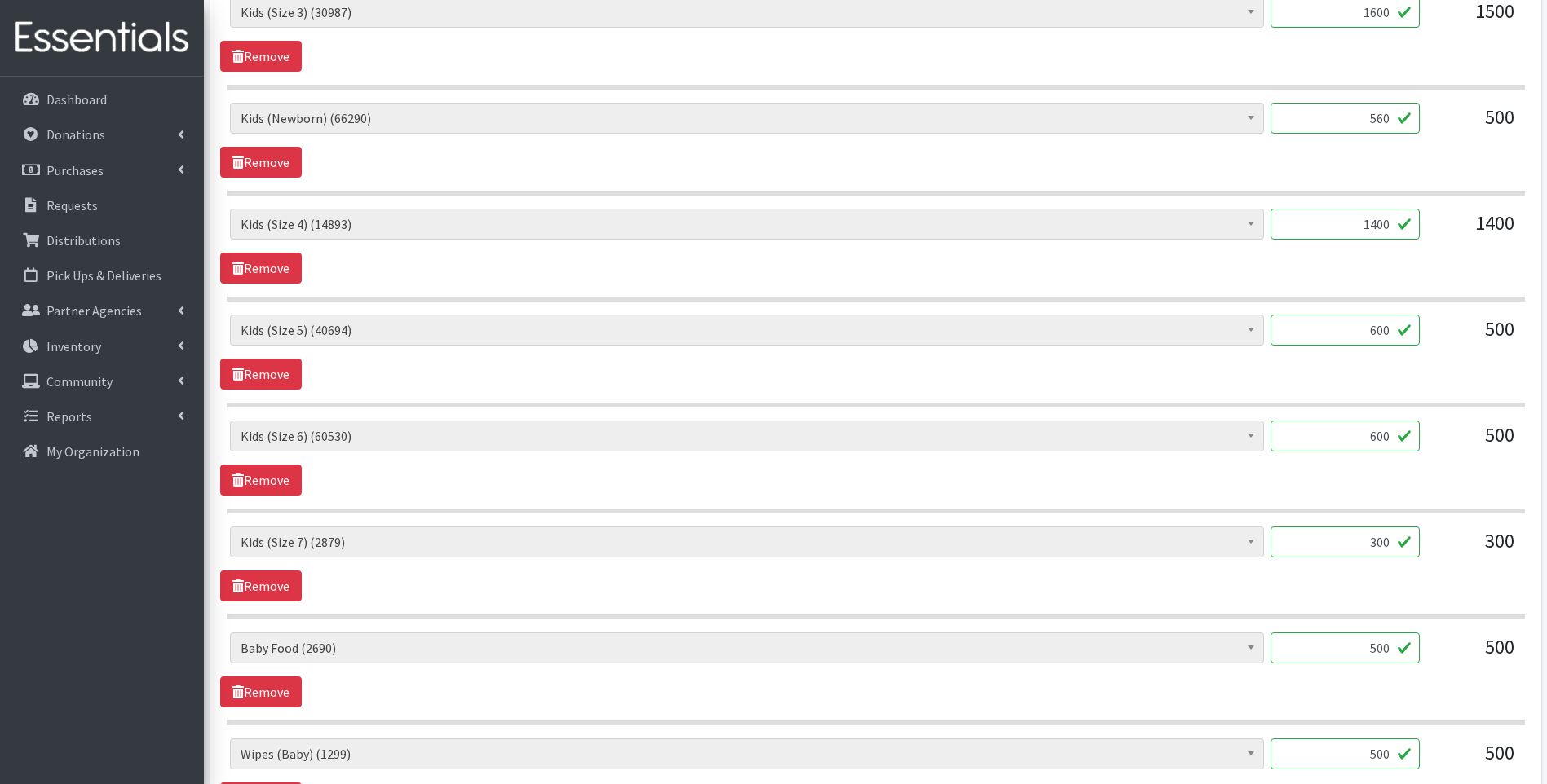
type input "600"
drag, startPoint x: 1355, startPoint y: 536, endPoint x: 1451, endPoint y: 520, distance: 97.3
click at [1451, 520] on div "Baby Food (2690) Blood Pressure Cuff (0) Car Seat (30) Children's Disposable Un…" at bounding box center [876, 361] width 1298 height 940
type input "352"
click at [1217, 602] on section "Baby Food (2690) Blood Pressure Cuff (0) Car Seat (30) Children's Disposable Un…" at bounding box center [876, 573] width 1298 height 93
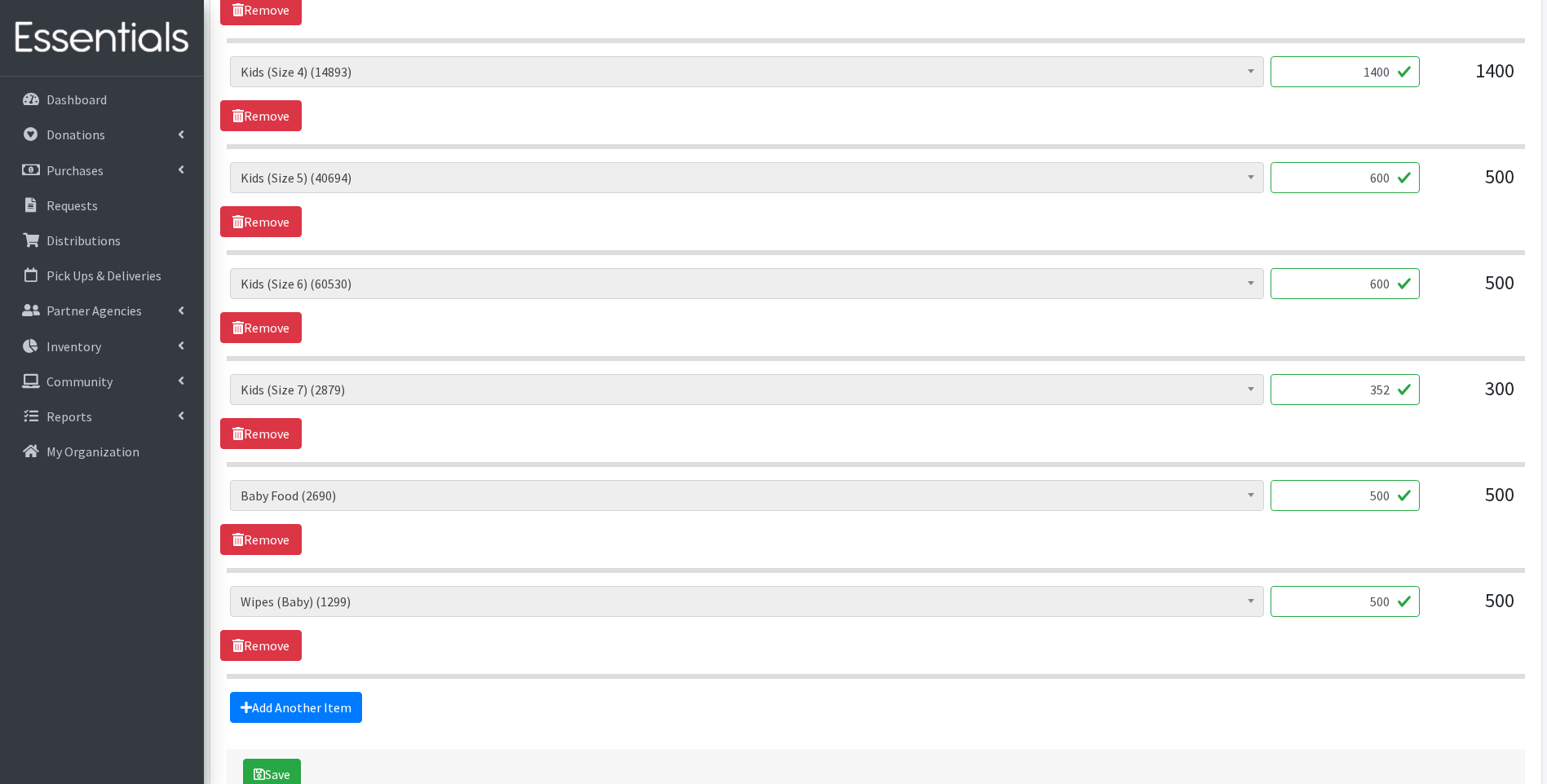
scroll to position [1033, 0]
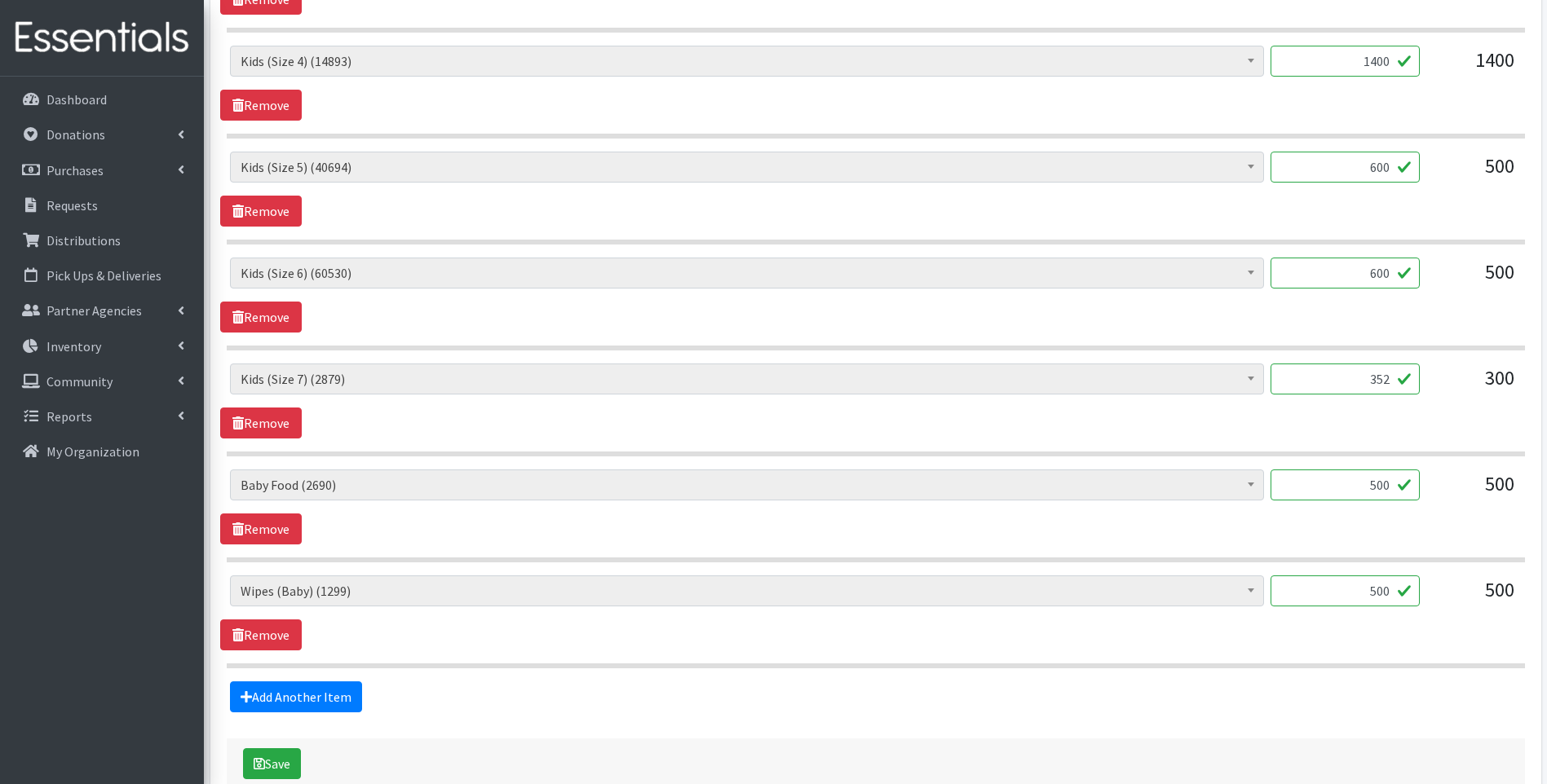
drag, startPoint x: 1378, startPoint y: 593, endPoint x: 1415, endPoint y: 578, distance: 39.9
click at [1415, 585] on input "500" at bounding box center [1346, 591] width 150 height 31
type input "60"
click at [274, 526] on link "Remove" at bounding box center [261, 530] width 82 height 31
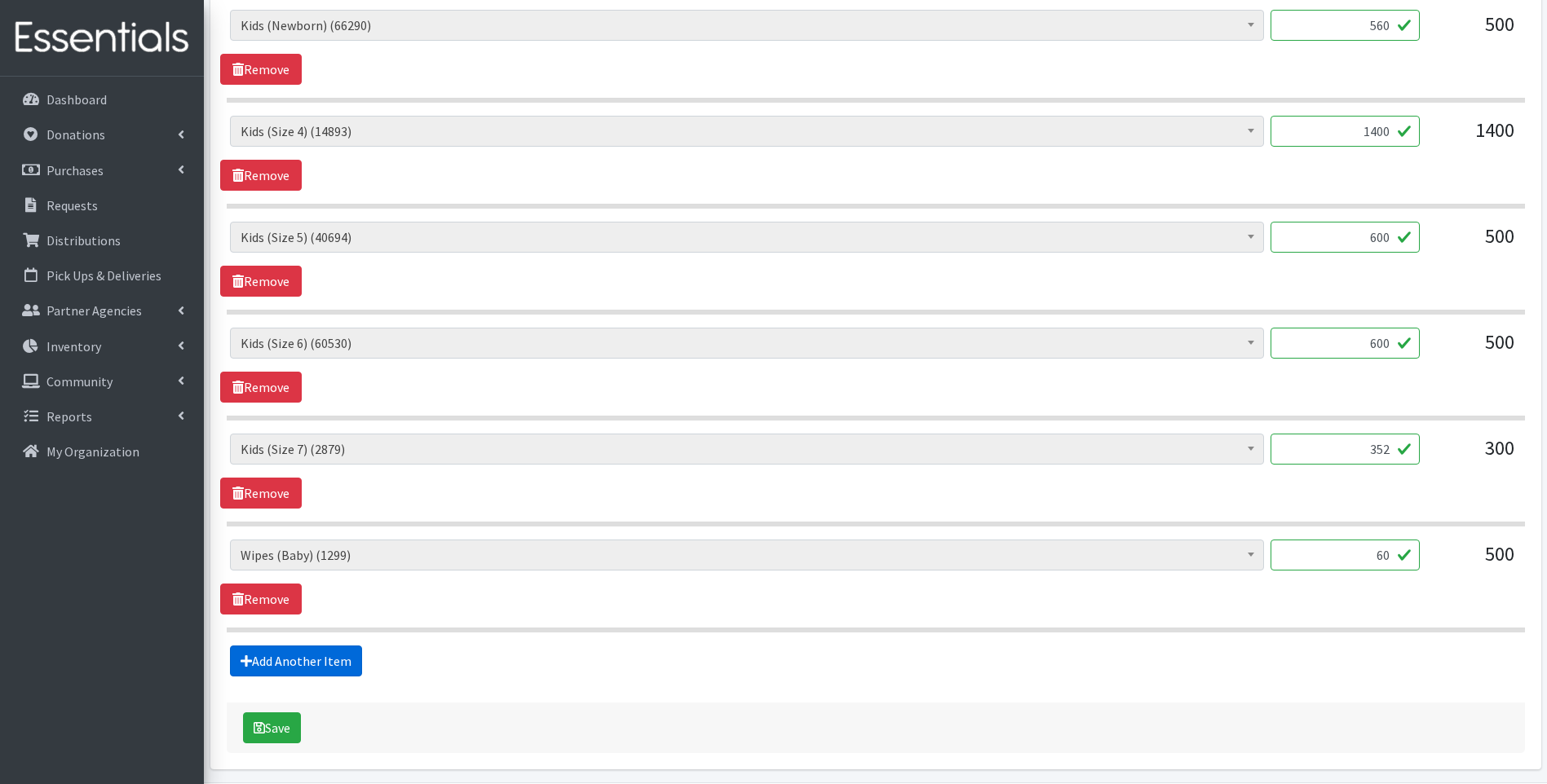
scroll to position [968, 0]
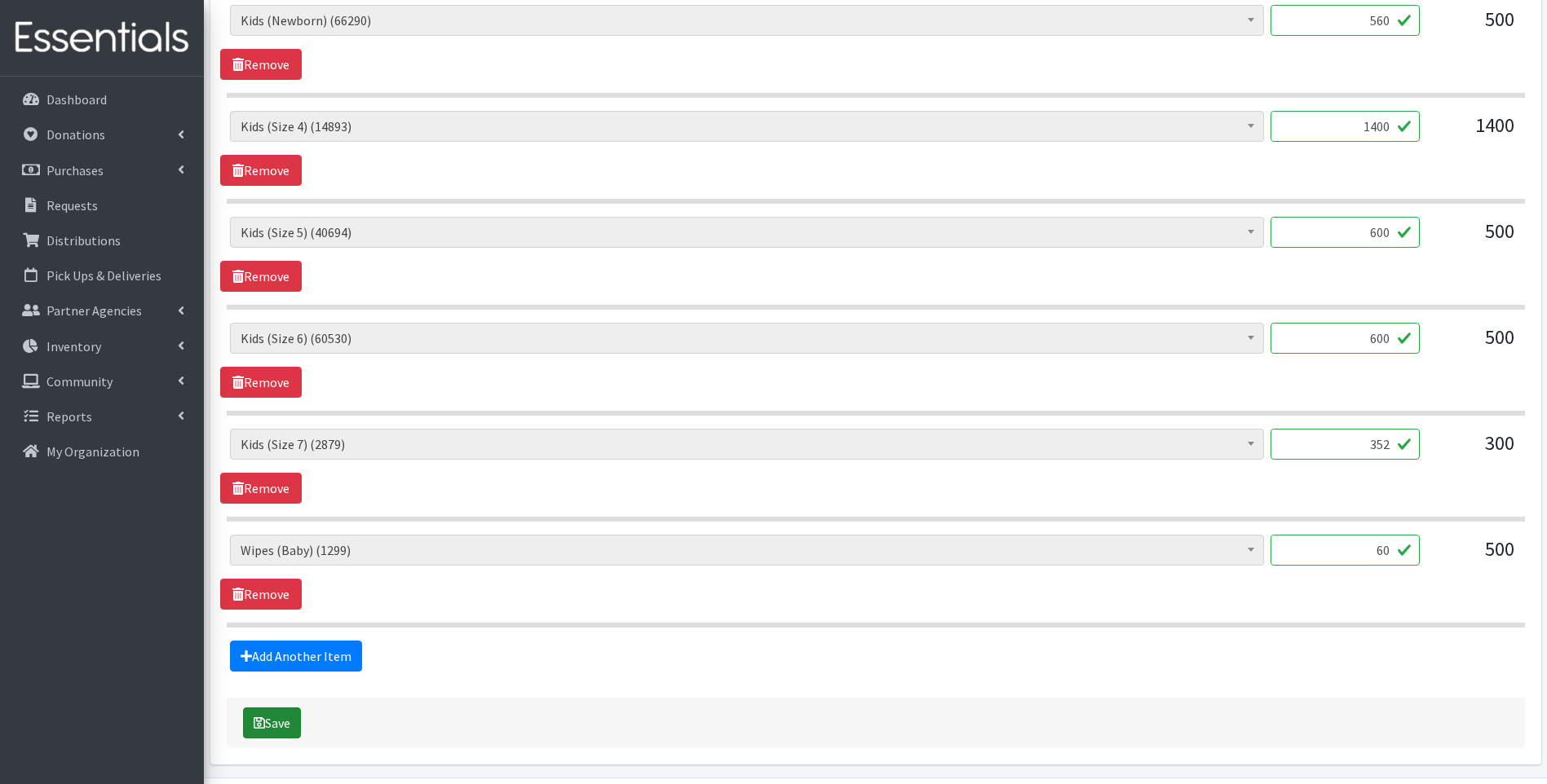
click at [277, 732] on button "Save" at bounding box center [272, 723] width 58 height 31
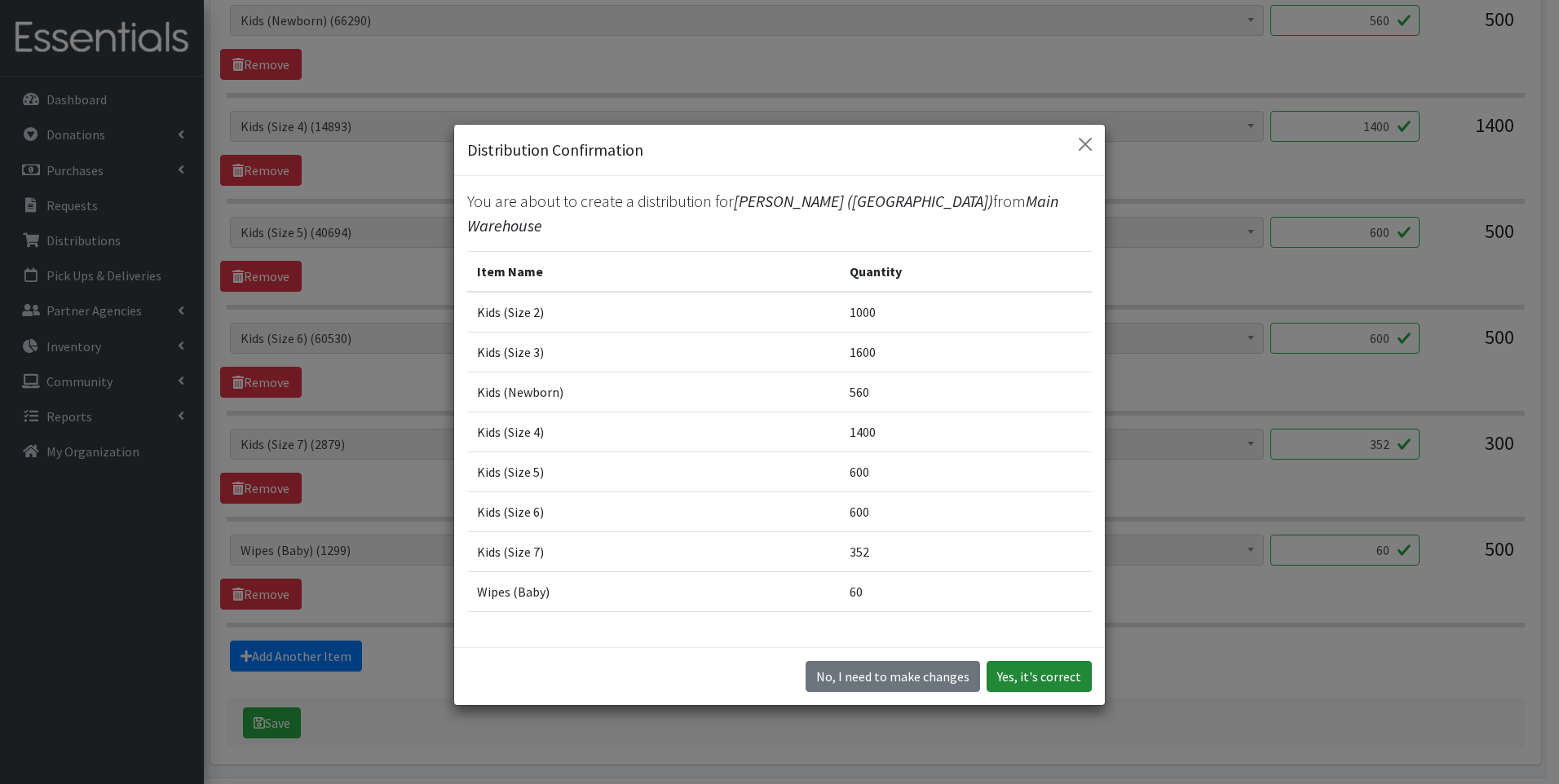
drag, startPoint x: 1047, startPoint y: 672, endPoint x: 1038, endPoint y: 671, distance: 9.1
click at [1047, 672] on button "Yes, it's correct" at bounding box center [1040, 677] width 105 height 31
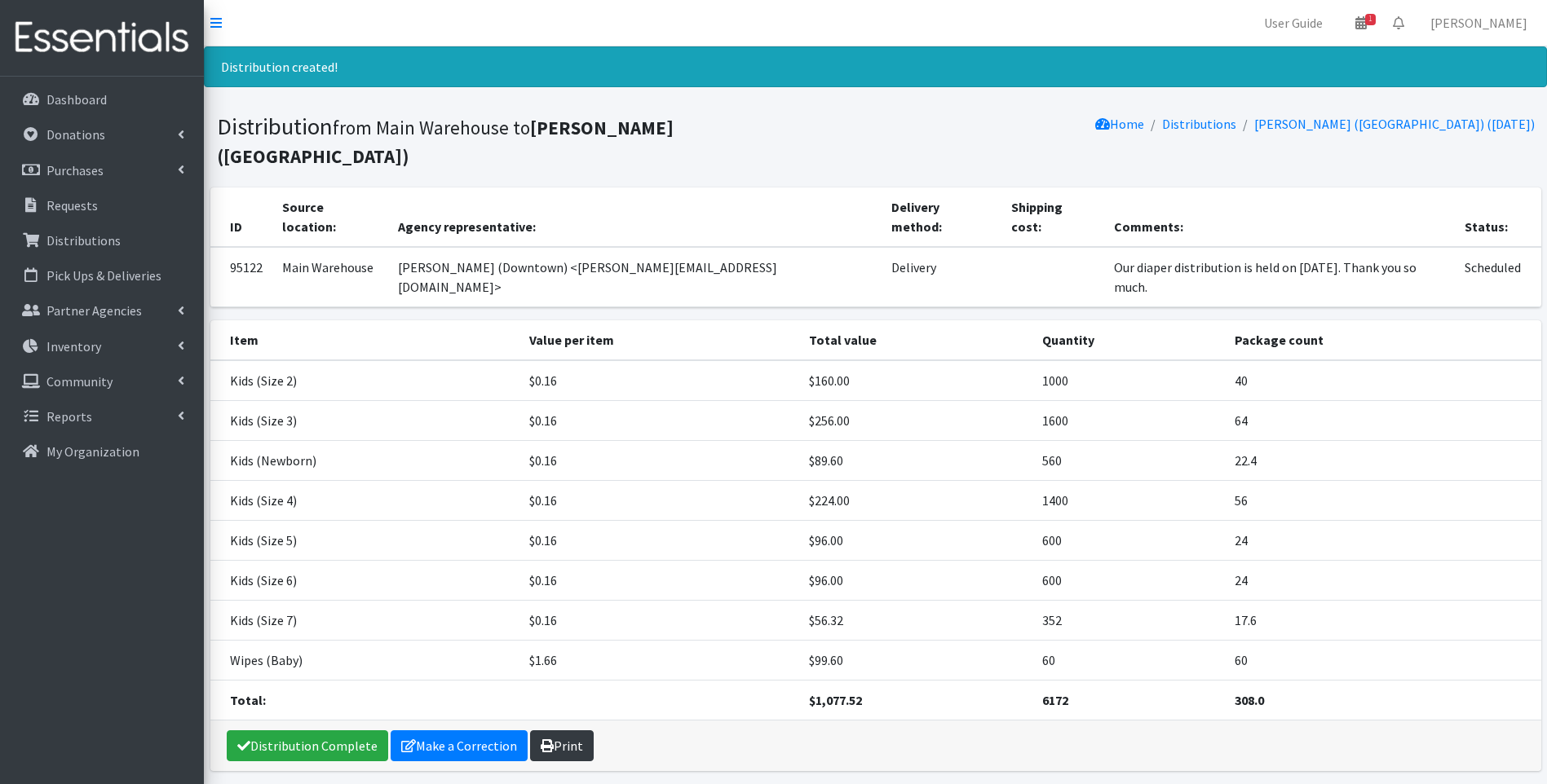
click at [557, 731] on link "Print" at bounding box center [562, 746] width 64 height 31
click at [314, 731] on link "Distribution Complete" at bounding box center [308, 746] width 162 height 31
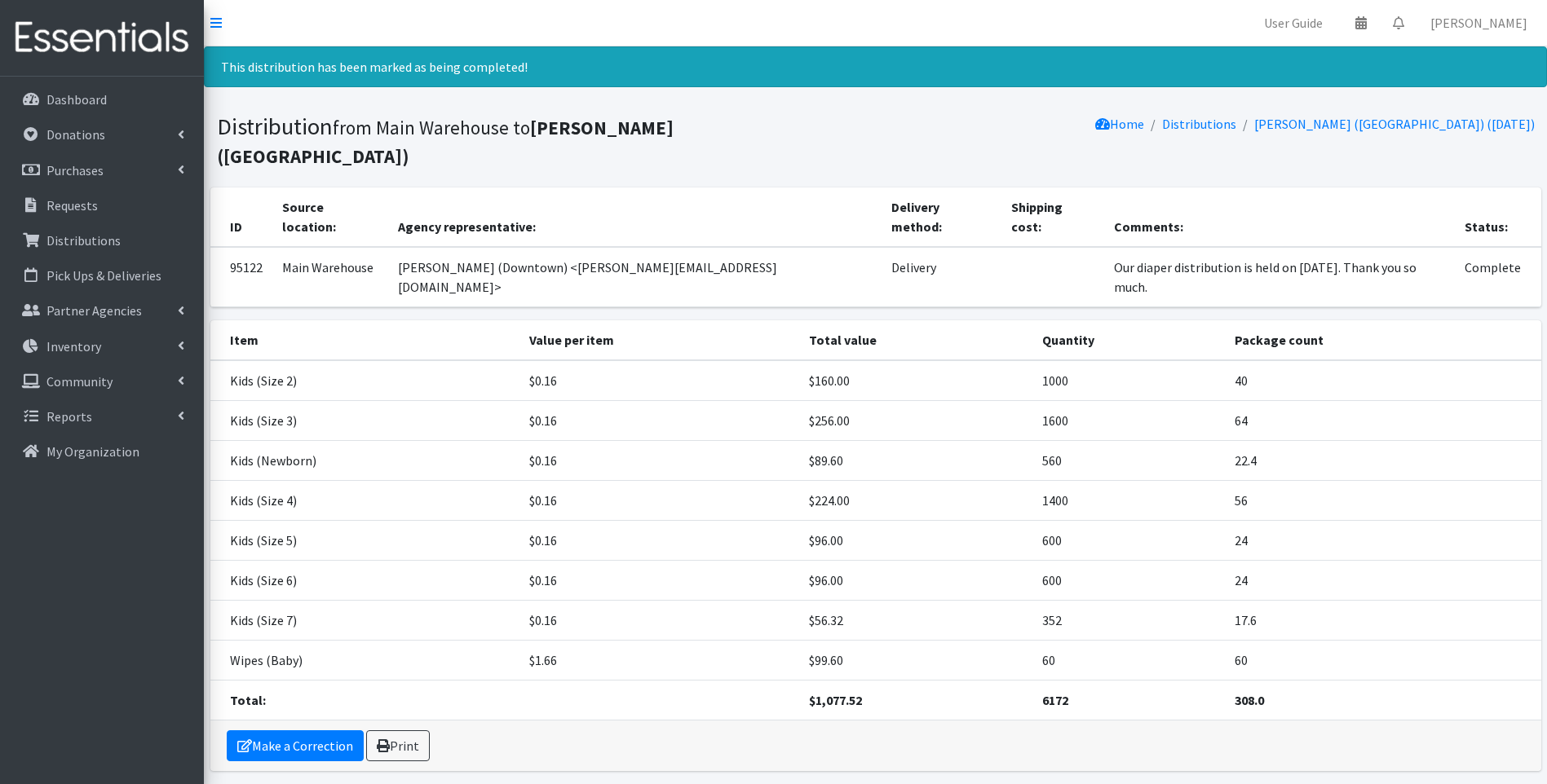
click at [117, 36] on img at bounding box center [102, 38] width 191 height 55
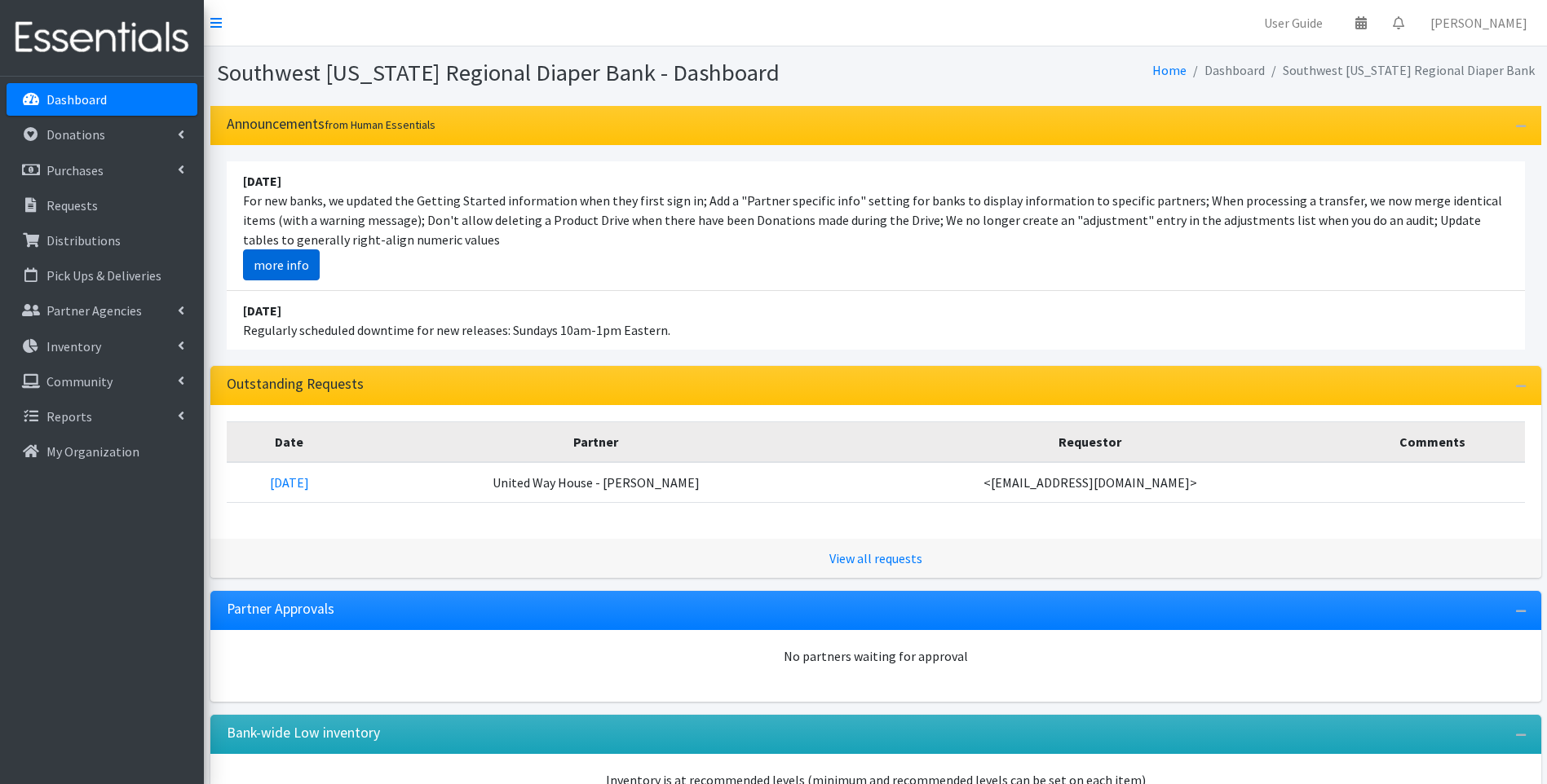
click at [297, 265] on link "more info" at bounding box center [281, 265] width 77 height 31
click at [110, 45] on img at bounding box center [102, 38] width 191 height 55
click at [676, 304] on li "[DATE] Regularly scheduled downtime for new releases: Sundays 10am-1pm Eastern." at bounding box center [876, 321] width 1298 height 58
